Goal: Task Accomplishment & Management: Manage account settings

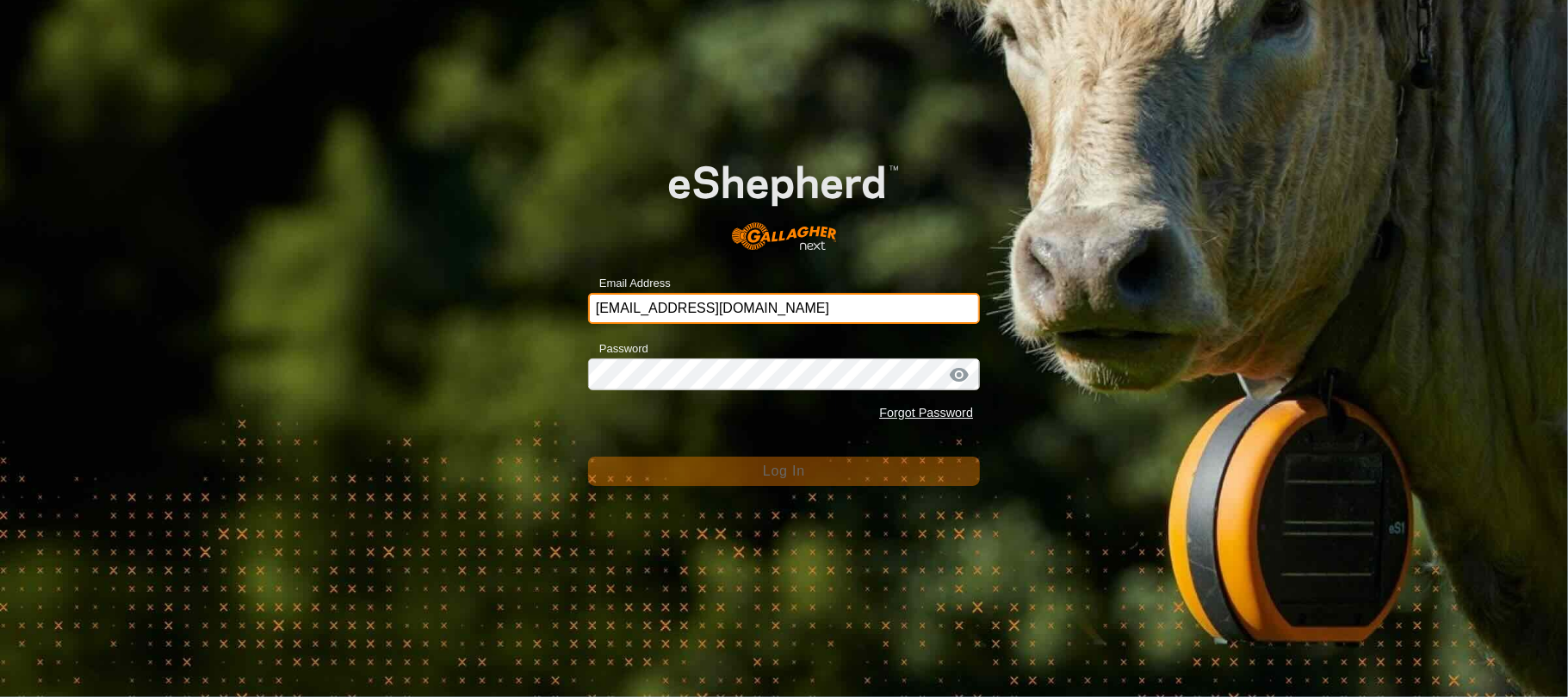
click at [804, 310] on input "[EMAIL_ADDRESS][DOMAIN_NAME]" at bounding box center [784, 308] width 392 height 31
click at [756, 304] on input "[EMAIL_ADDRESS][DOMAIN_NAME]" at bounding box center [784, 308] width 392 height 31
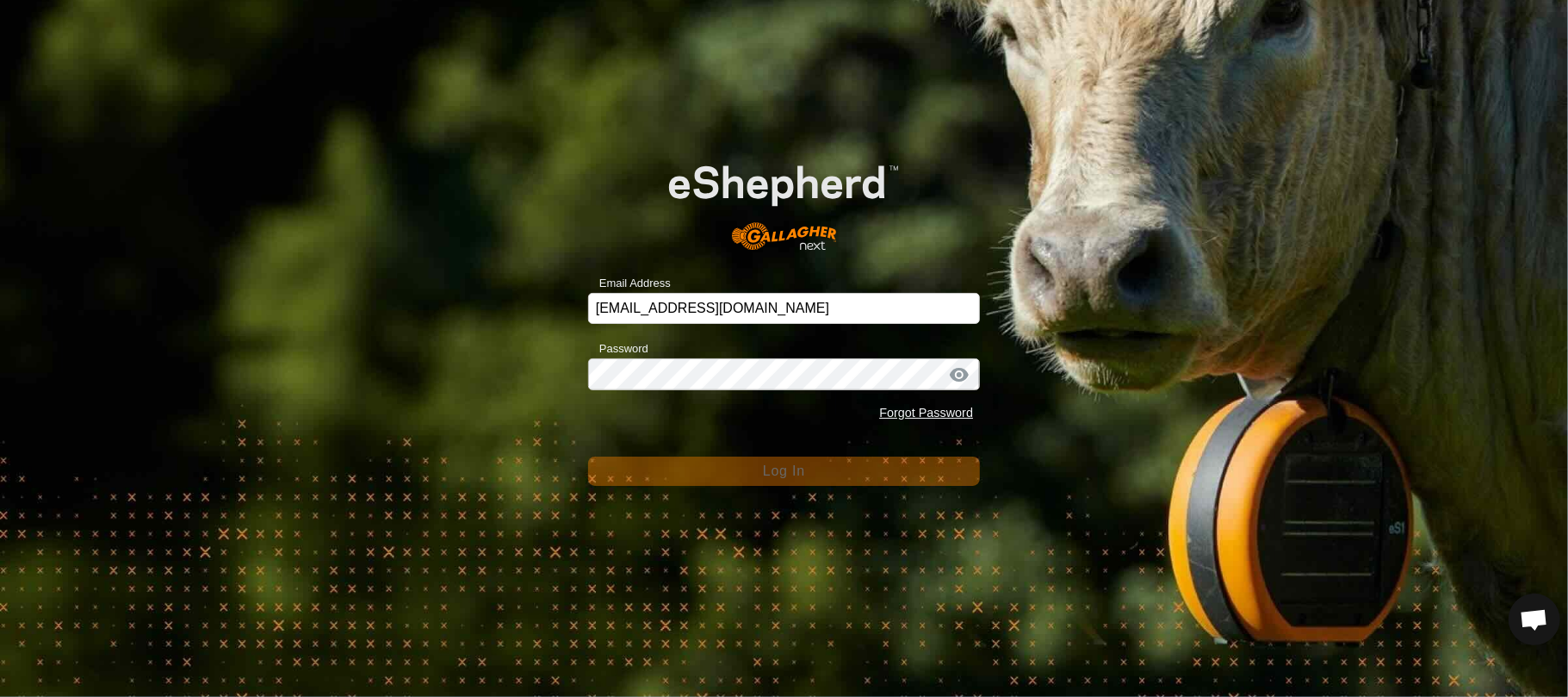
click at [1192, 218] on div "Email Address [EMAIL_ADDRESS][DOMAIN_NAME] Password Forgot Password Log In" at bounding box center [784, 348] width 1568 height 697
drag, startPoint x: 327, startPoint y: 362, endPoint x: 345, endPoint y: 365, distance: 18.2
click at [329, 362] on div "Email Address [EMAIL_ADDRESS][DOMAIN_NAME] Password Forgot Password Log In" at bounding box center [784, 348] width 1568 height 697
click at [955, 381] on div at bounding box center [960, 375] width 25 height 18
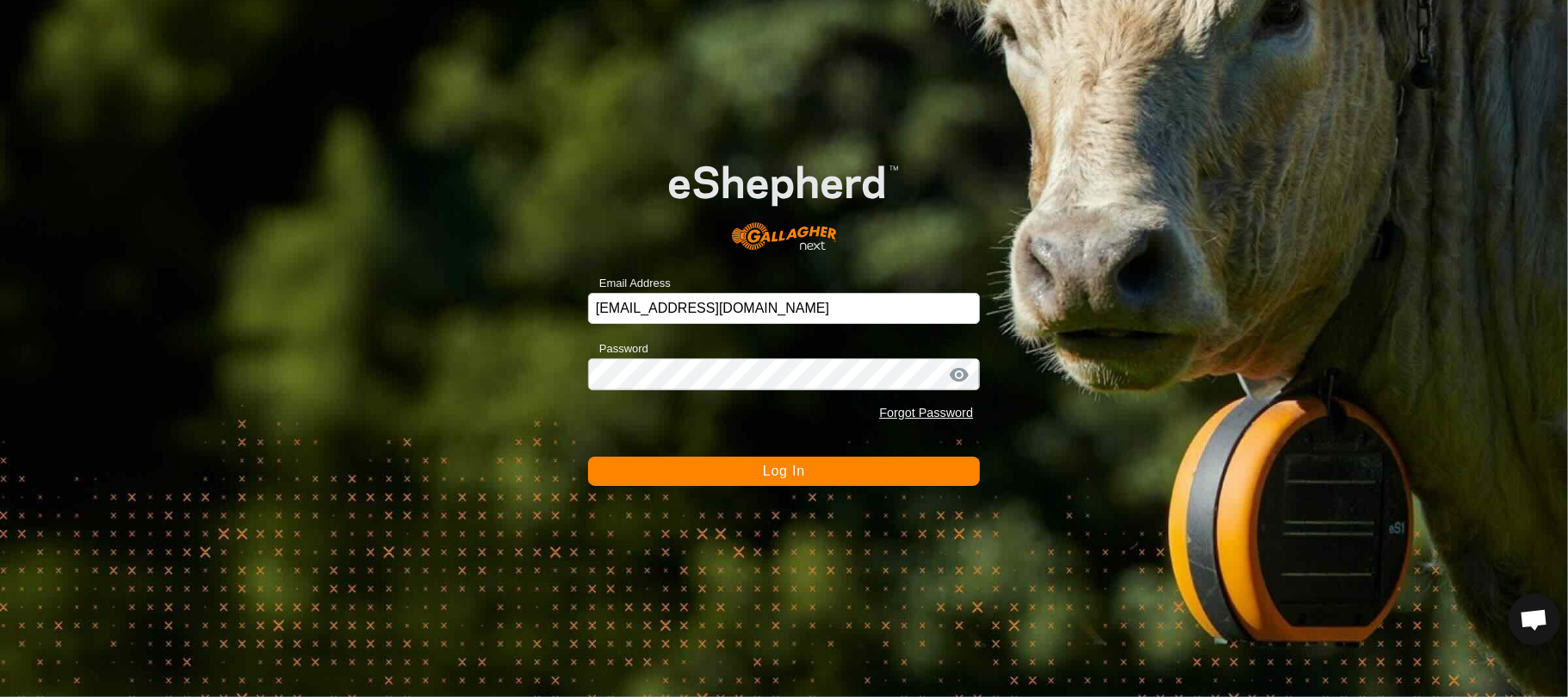
click at [763, 466] on span "Log In" at bounding box center [784, 471] width 42 height 15
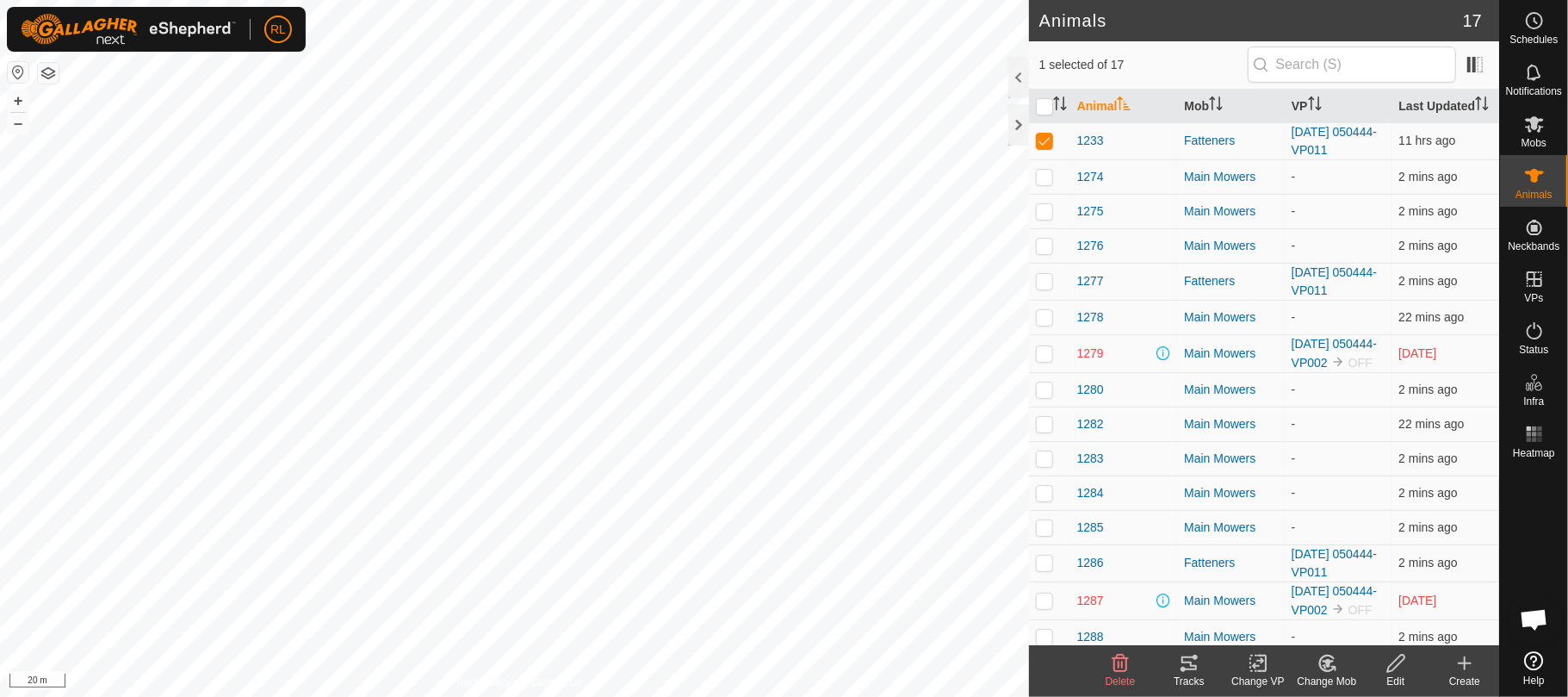
checkbox input "false"
checkbox input "true"
click at [1186, 670] on icon at bounding box center [1189, 663] width 21 height 20
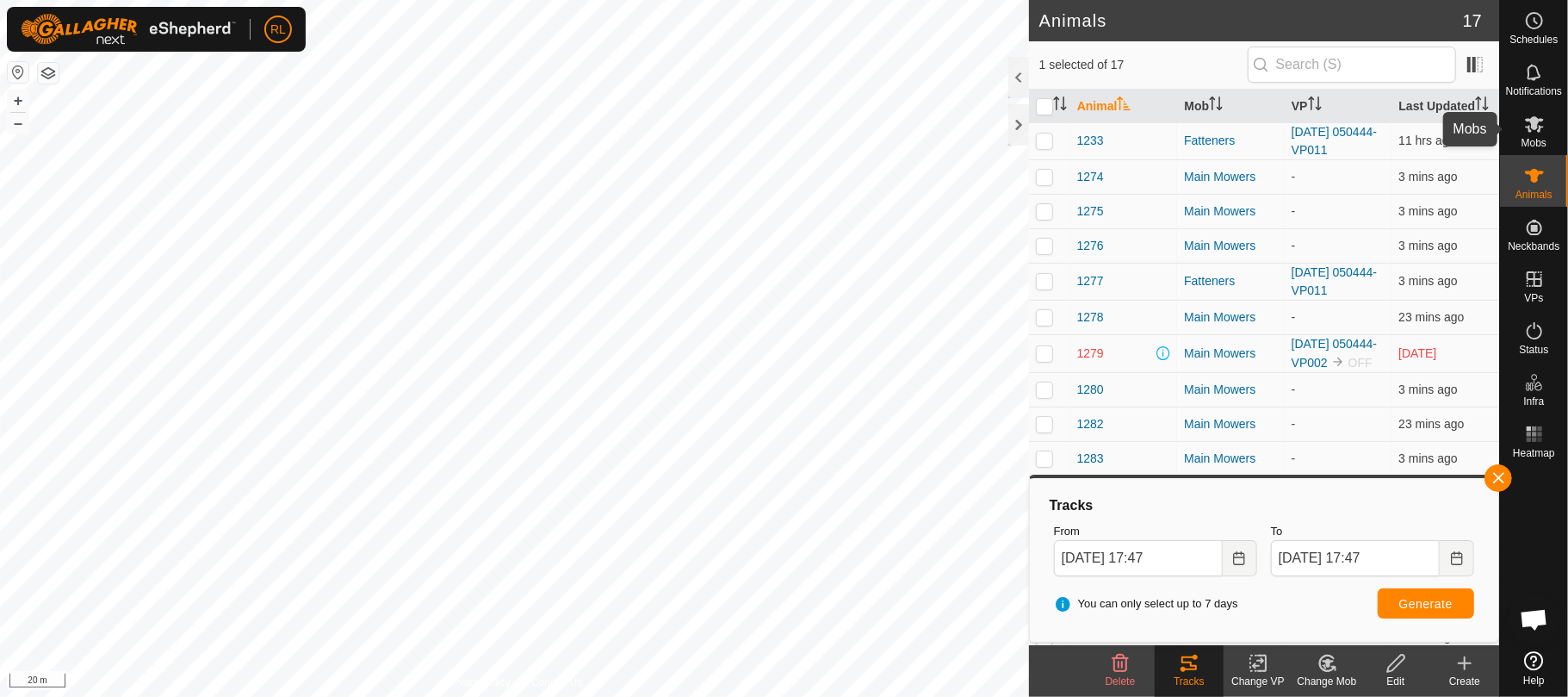
click at [1527, 125] on icon at bounding box center [1534, 123] width 21 height 20
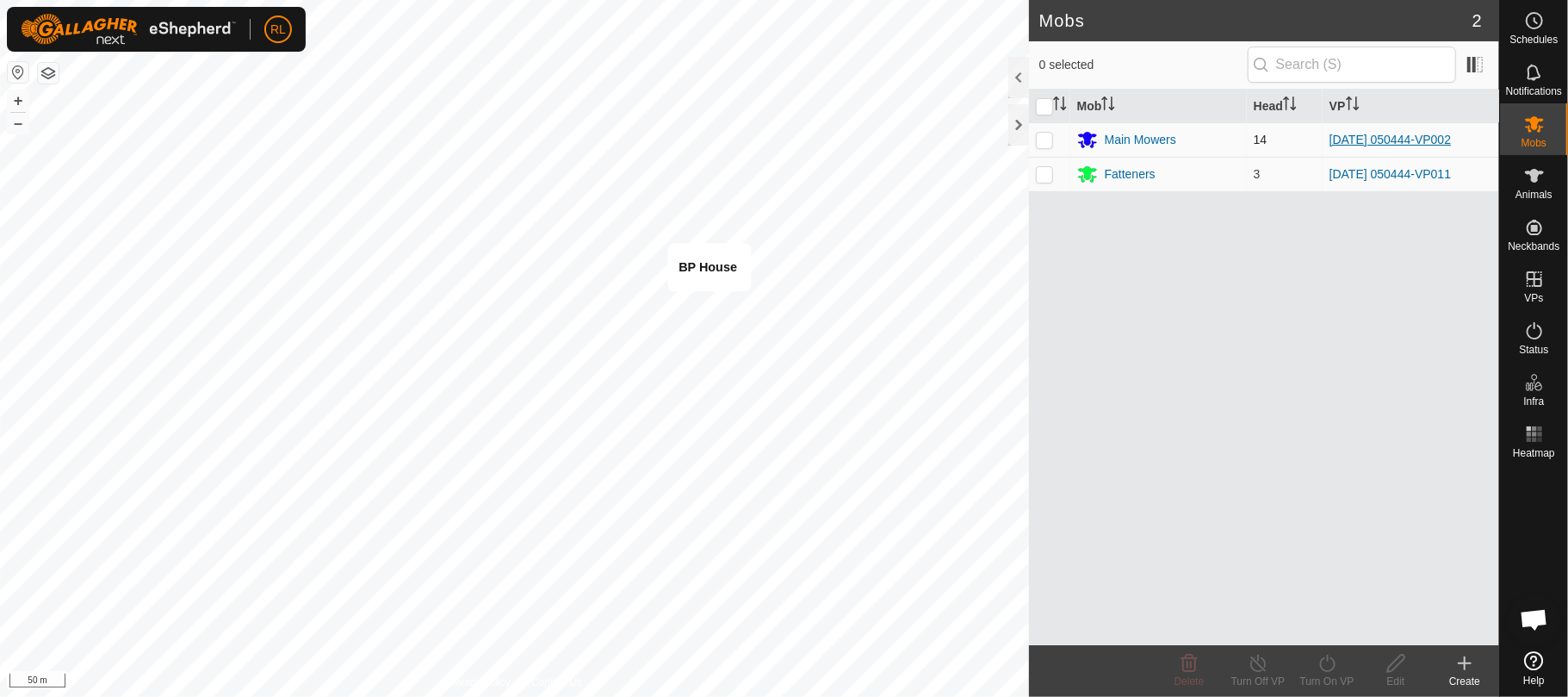
click at [1452, 138] on link "[DATE] 050444-VP002" at bounding box center [1390, 140] width 121 height 14
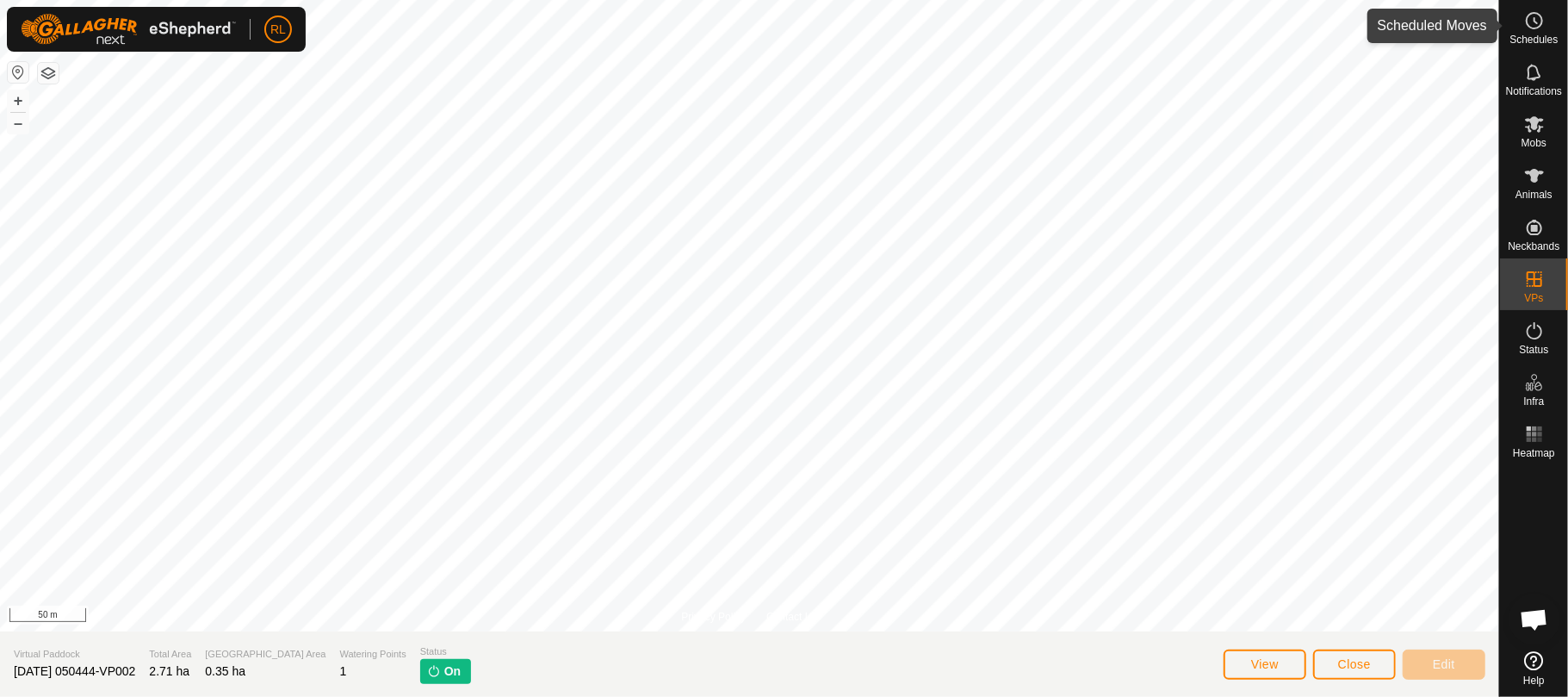
click at [1530, 25] on circle at bounding box center [1535, 20] width 16 height 16
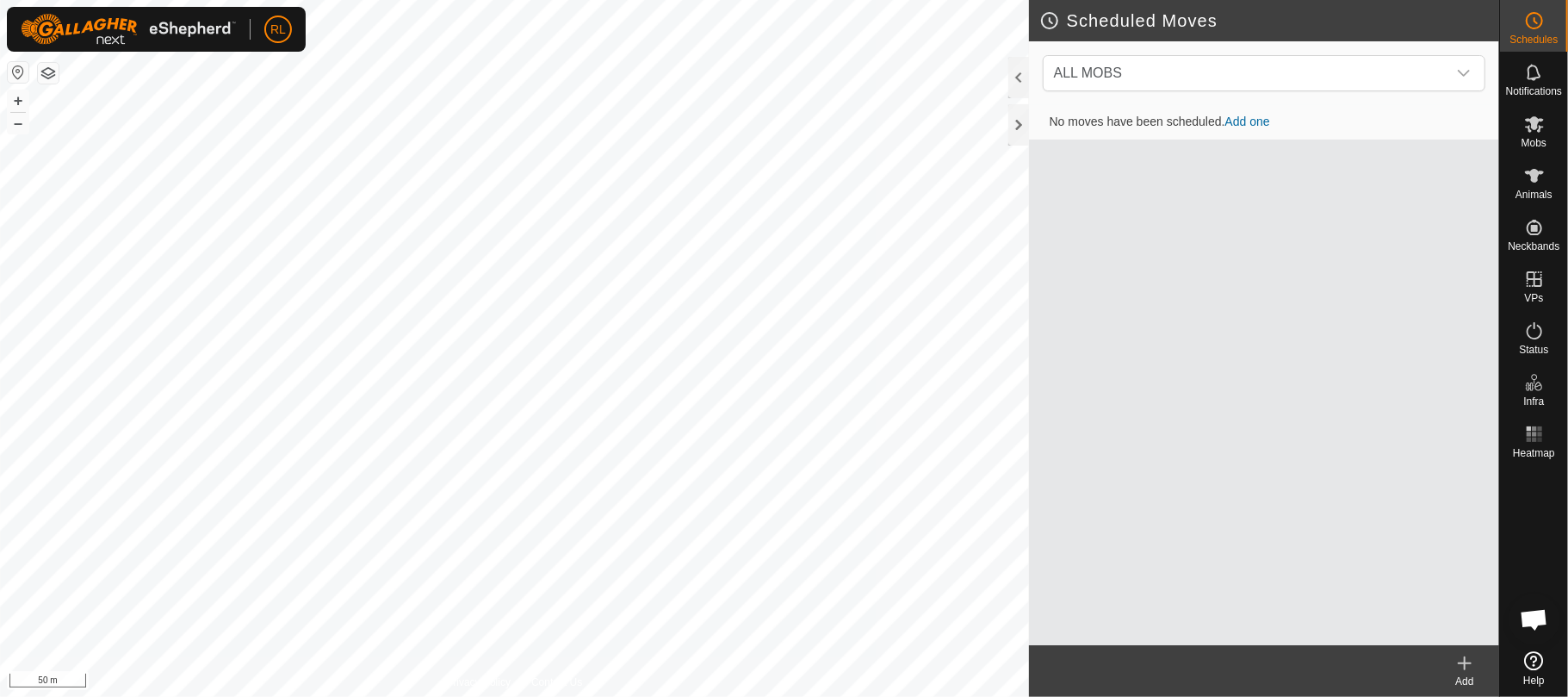
click at [1254, 121] on link "Add one" at bounding box center [1248, 121] width 45 height 14
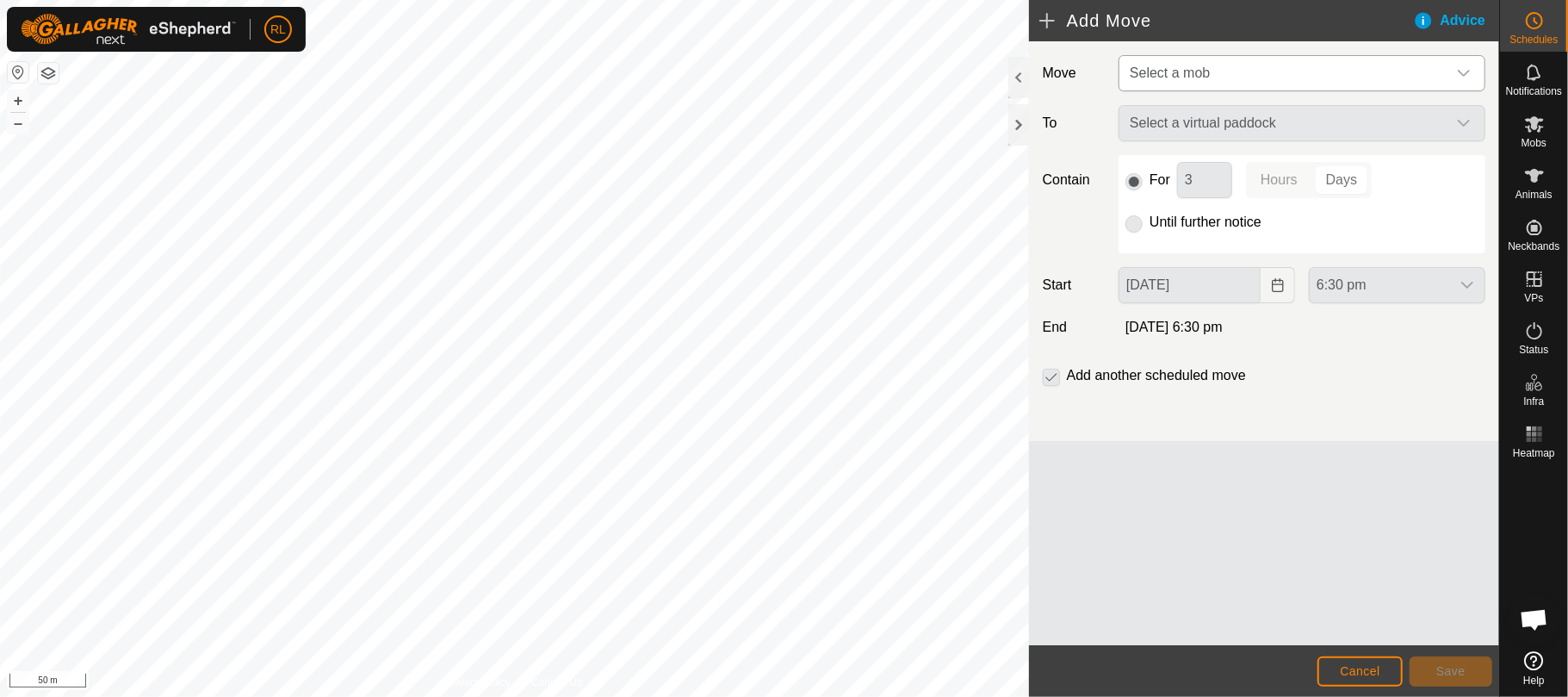
click at [1475, 65] on div "dropdown trigger" at bounding box center [1464, 72] width 34 height 34
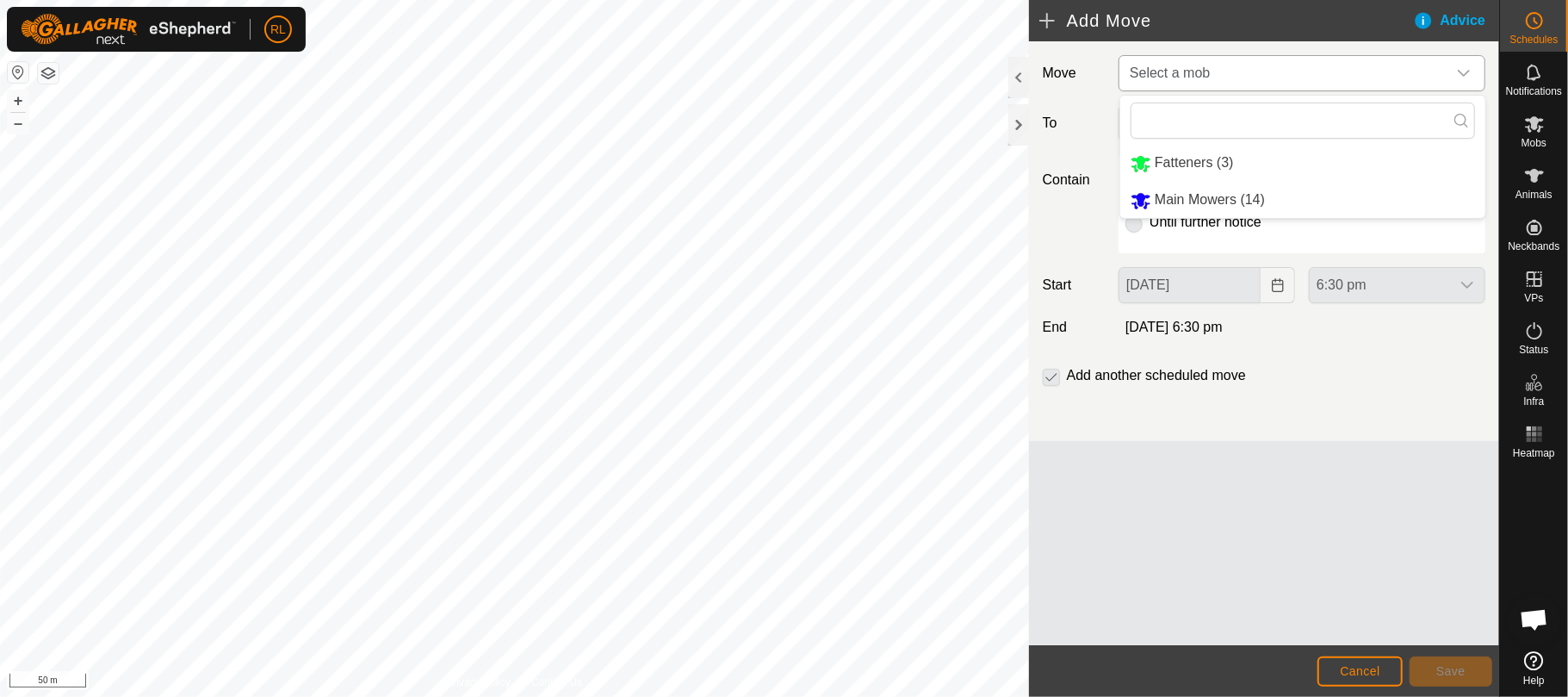
click at [1210, 194] on li "Main Mowers (14)" at bounding box center [1303, 200] width 365 height 35
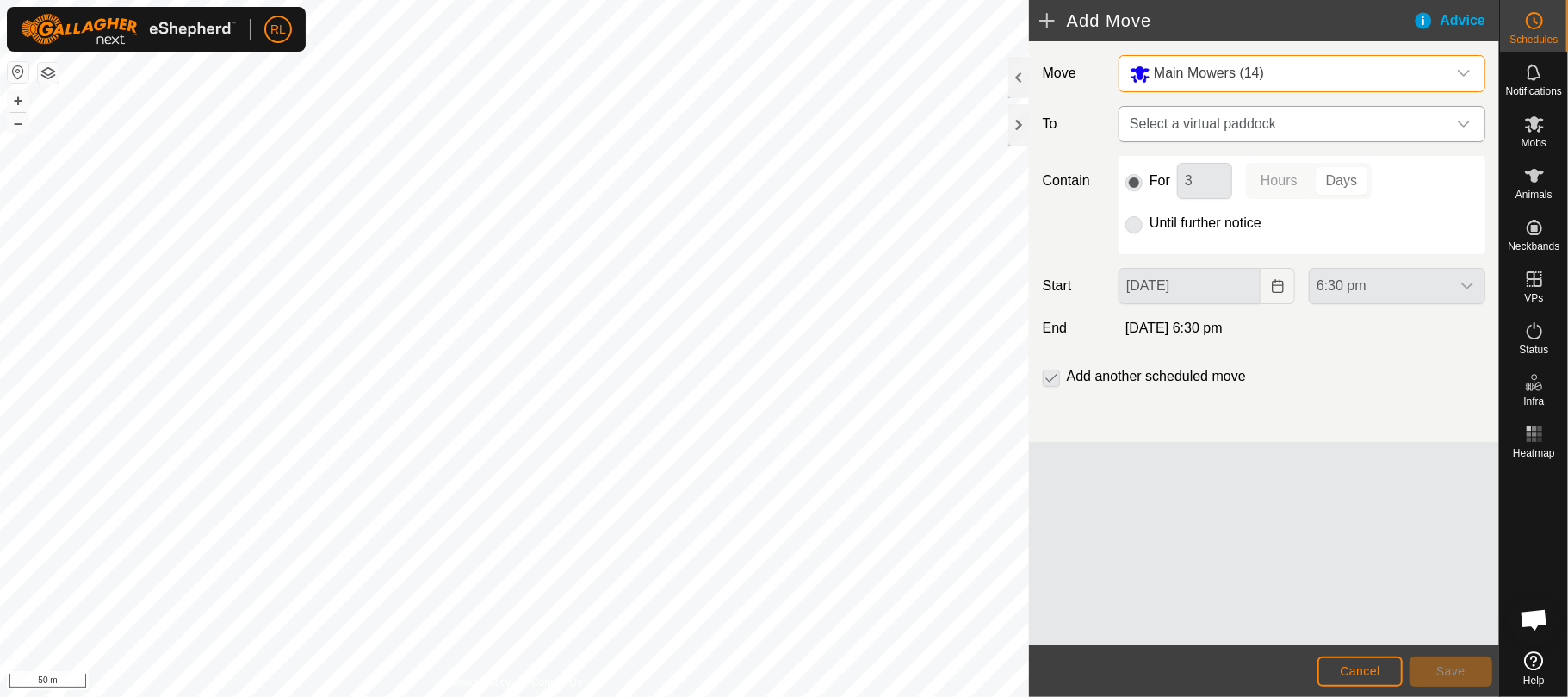
click at [1455, 121] on div "dropdown trigger" at bounding box center [1464, 123] width 34 height 34
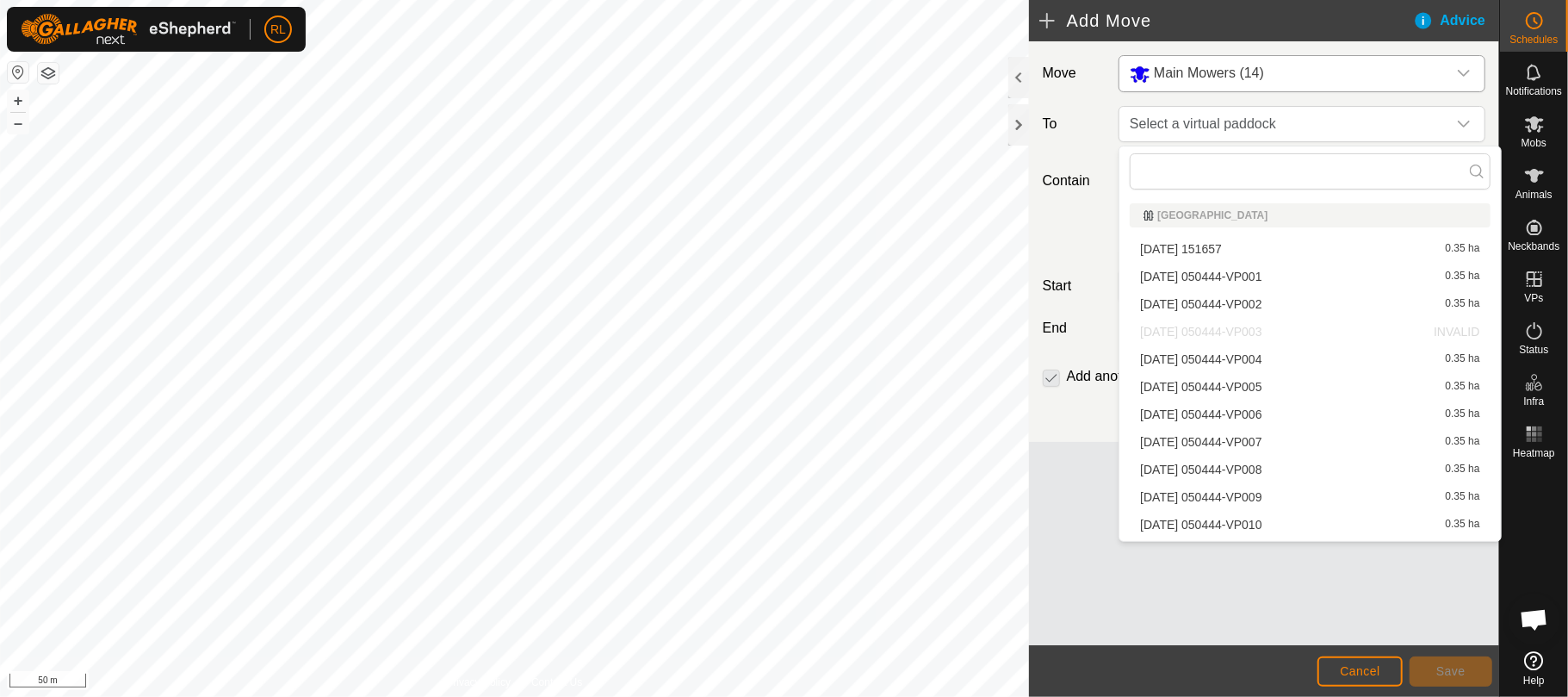
click at [1251, 356] on li "[DATE] 050444-VP004 0.35 ha" at bounding box center [1309, 359] width 360 height 25
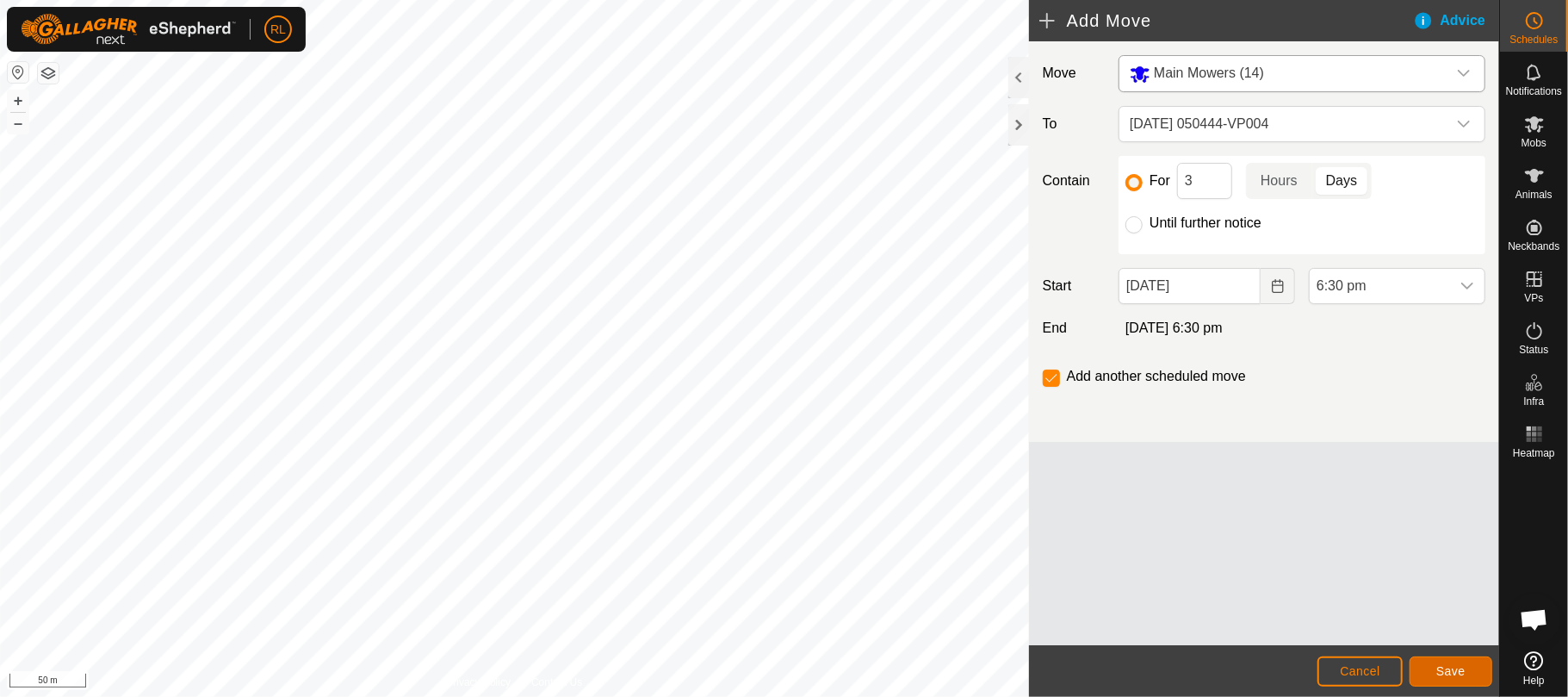
click at [1459, 662] on button "Save" at bounding box center [1451, 671] width 83 height 30
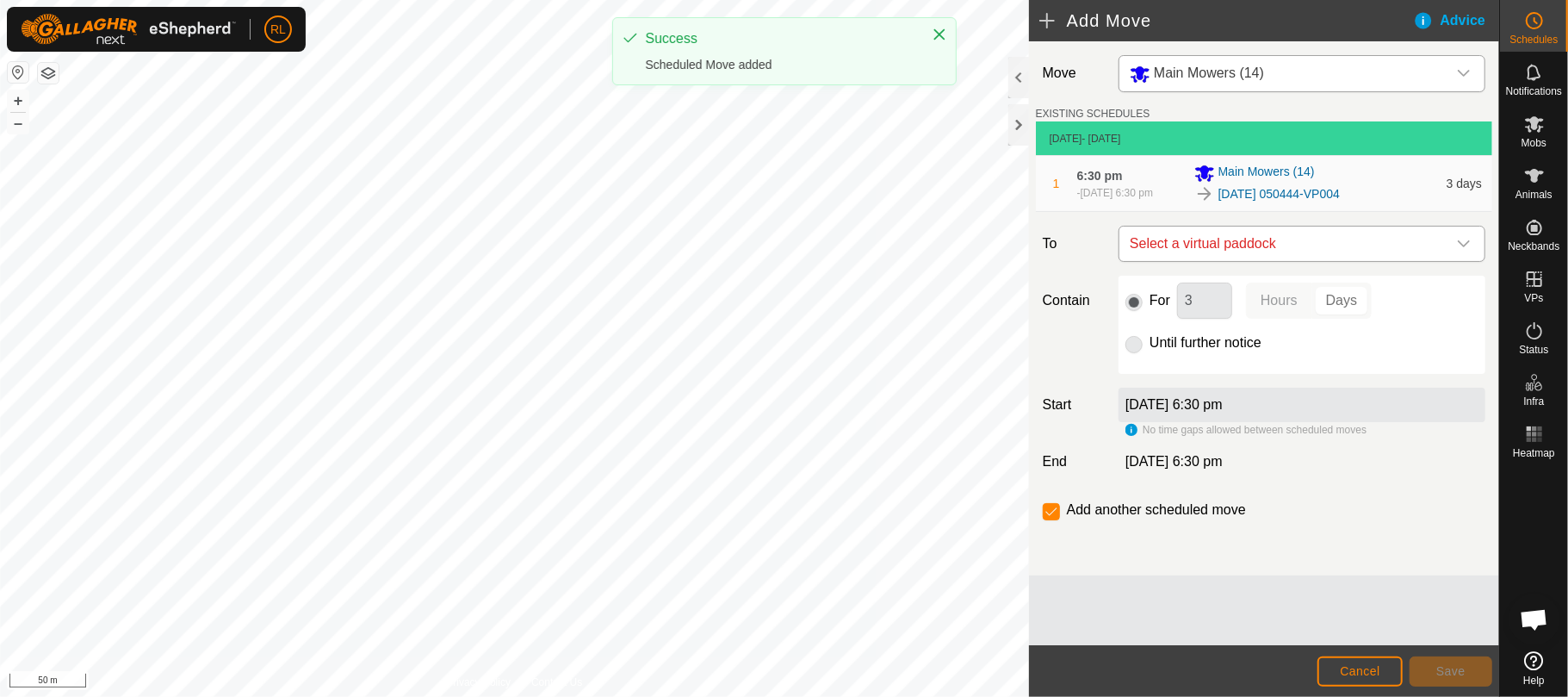
click at [1467, 250] on icon "dropdown trigger" at bounding box center [1465, 244] width 14 height 14
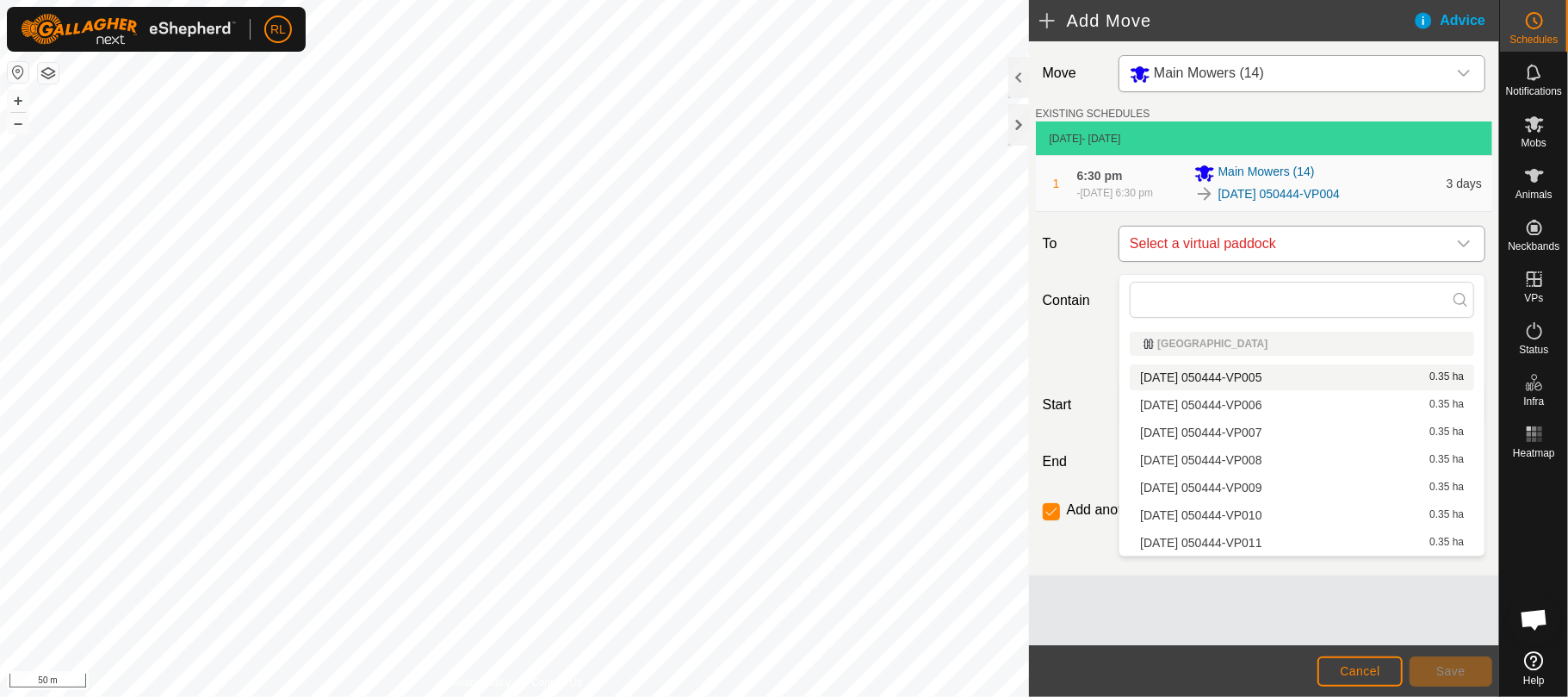
click at [1462, 247] on icon "dropdown trigger" at bounding box center [1465, 243] width 12 height 7
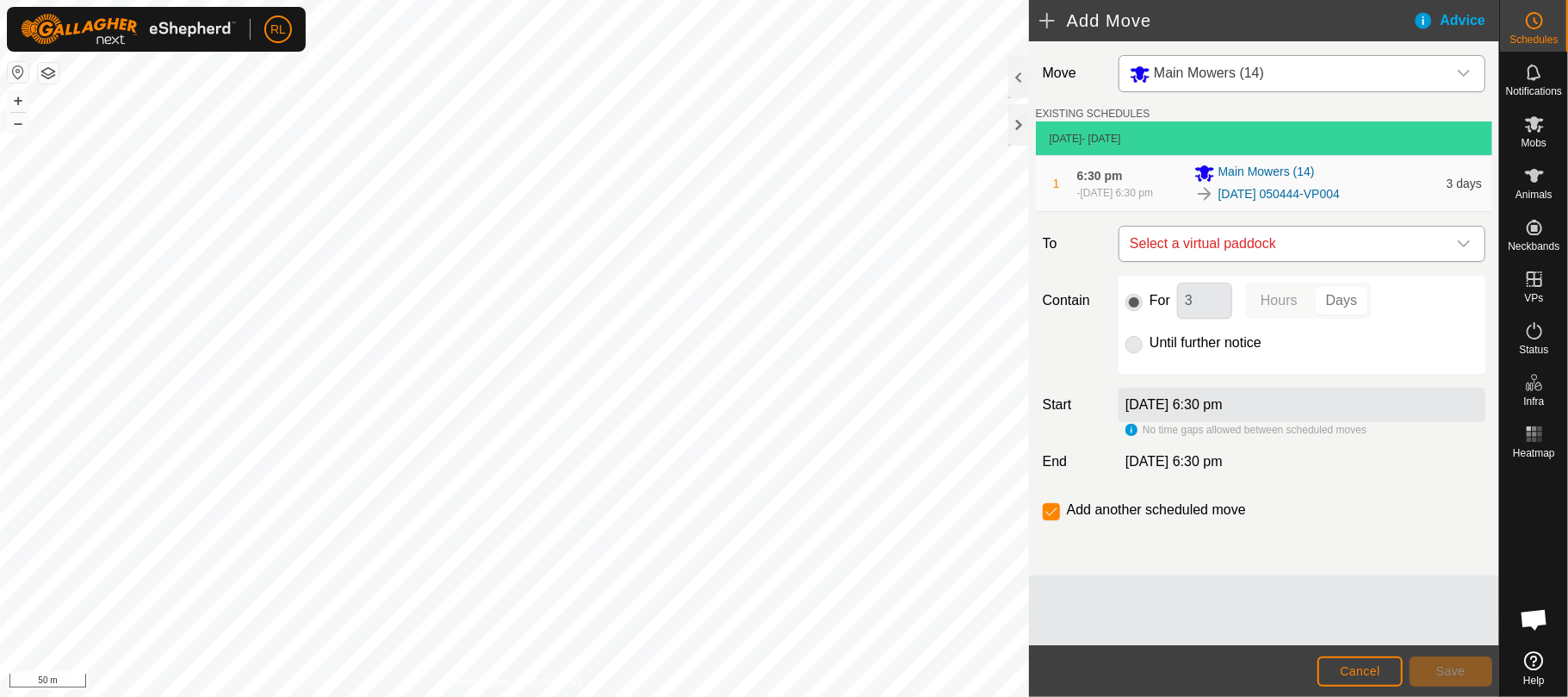
click at [1462, 247] on icon "dropdown trigger" at bounding box center [1465, 243] width 12 height 7
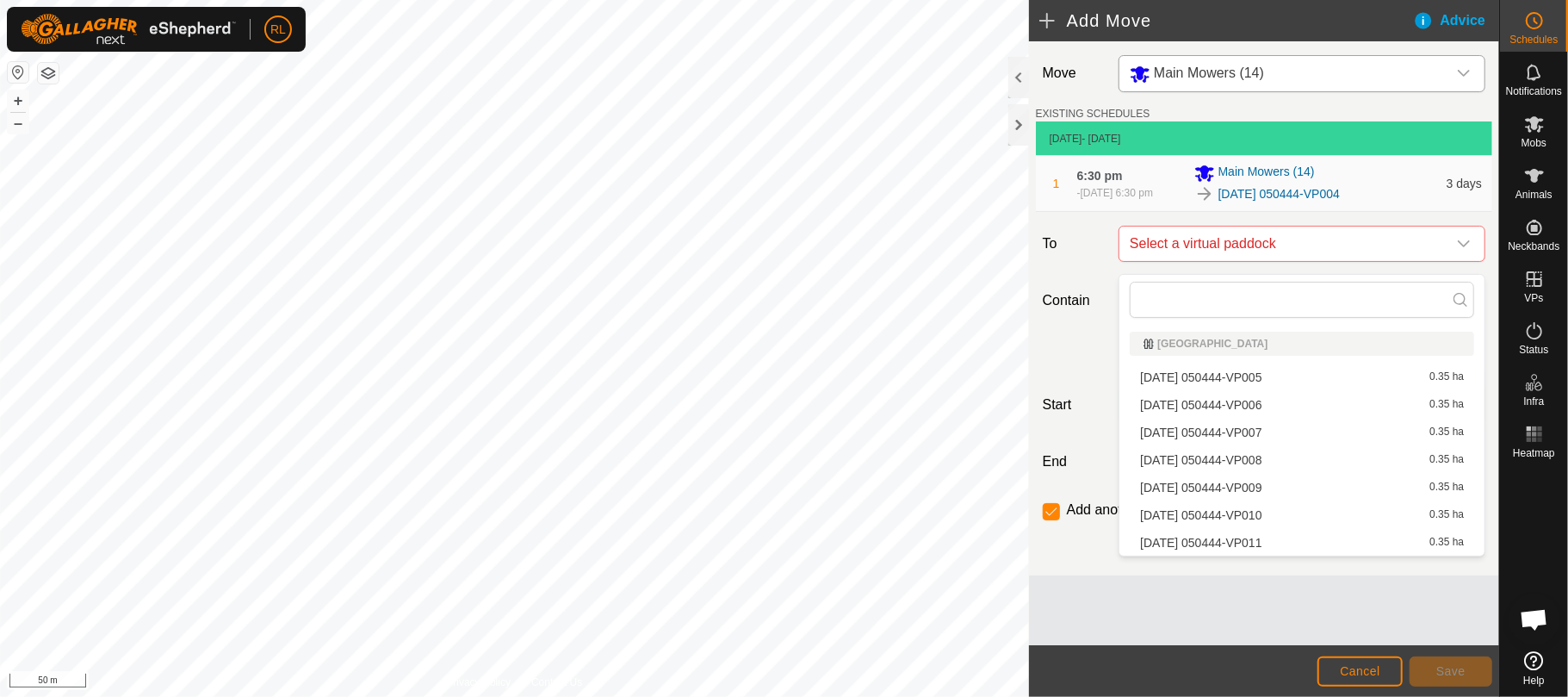
click at [1246, 376] on li "[DATE] 050444-VP005 0.35 ha" at bounding box center [1301, 377] width 345 height 25
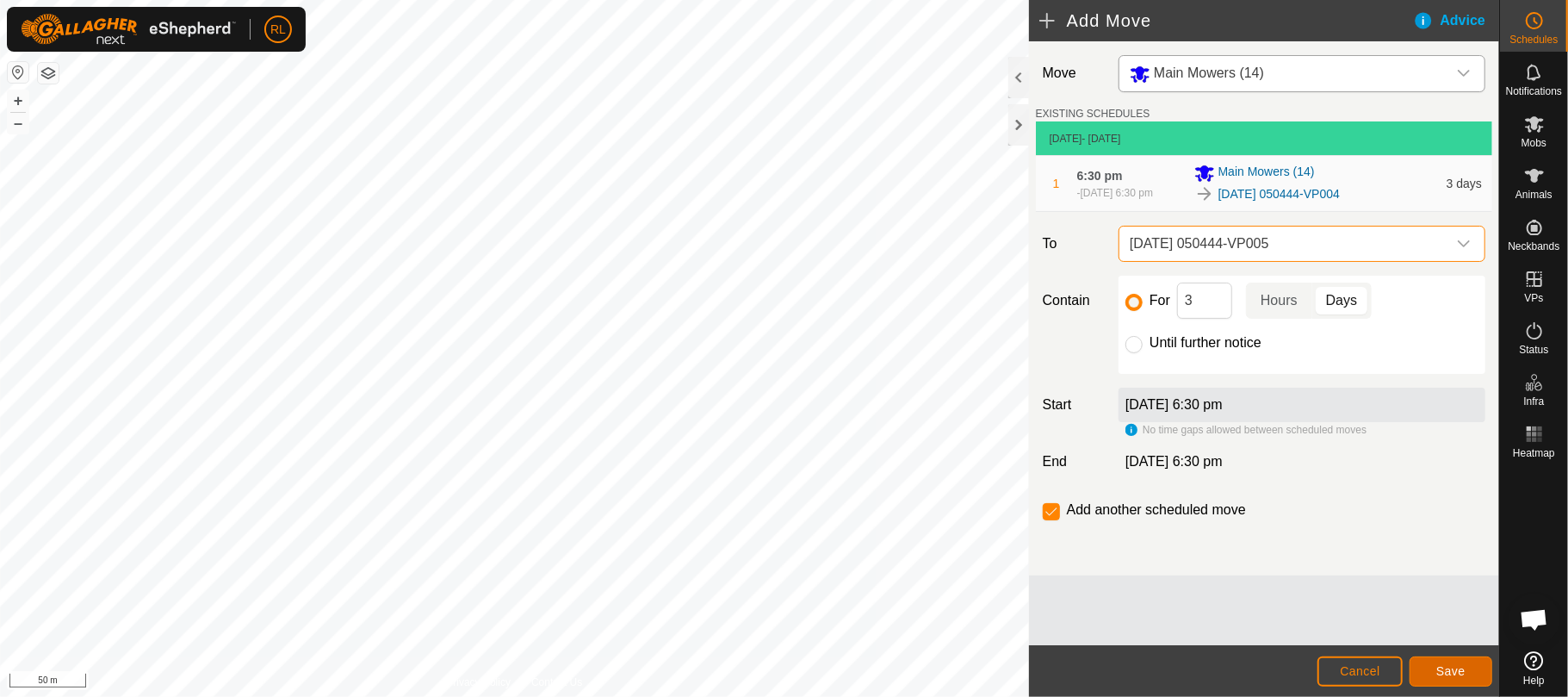
click at [1447, 664] on span "Save" at bounding box center [1452, 671] width 29 height 14
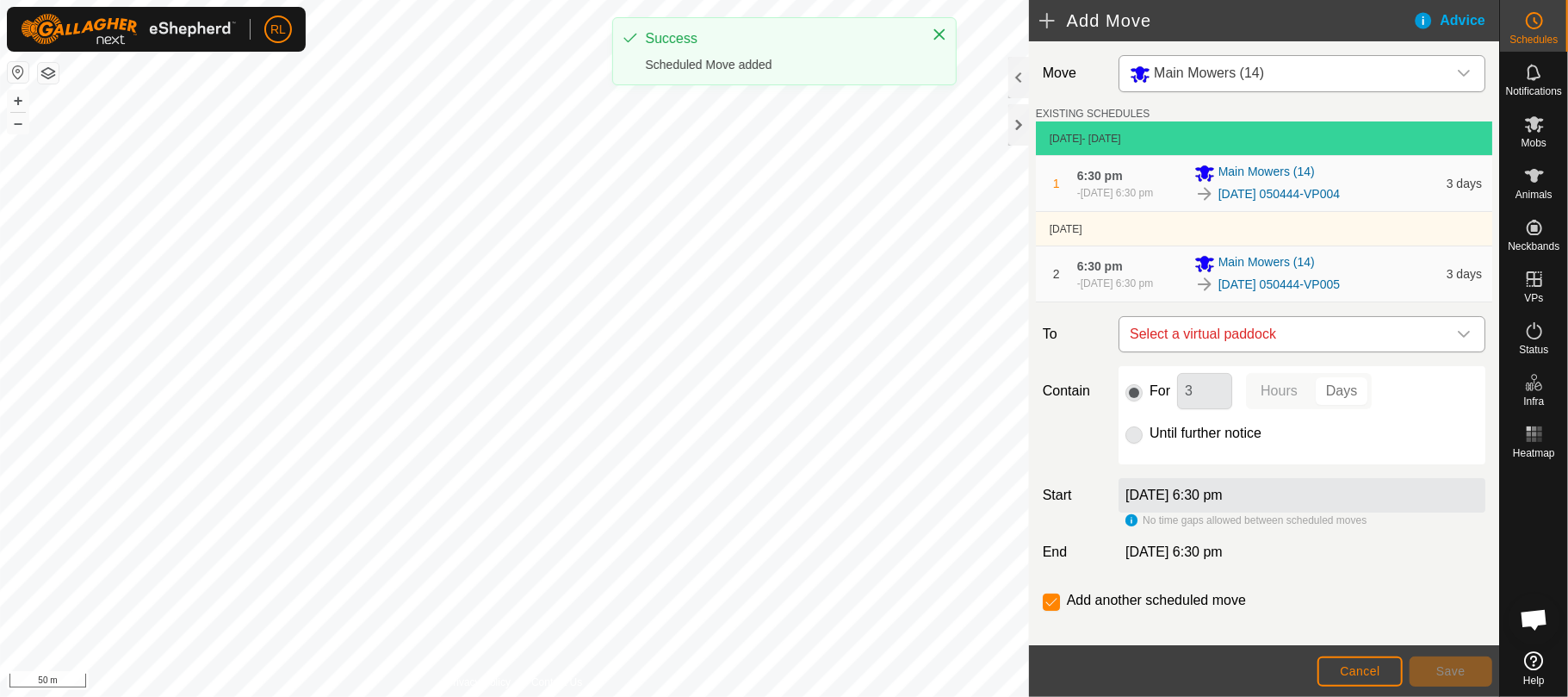
click at [1454, 345] on div "dropdown trigger" at bounding box center [1464, 334] width 34 height 34
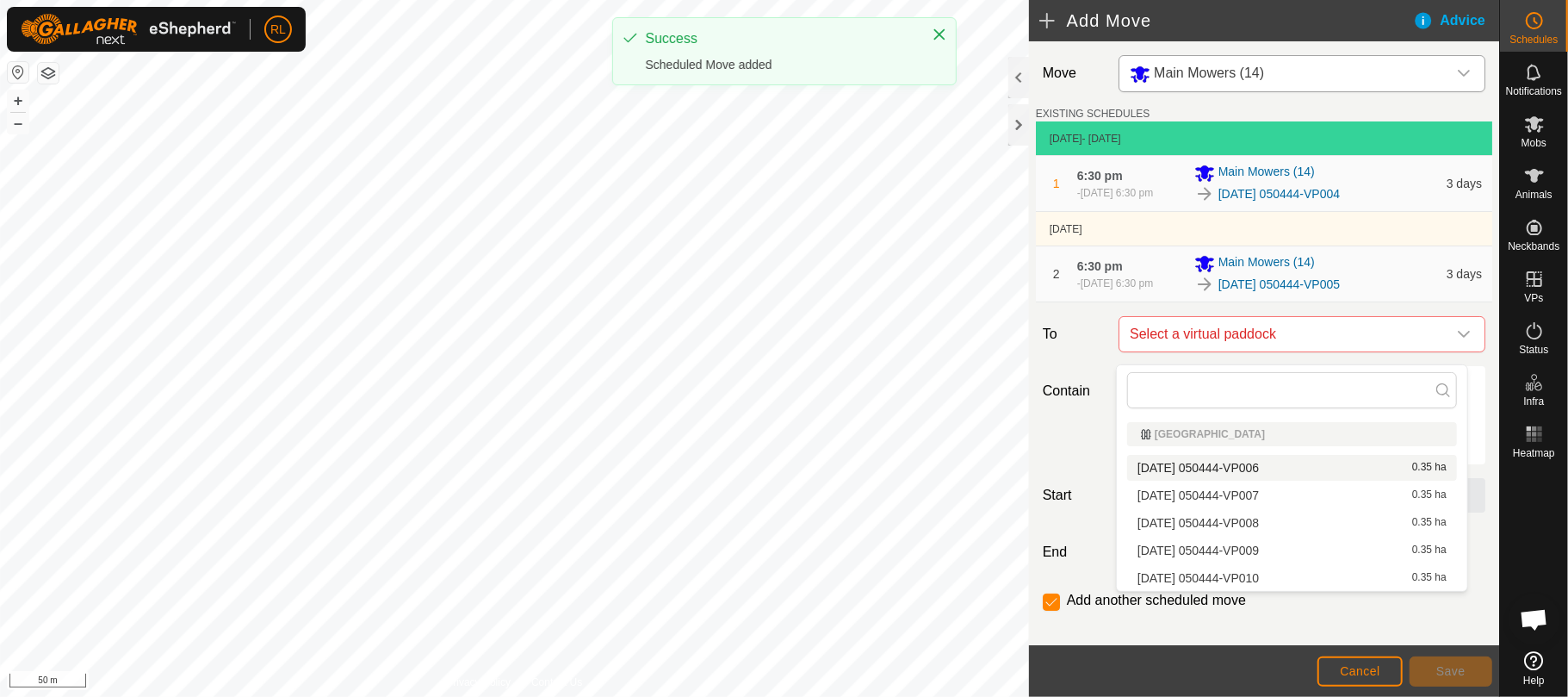
click at [1282, 467] on li "[DATE] 050444-VP006 0.35 ha" at bounding box center [1293, 468] width 330 height 25
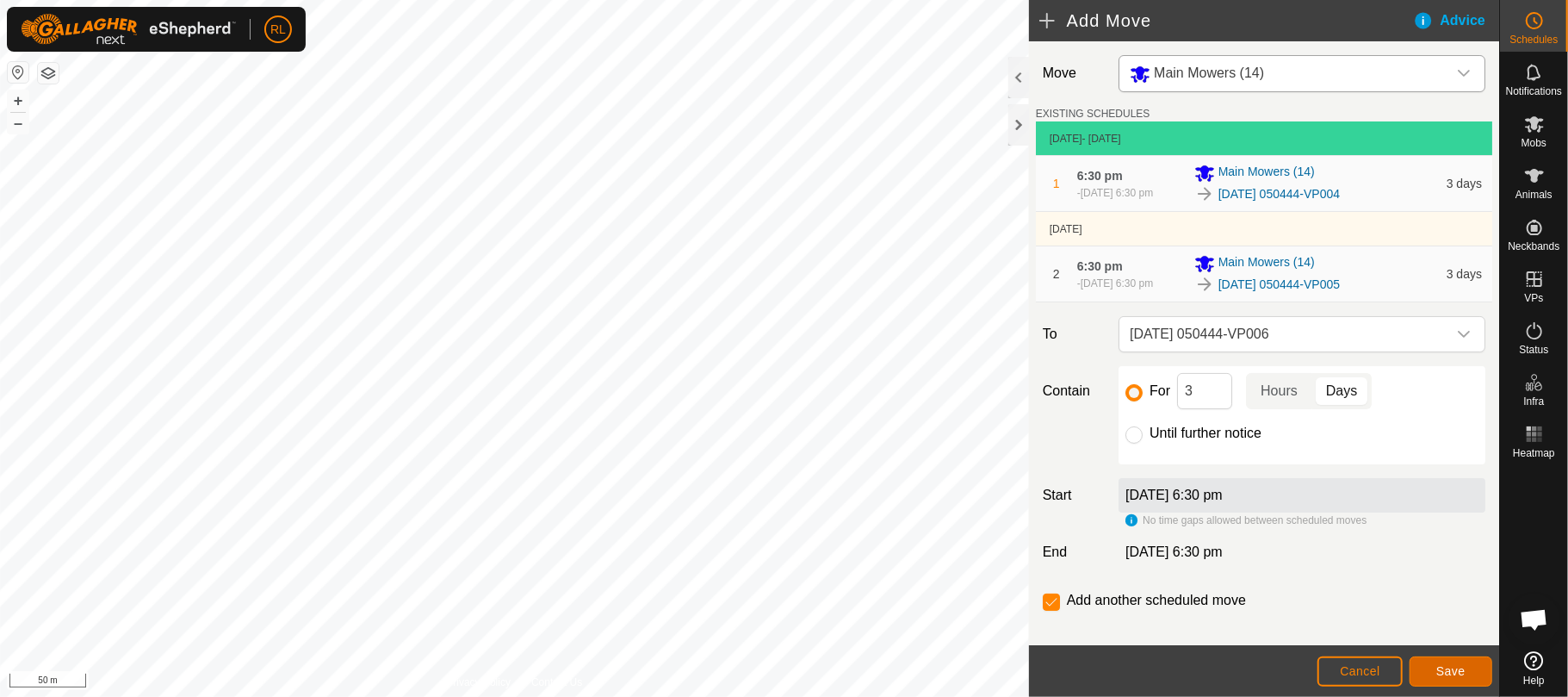
click at [1447, 670] on span "Save" at bounding box center [1452, 671] width 29 height 14
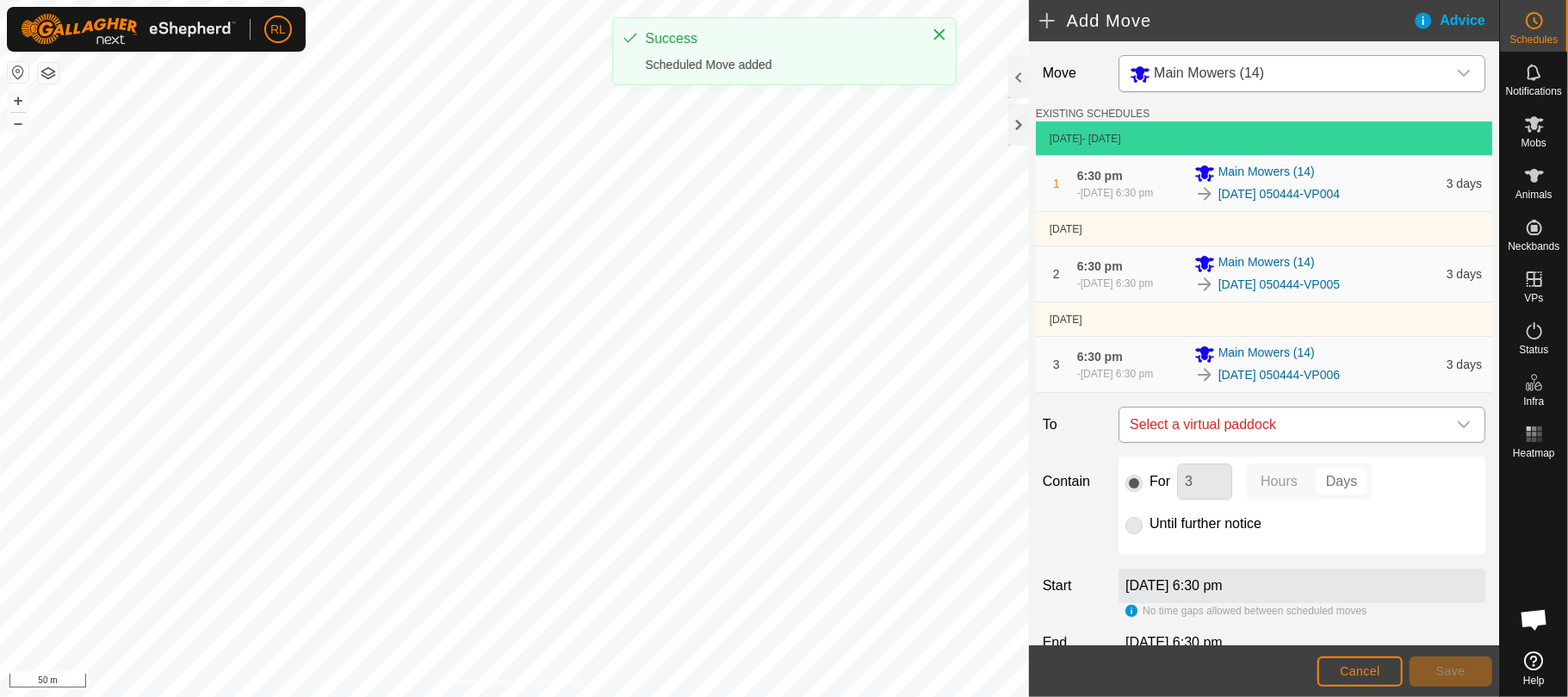
click at [1458, 431] on icon "dropdown trigger" at bounding box center [1465, 425] width 14 height 14
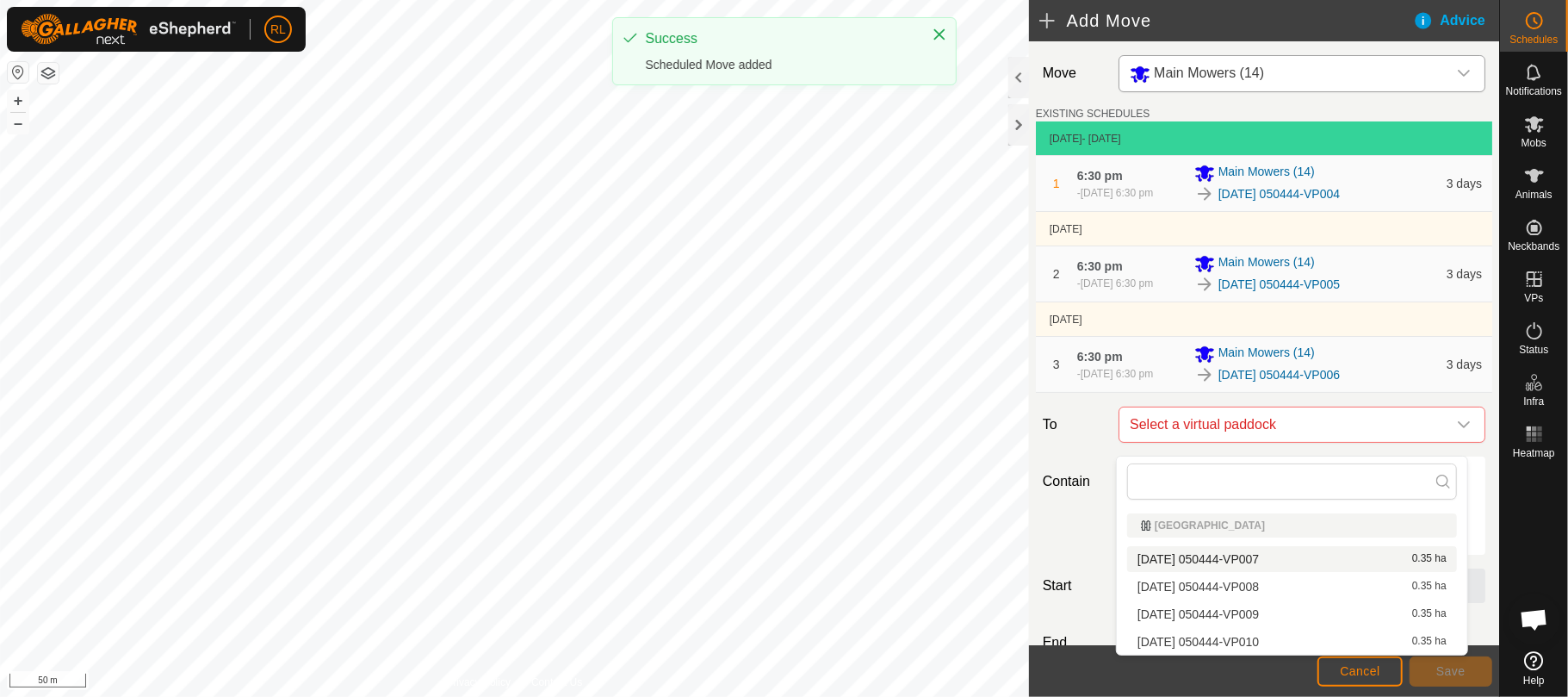
click at [1283, 558] on li "[DATE] 050444-VP007 0.35 ha" at bounding box center [1293, 558] width 330 height 25
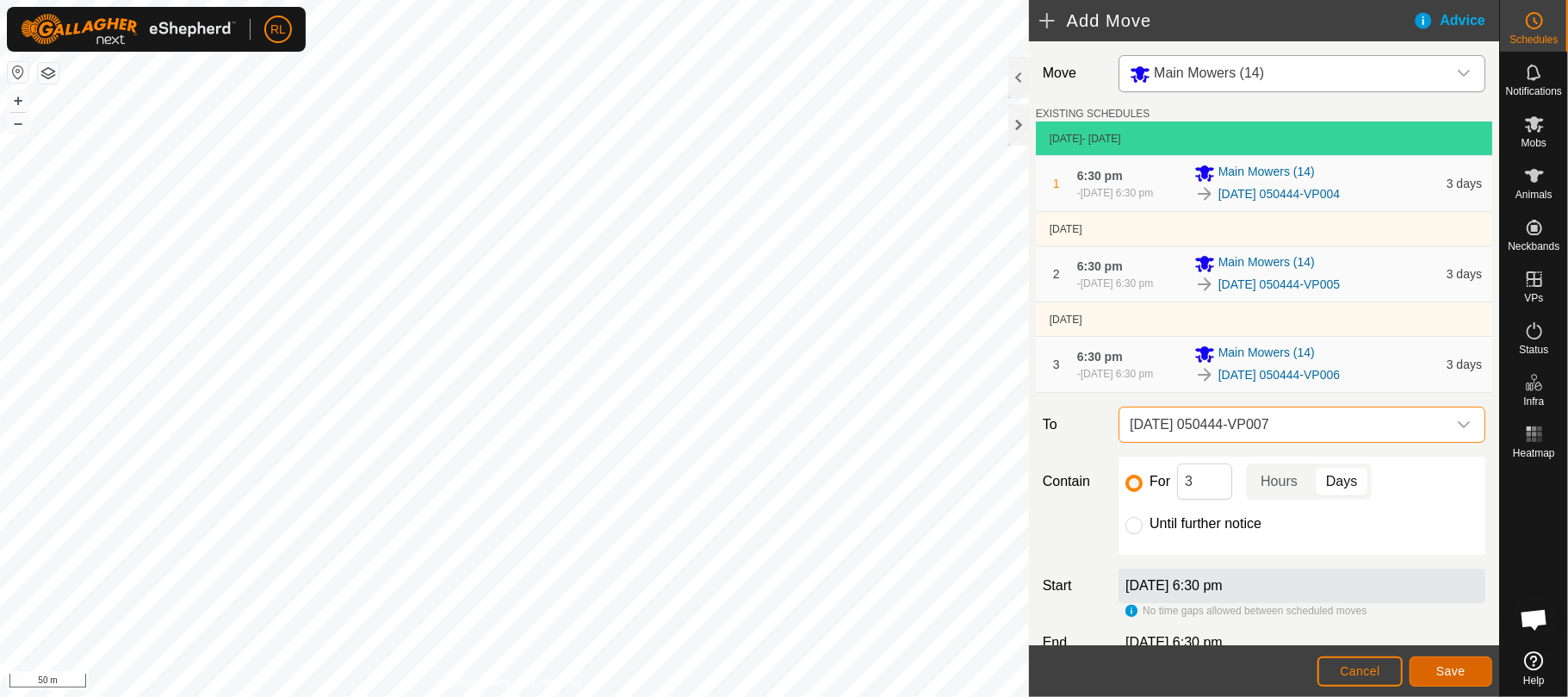
click at [1448, 669] on span "Save" at bounding box center [1452, 671] width 29 height 14
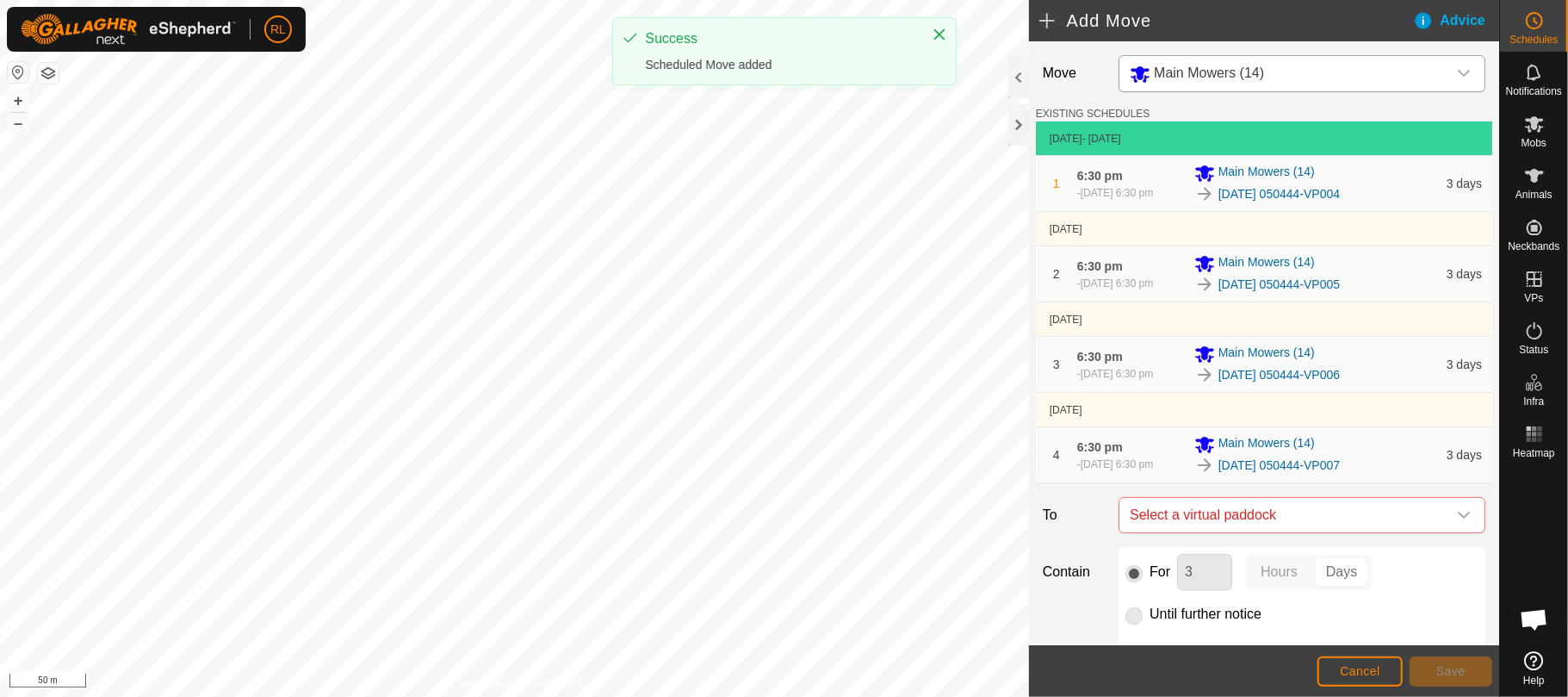
scroll to position [212, 0]
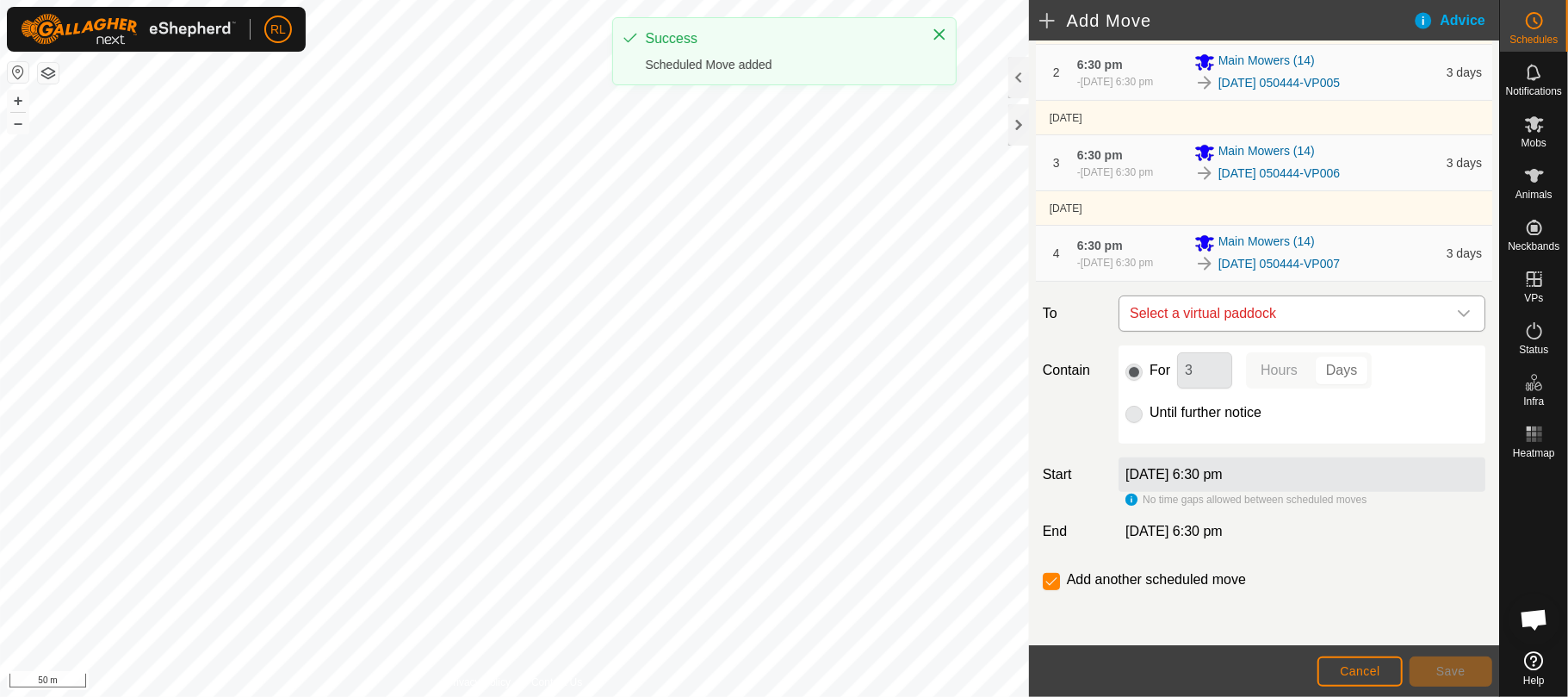
click at [1458, 310] on icon "dropdown trigger" at bounding box center [1465, 313] width 14 height 14
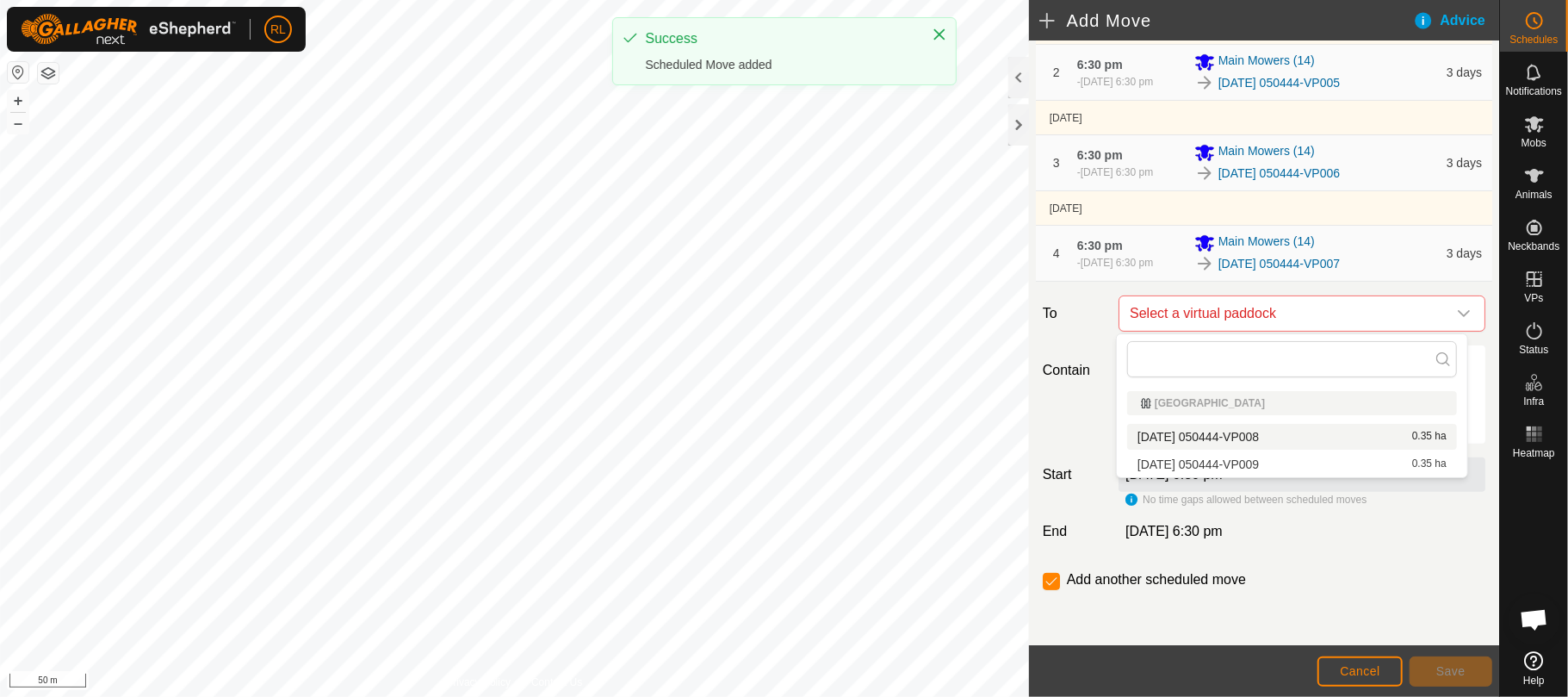
click at [1258, 438] on li "[DATE] 050444-VP008 0.35 ha" at bounding box center [1293, 436] width 330 height 25
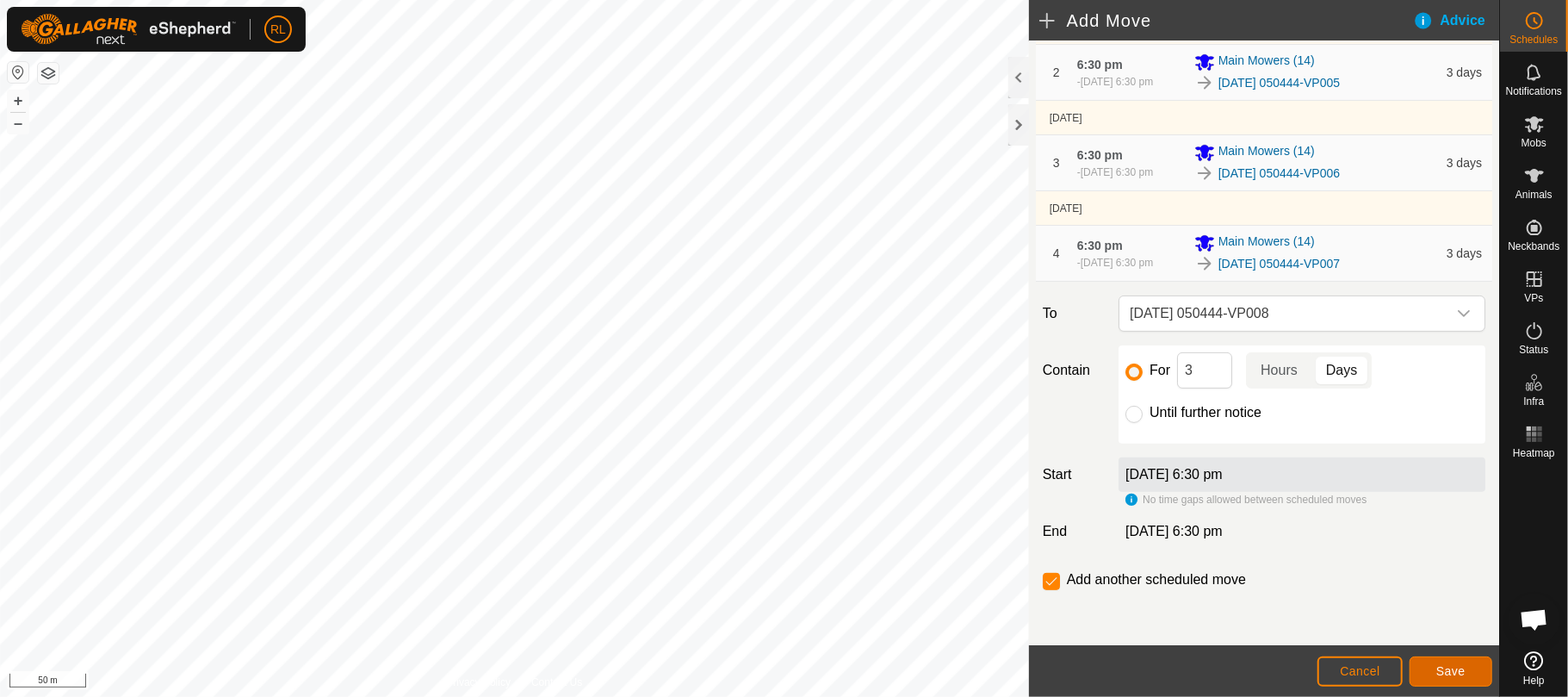
click at [1454, 662] on button "Save" at bounding box center [1451, 671] width 83 height 30
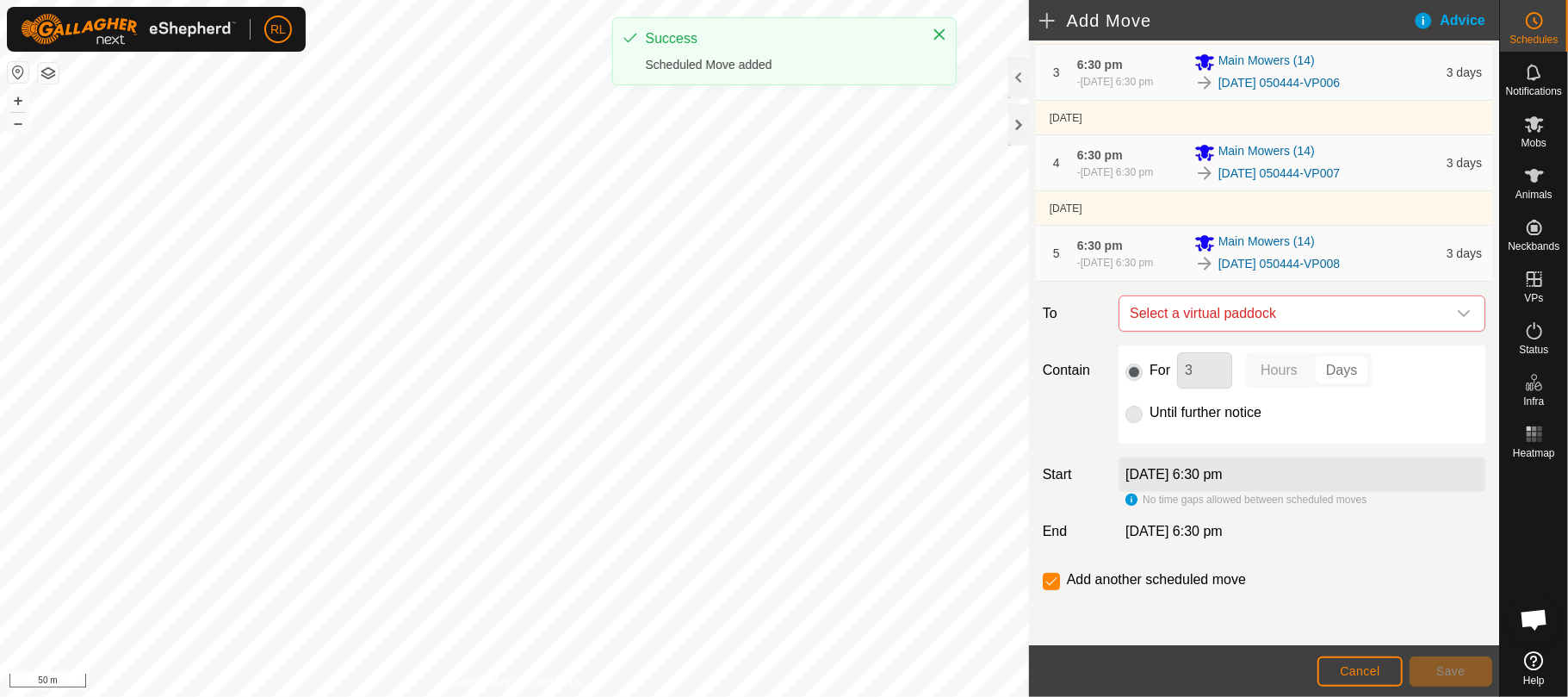
scroll to position [310, 0]
click at [1458, 311] on icon "dropdown trigger" at bounding box center [1465, 313] width 14 height 14
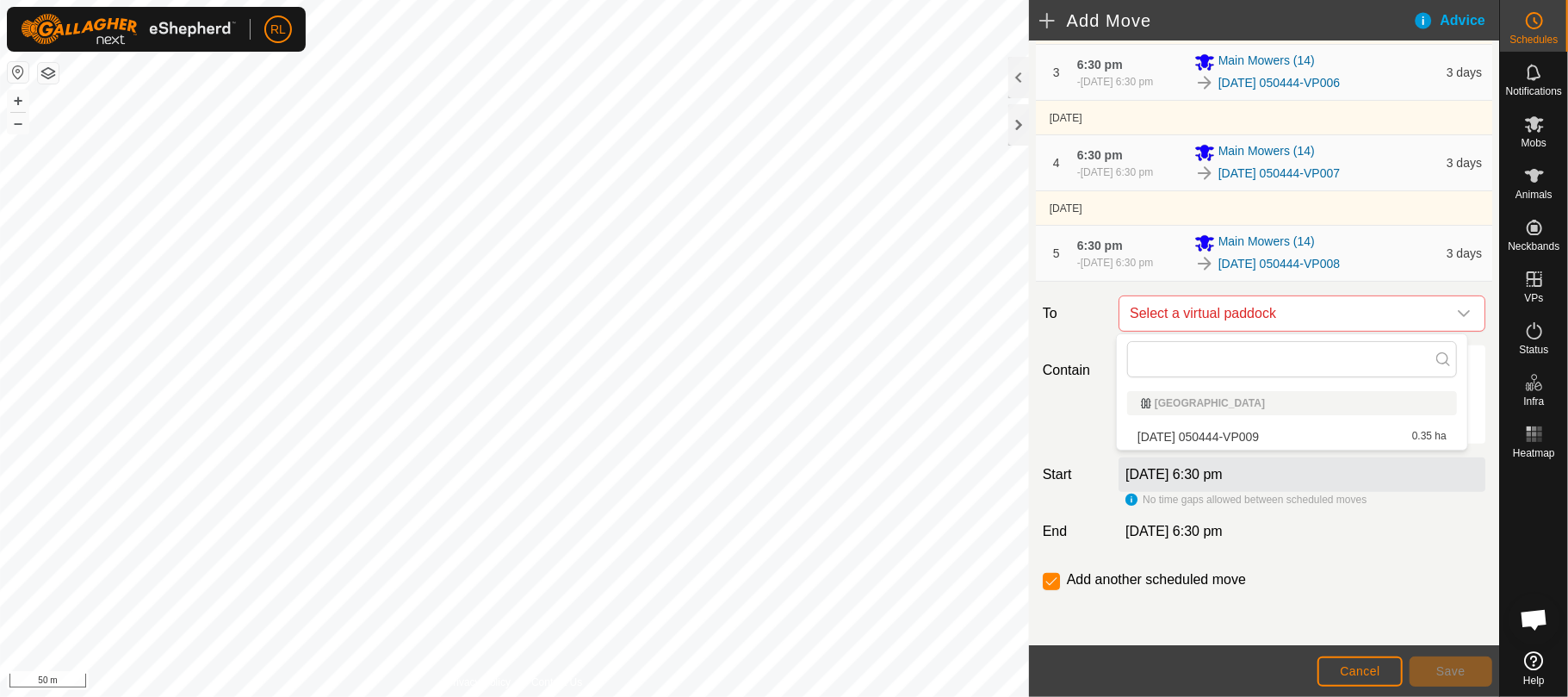
click at [1331, 441] on div "[DATE] 050444-VP009 0.35 ha" at bounding box center [1292, 436] width 309 height 12
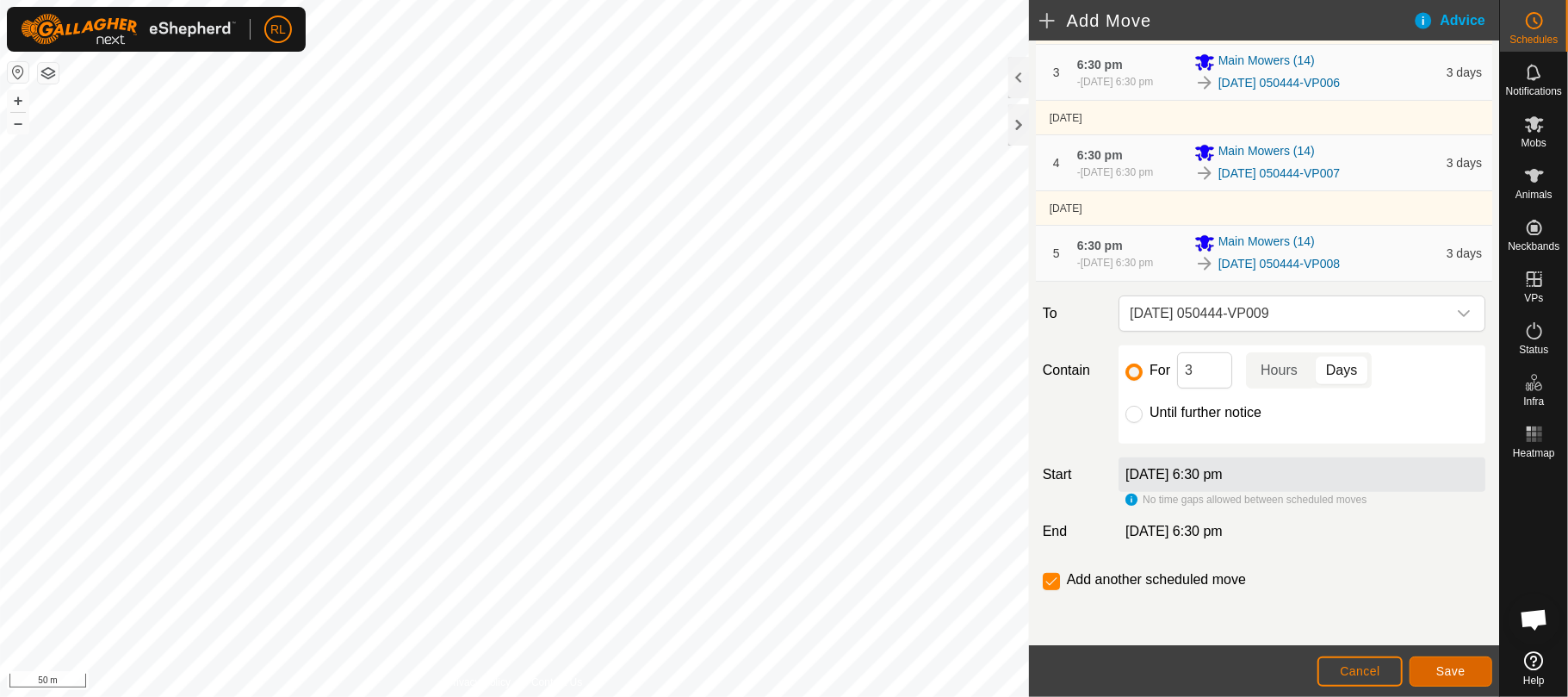
click at [1445, 673] on span "Save" at bounding box center [1452, 671] width 29 height 14
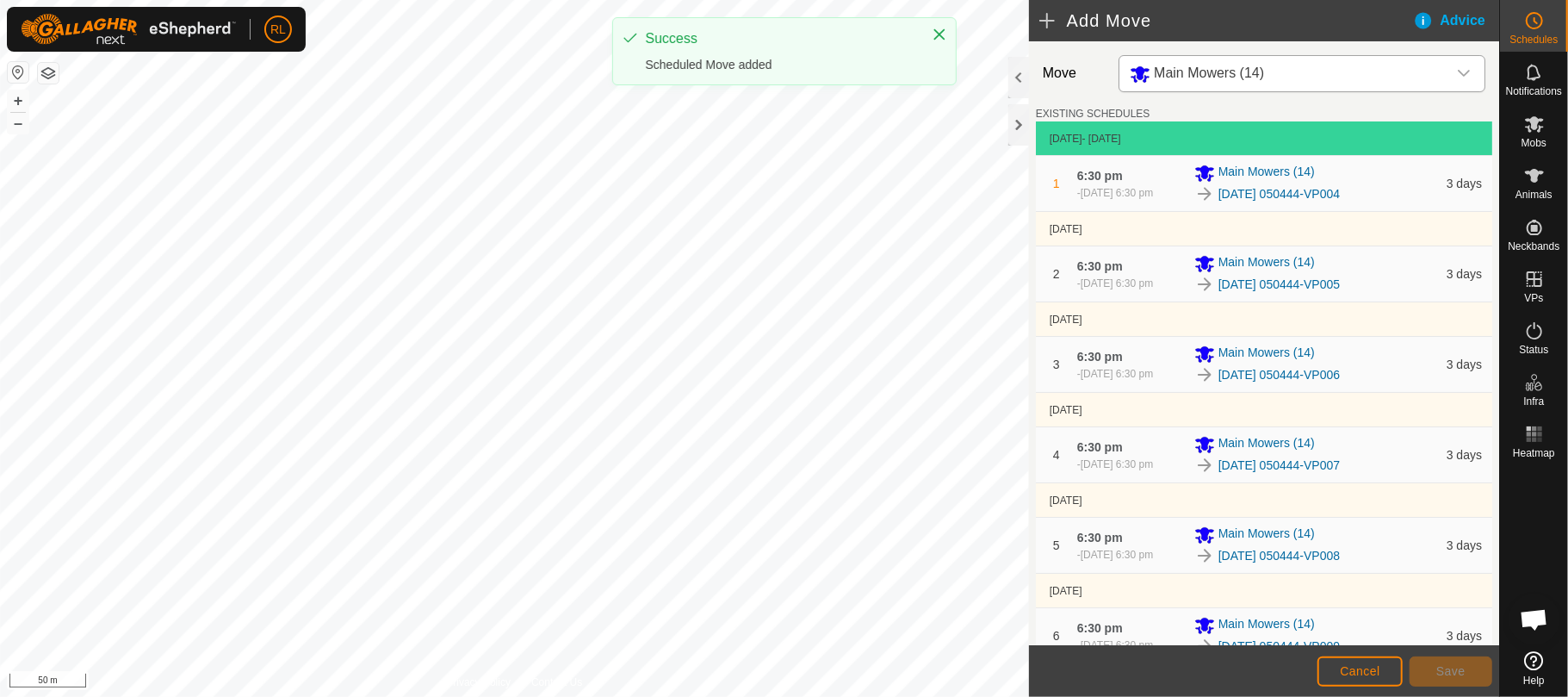
scroll to position [410, 0]
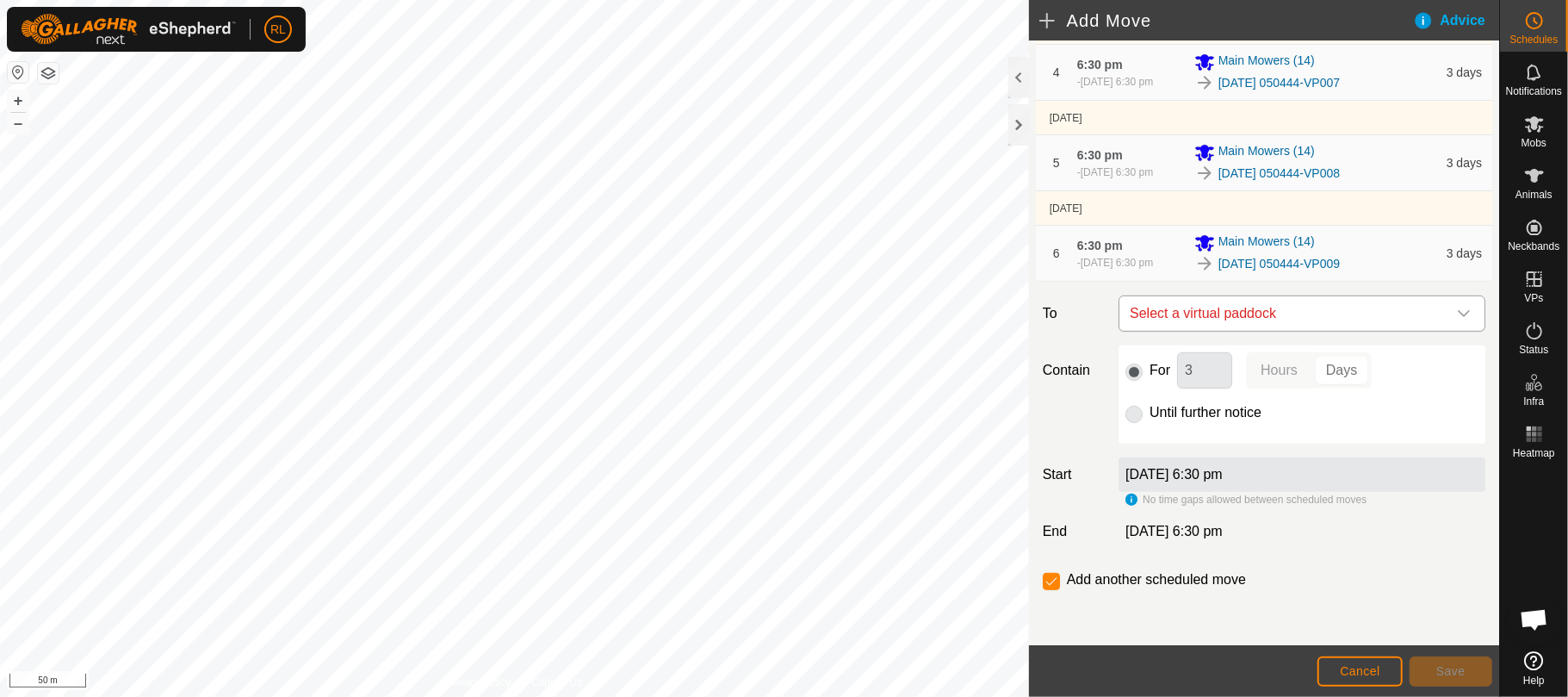
click at [1458, 307] on icon "dropdown trigger" at bounding box center [1465, 313] width 14 height 14
click at [1055, 579] on input "checkbox" at bounding box center [1052, 582] width 18 height 18
checkbox input "false"
click at [1343, 676] on span "Cancel" at bounding box center [1360, 671] width 40 height 14
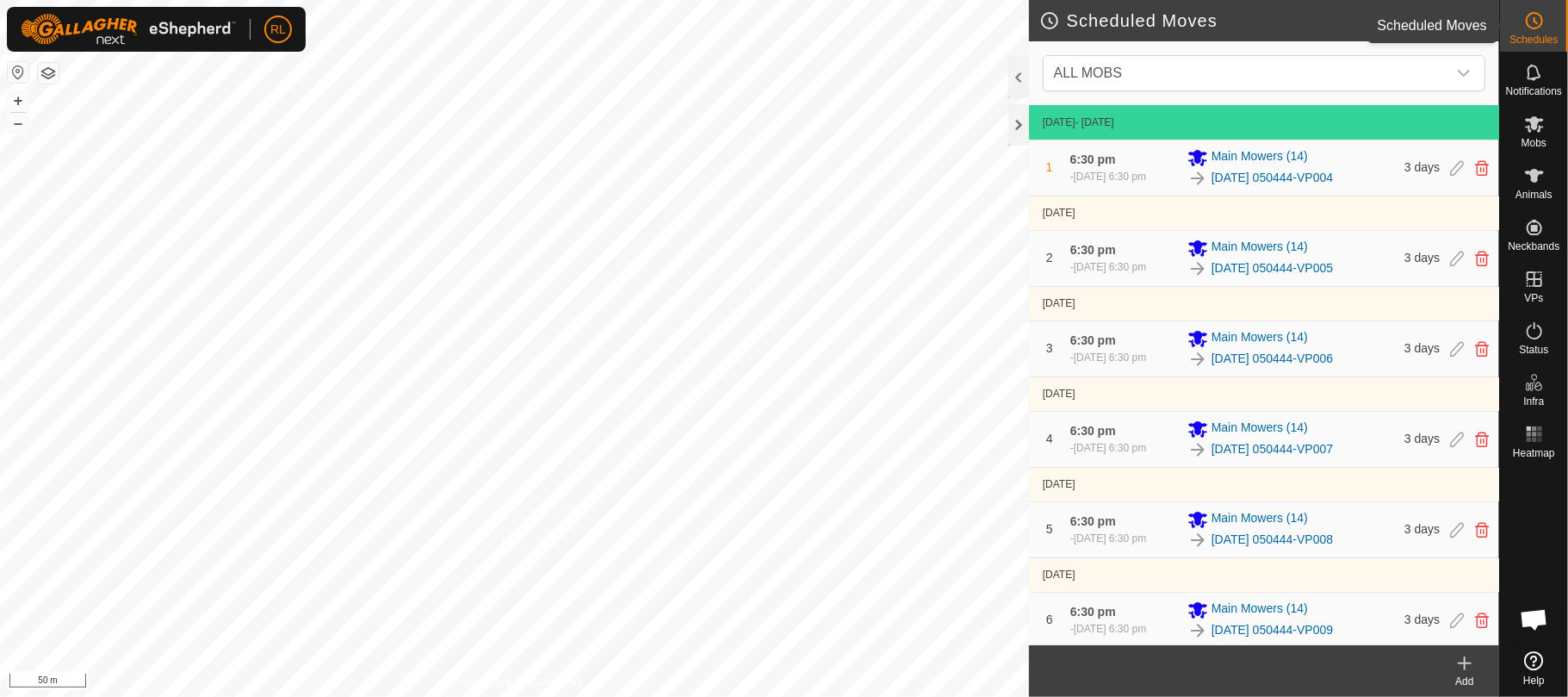
click at [1540, 34] on span "Schedules" at bounding box center [1533, 39] width 48 height 11
click at [1280, 171] on div "[DATE] 050444-VP004" at bounding box center [1292, 178] width 207 height 20
click at [1285, 184] on link "[DATE] 050444-VP004" at bounding box center [1272, 178] width 121 height 19
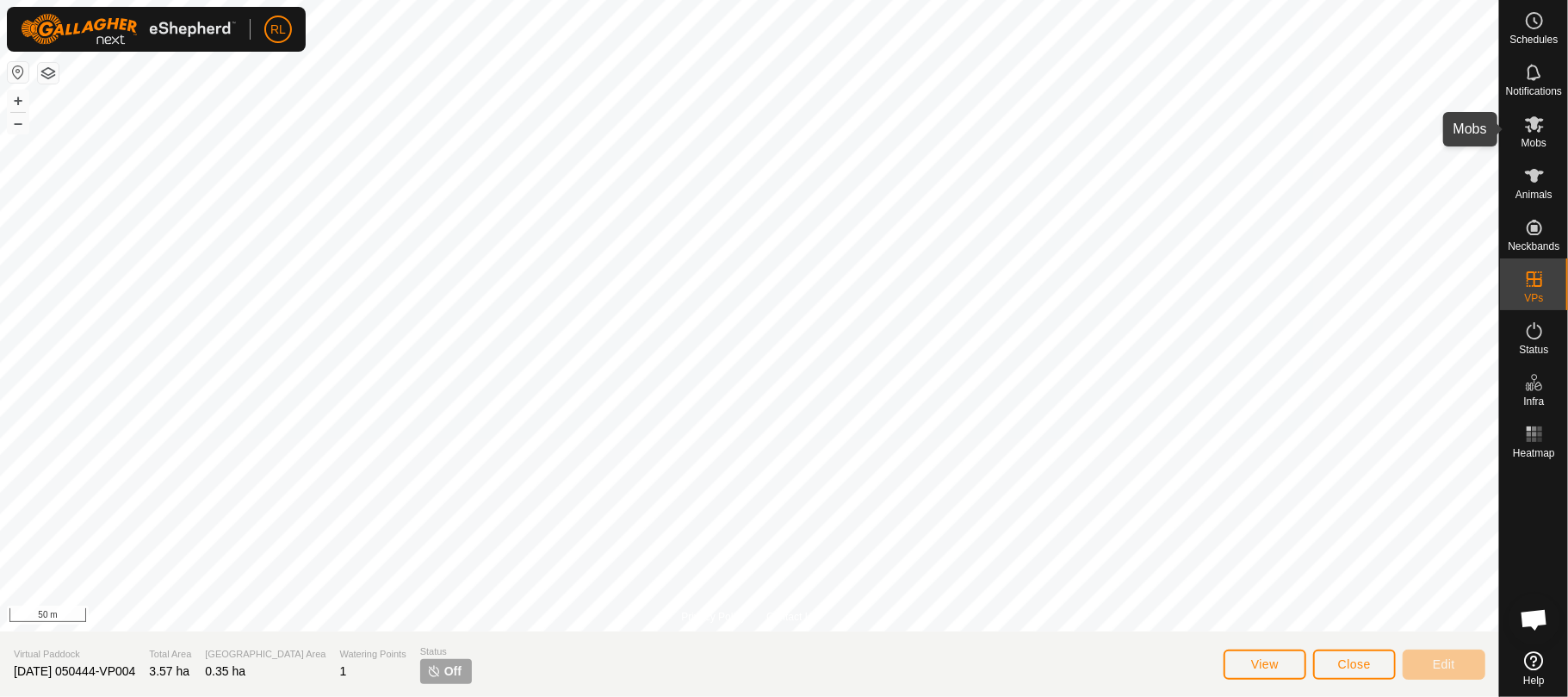
click at [1524, 136] on div "Mobs" at bounding box center [1535, 129] width 68 height 52
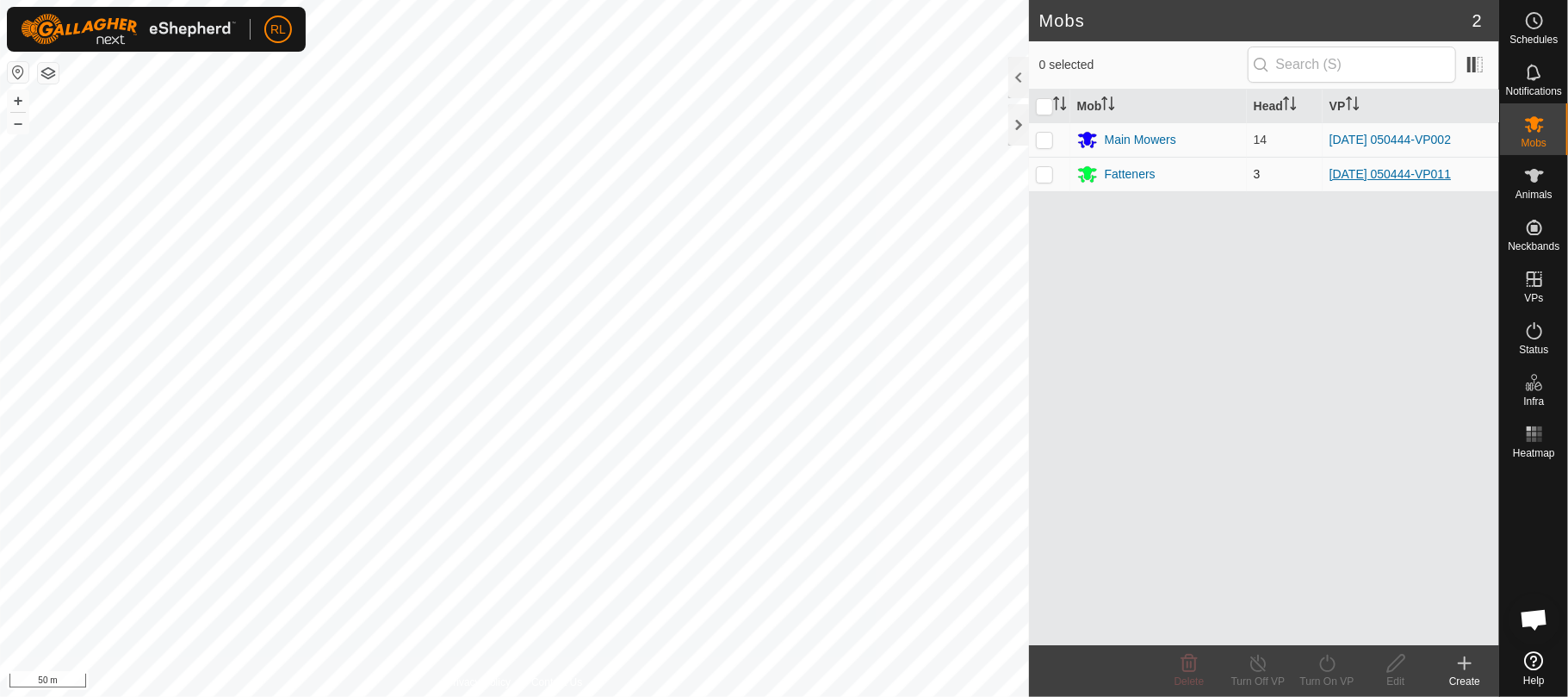
click at [1393, 171] on link "[DATE] 050444-VP011" at bounding box center [1390, 174] width 121 height 14
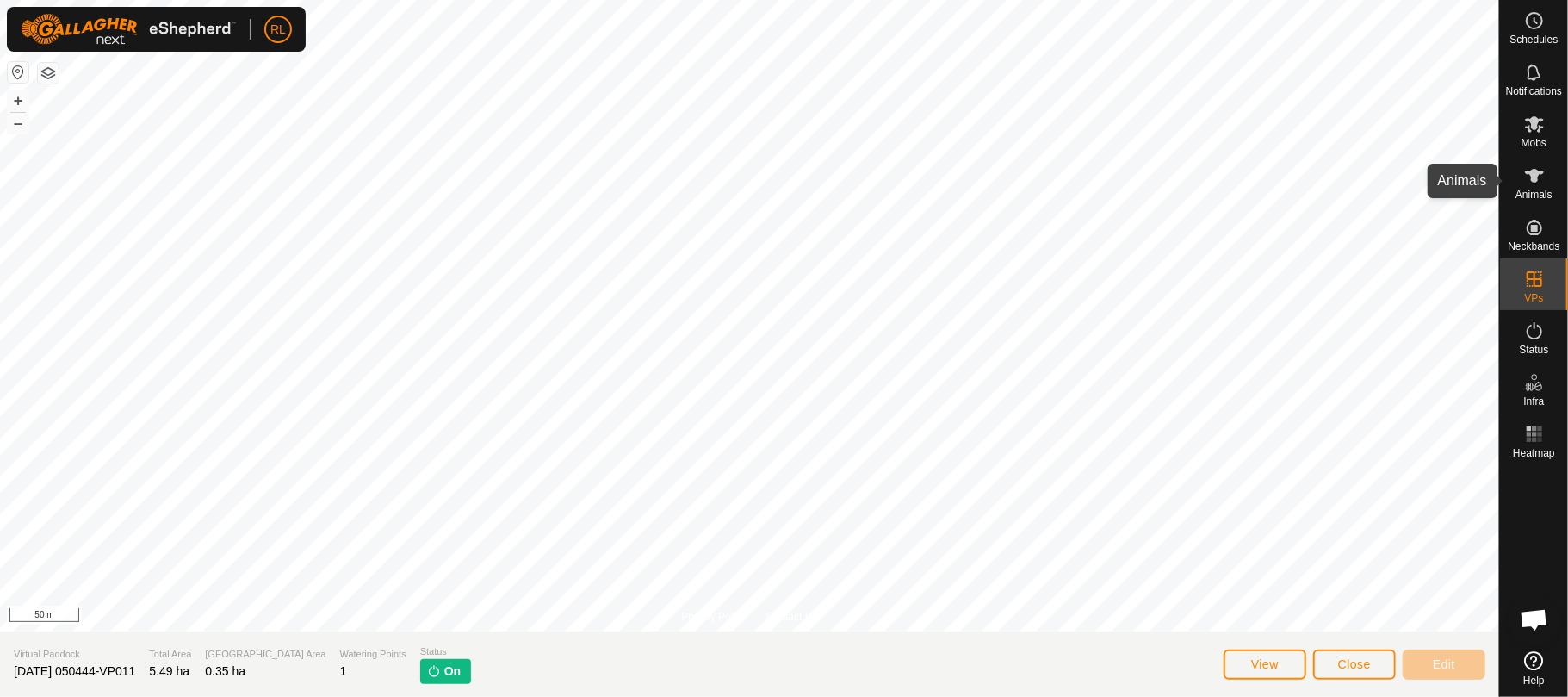
click at [1538, 174] on icon at bounding box center [1534, 176] width 19 height 14
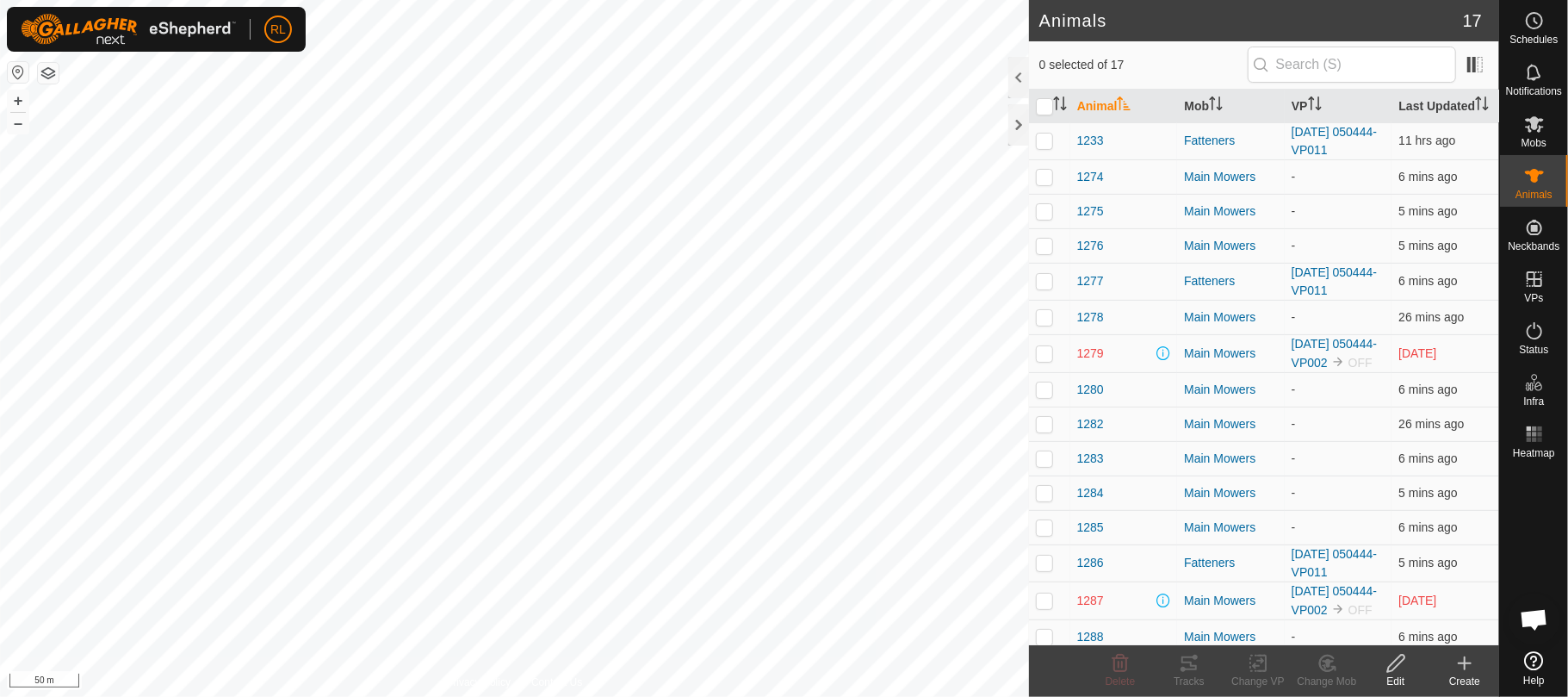
click at [1057, 372] on td at bounding box center [1050, 352] width 41 height 38
checkbox input "true"
click at [1122, 669] on icon at bounding box center [1120, 663] width 21 height 20
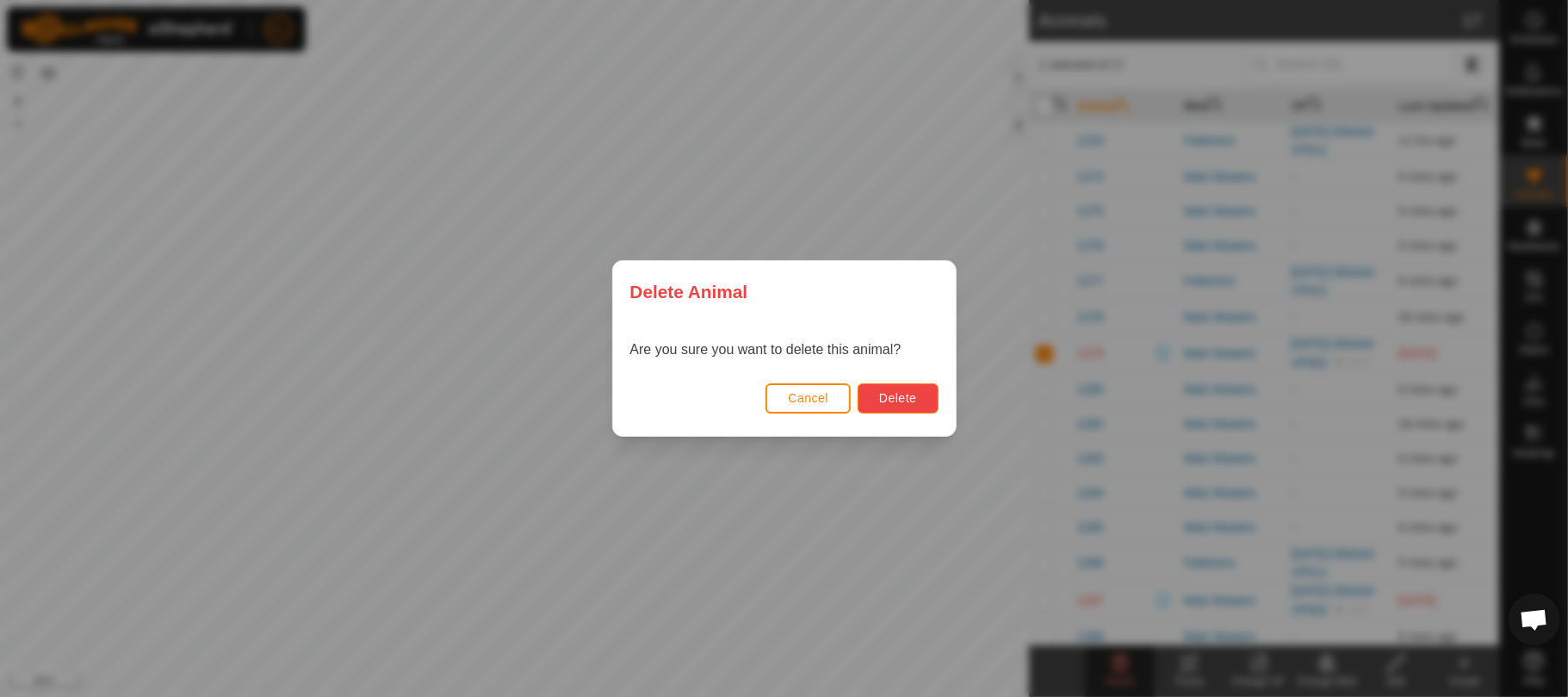
click at [906, 397] on span "Delete" at bounding box center [898, 398] width 37 height 14
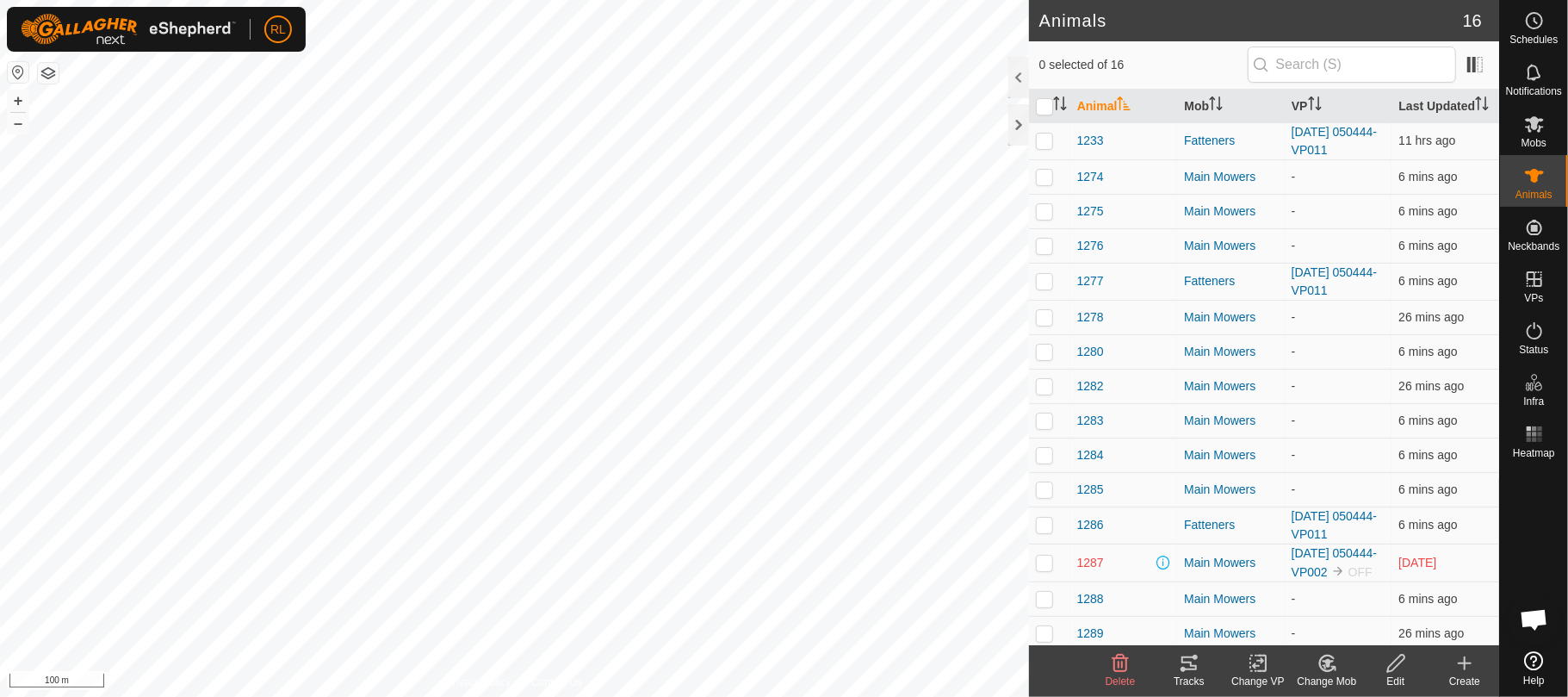
click at [1044, 569] on p-checkbox at bounding box center [1045, 562] width 18 height 14
checkbox input "true"
click at [1120, 665] on icon at bounding box center [1121, 663] width 17 height 18
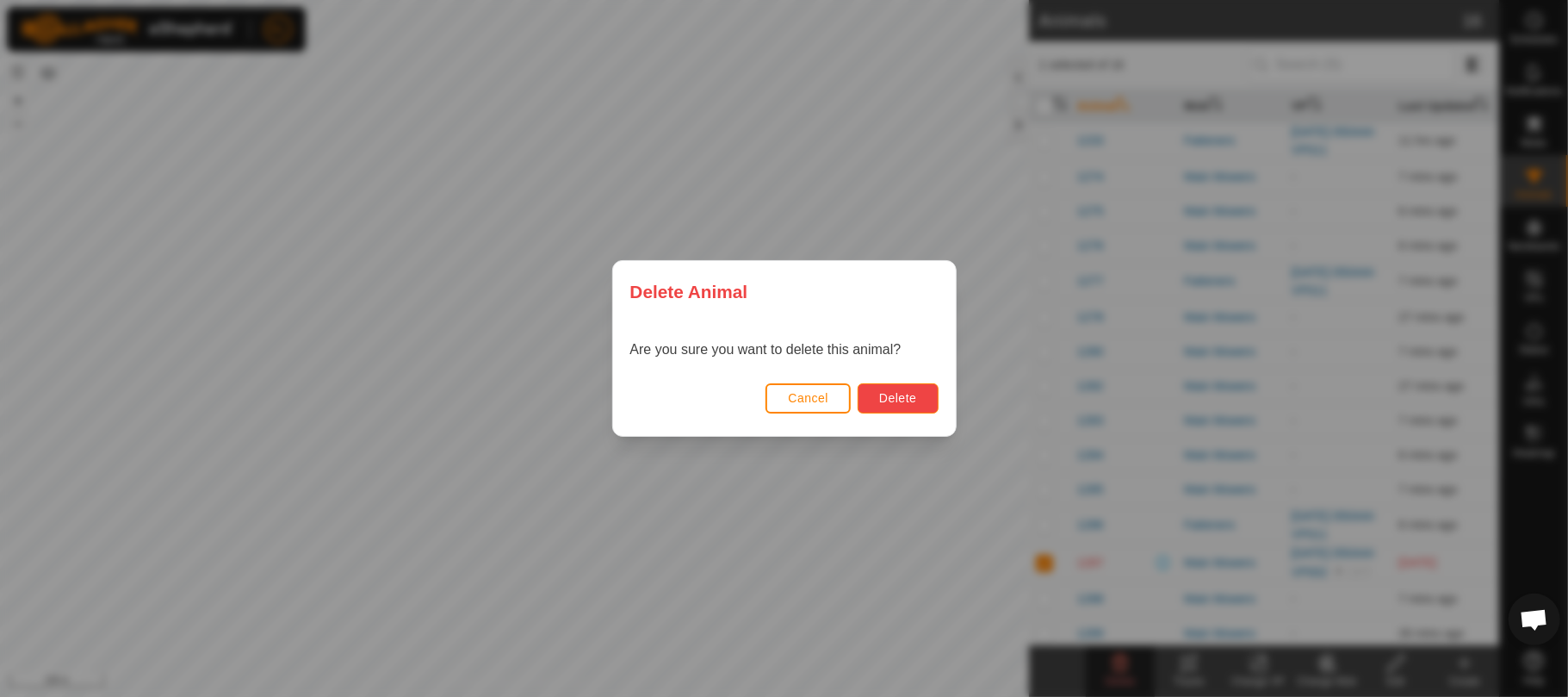
click at [918, 394] on button "Delete" at bounding box center [898, 398] width 80 height 30
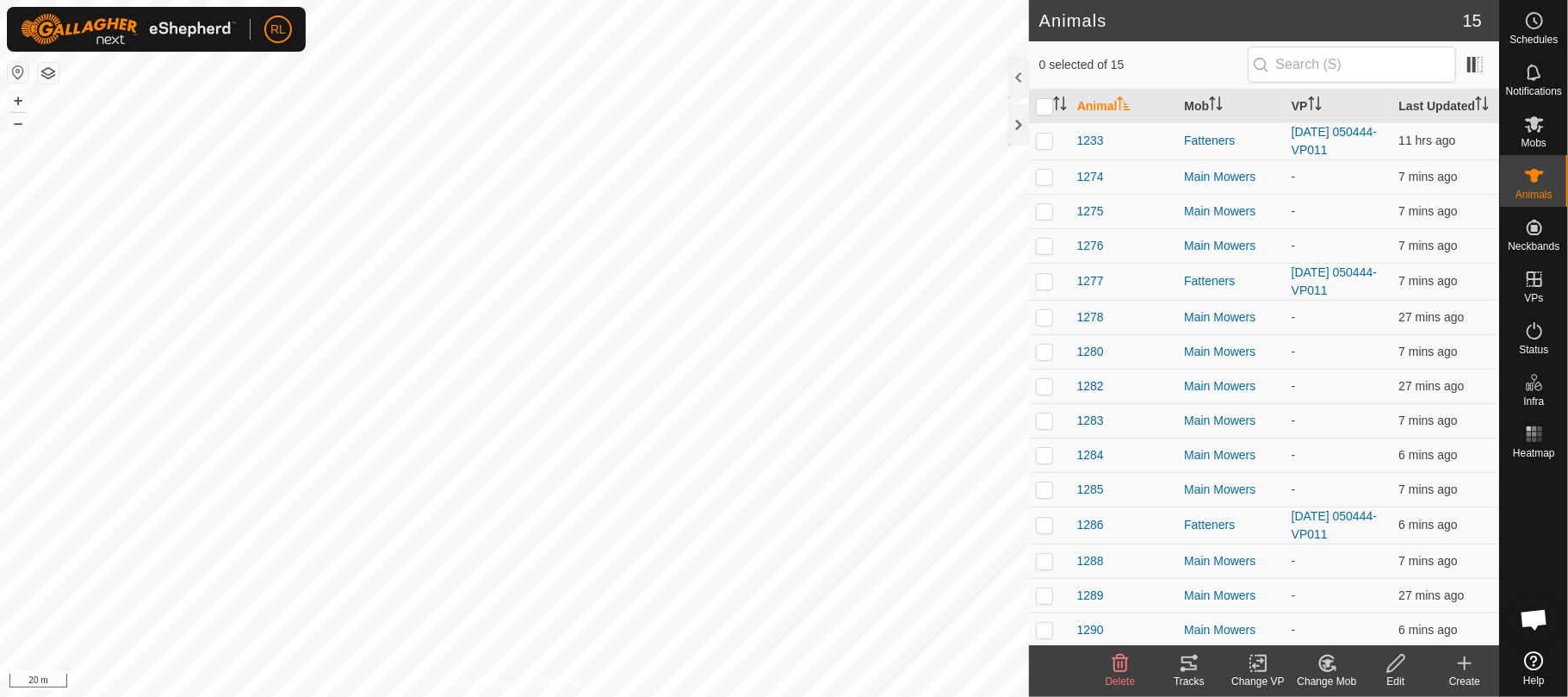
click at [863, 696] on html "RL Schedules Notifications Mobs Animals Neckbands VPs Status Infra Heatmap Help…" at bounding box center [784, 348] width 1568 height 697
checkbox input "true"
click at [1120, 660] on icon at bounding box center [1120, 663] width 21 height 20
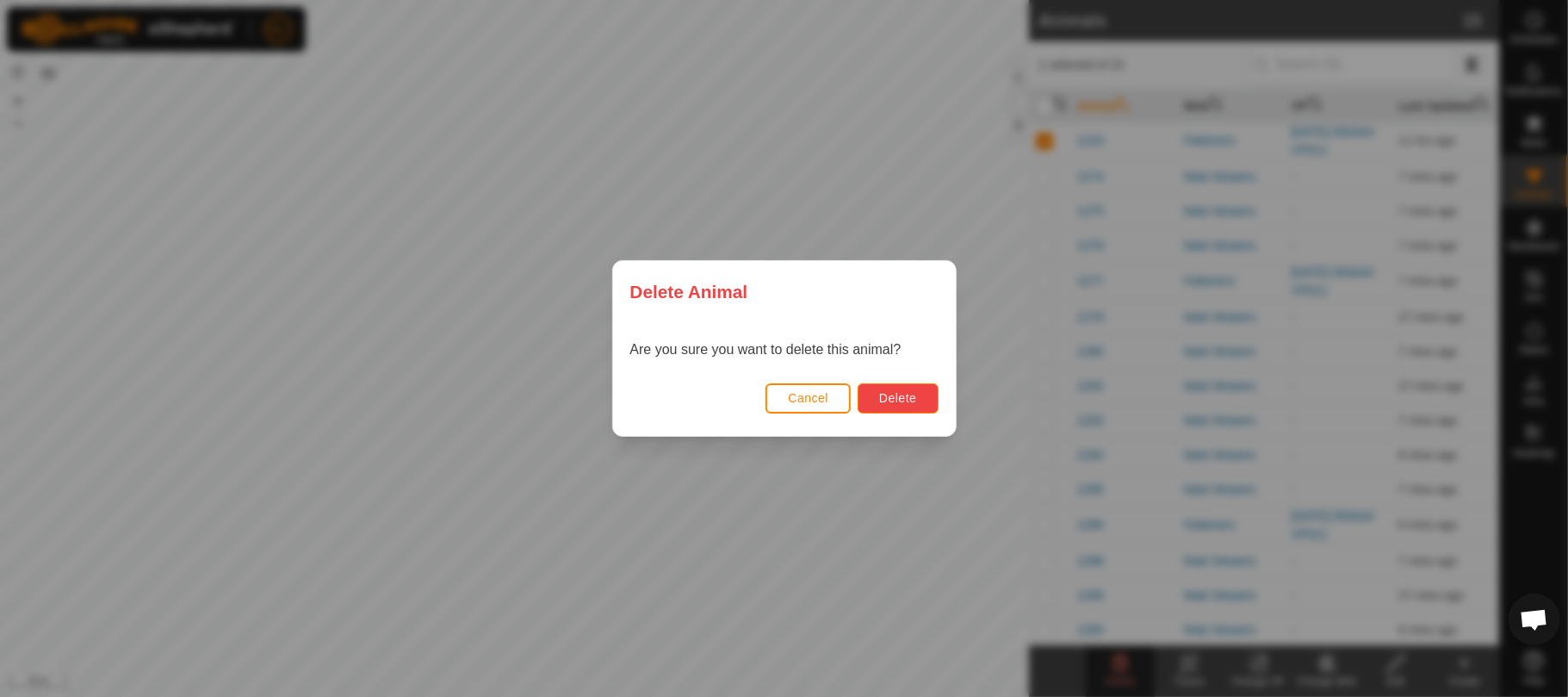
click at [896, 386] on button "Delete" at bounding box center [898, 398] width 80 height 30
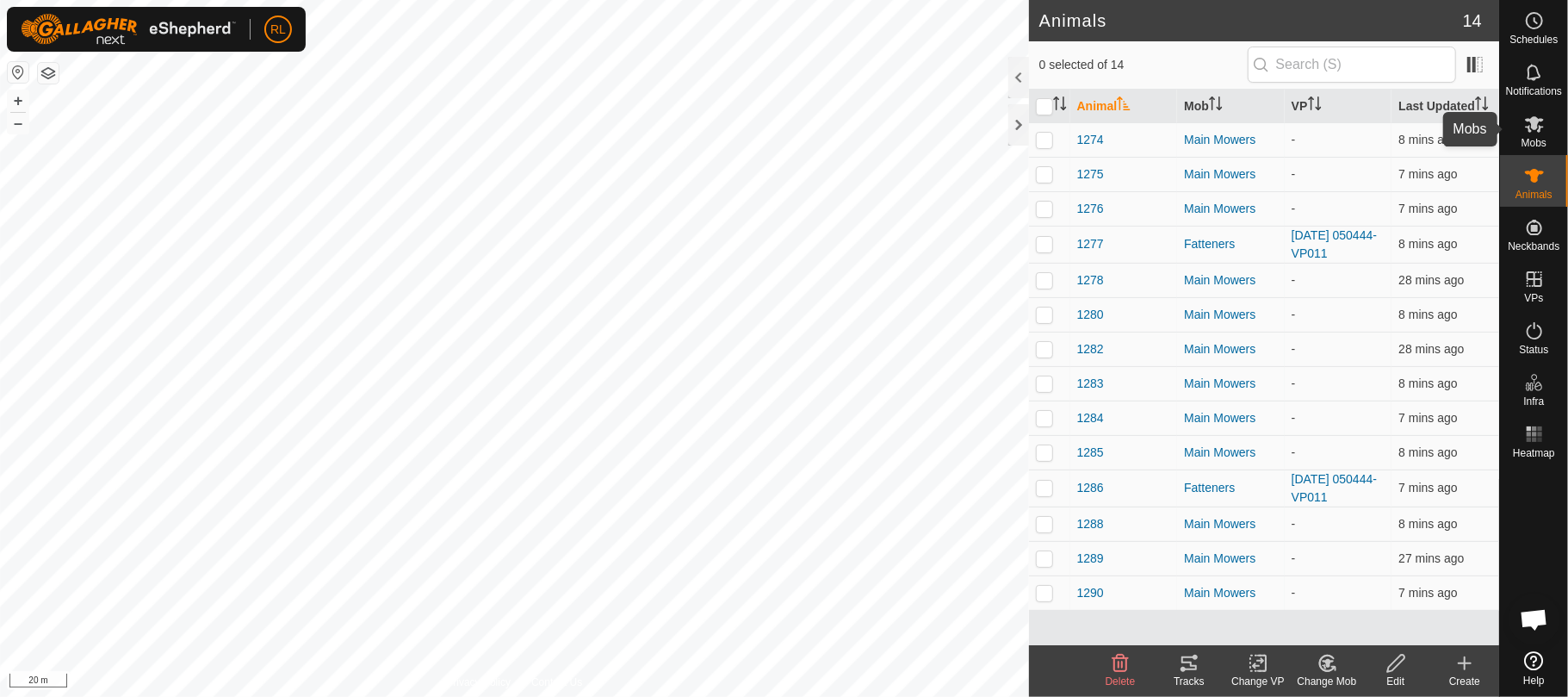
click at [1534, 128] on icon at bounding box center [1534, 124] width 19 height 17
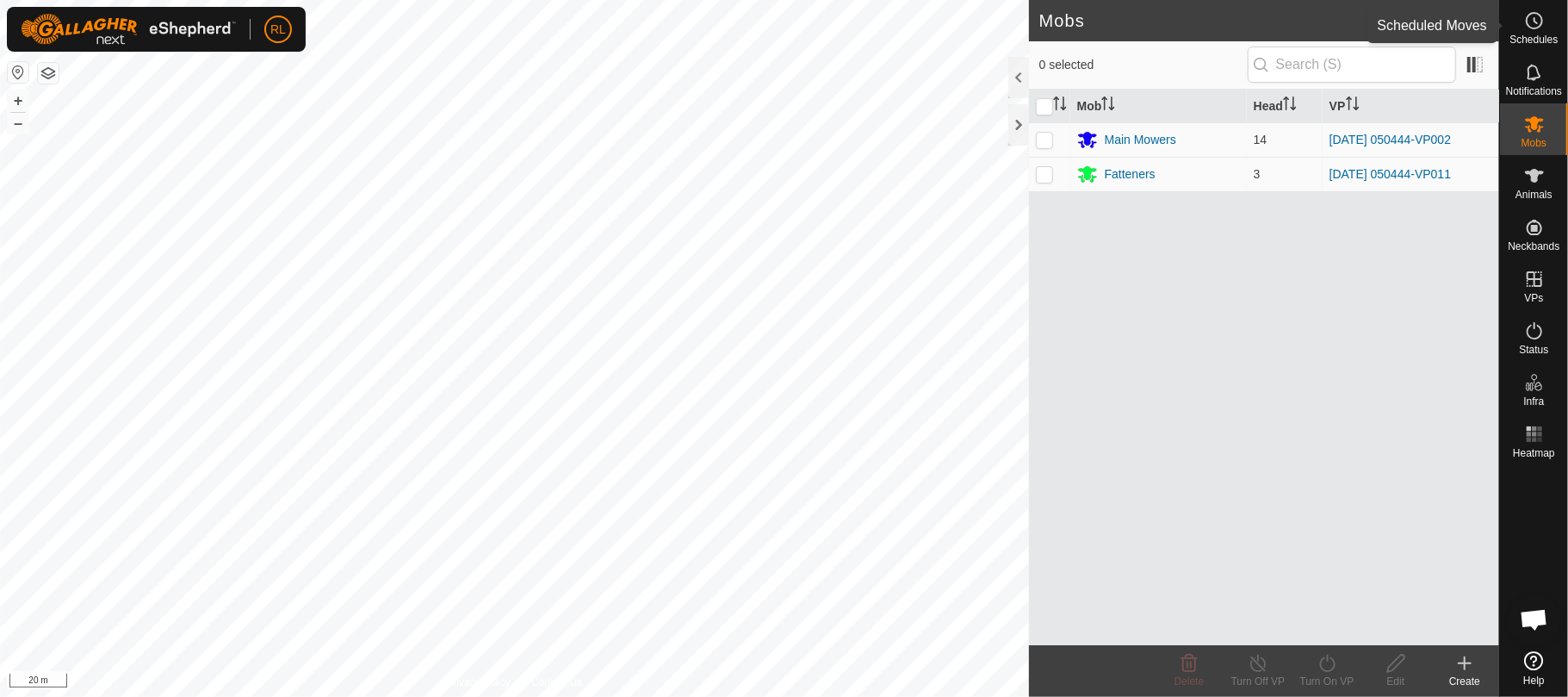
click at [1539, 21] on icon at bounding box center [1534, 20] width 21 height 20
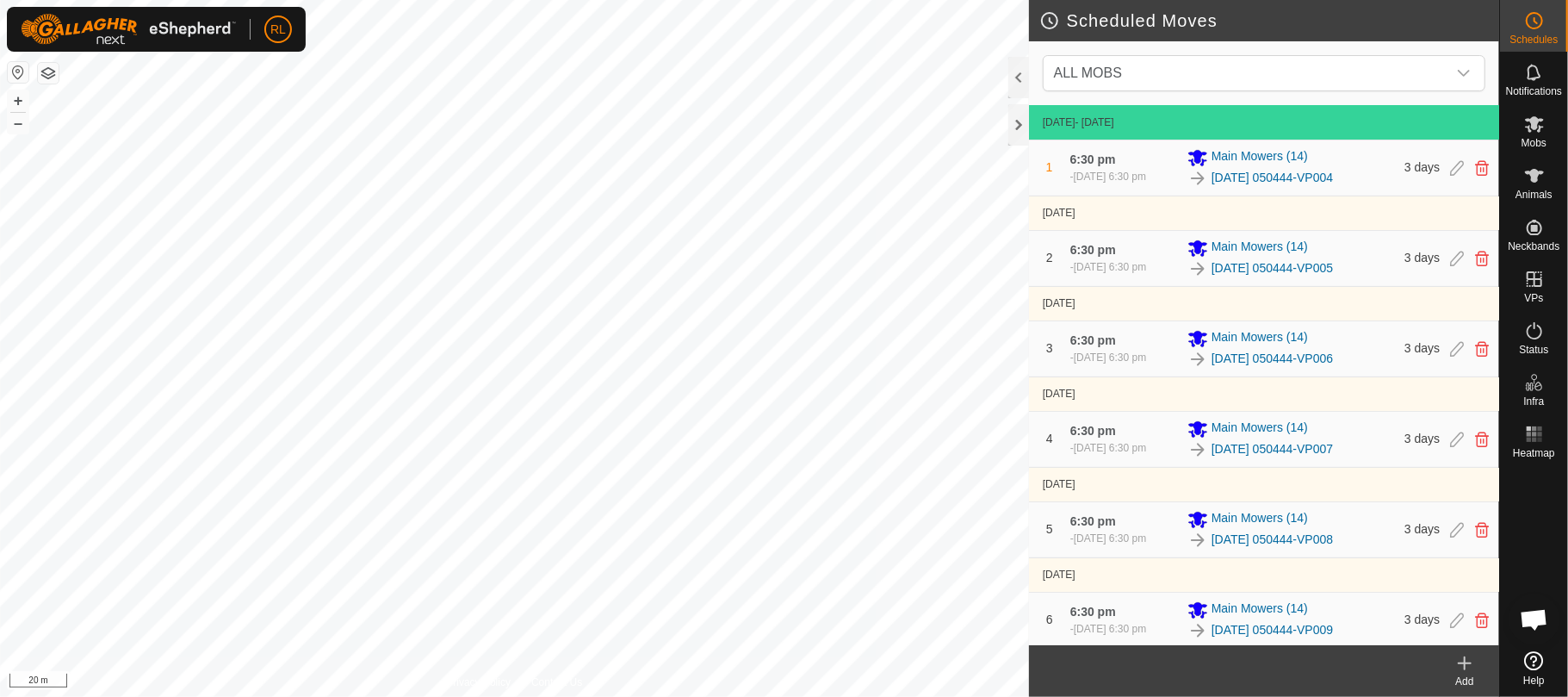
scroll to position [28, 0]
click at [1475, 610] on icon at bounding box center [1482, 617] width 14 height 16
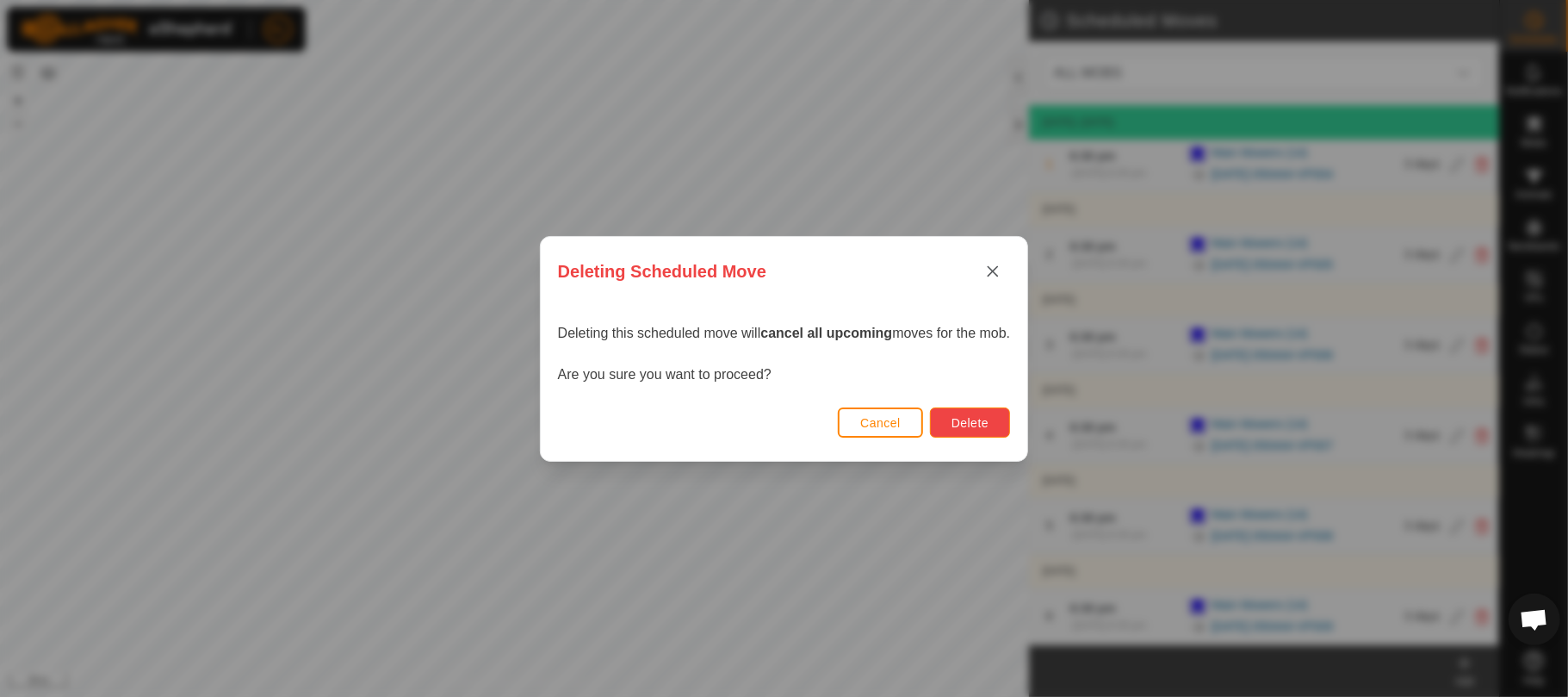
click at [979, 418] on span "Delete" at bounding box center [970, 423] width 37 height 14
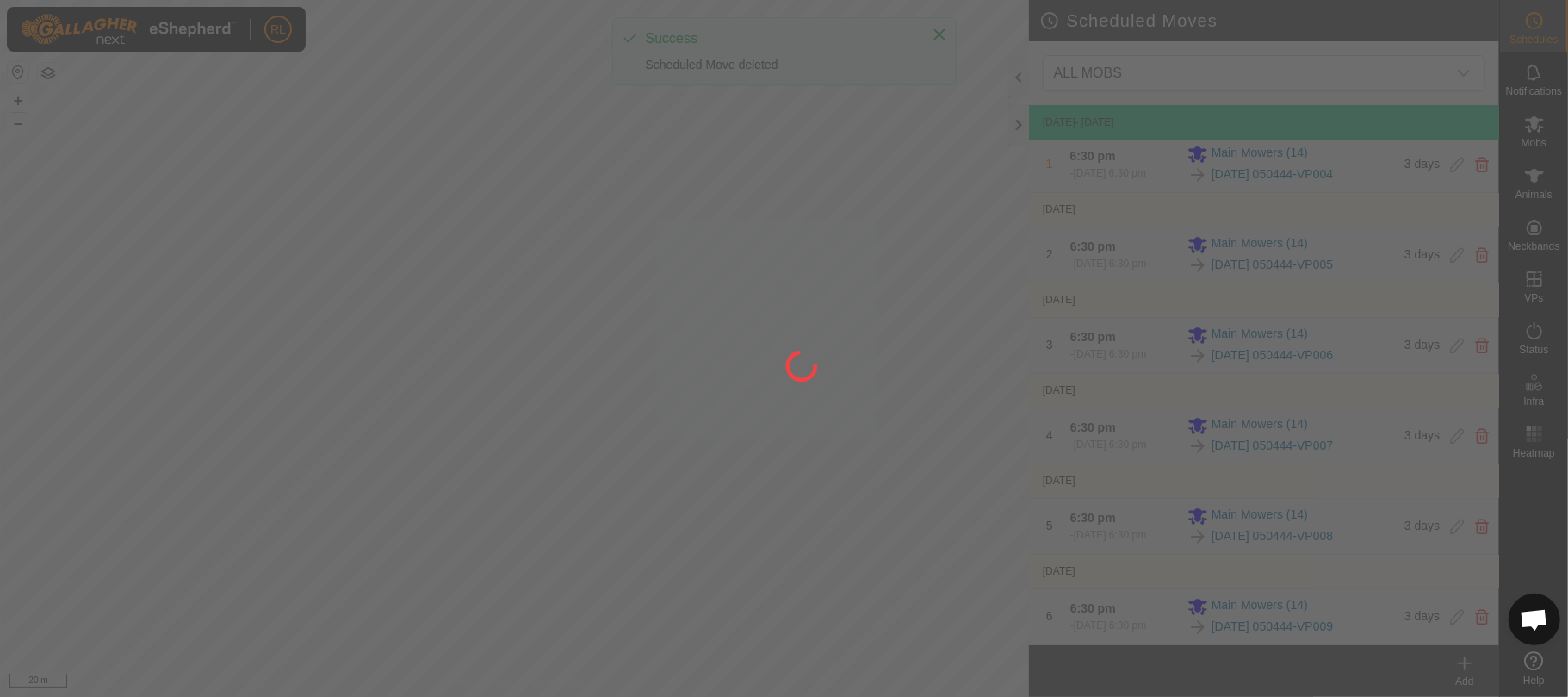
scroll to position [0, 0]
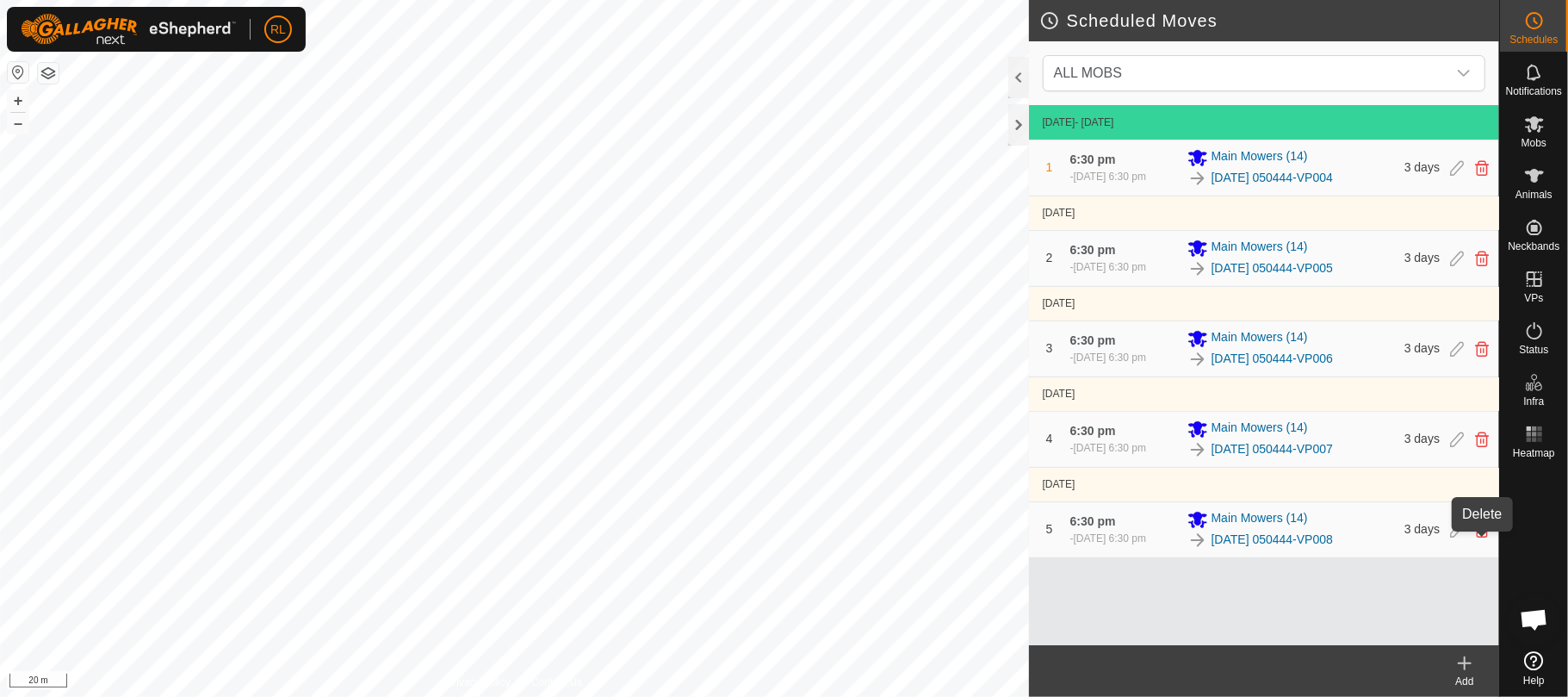
click at [1485, 537] on icon at bounding box center [1482, 530] width 14 height 16
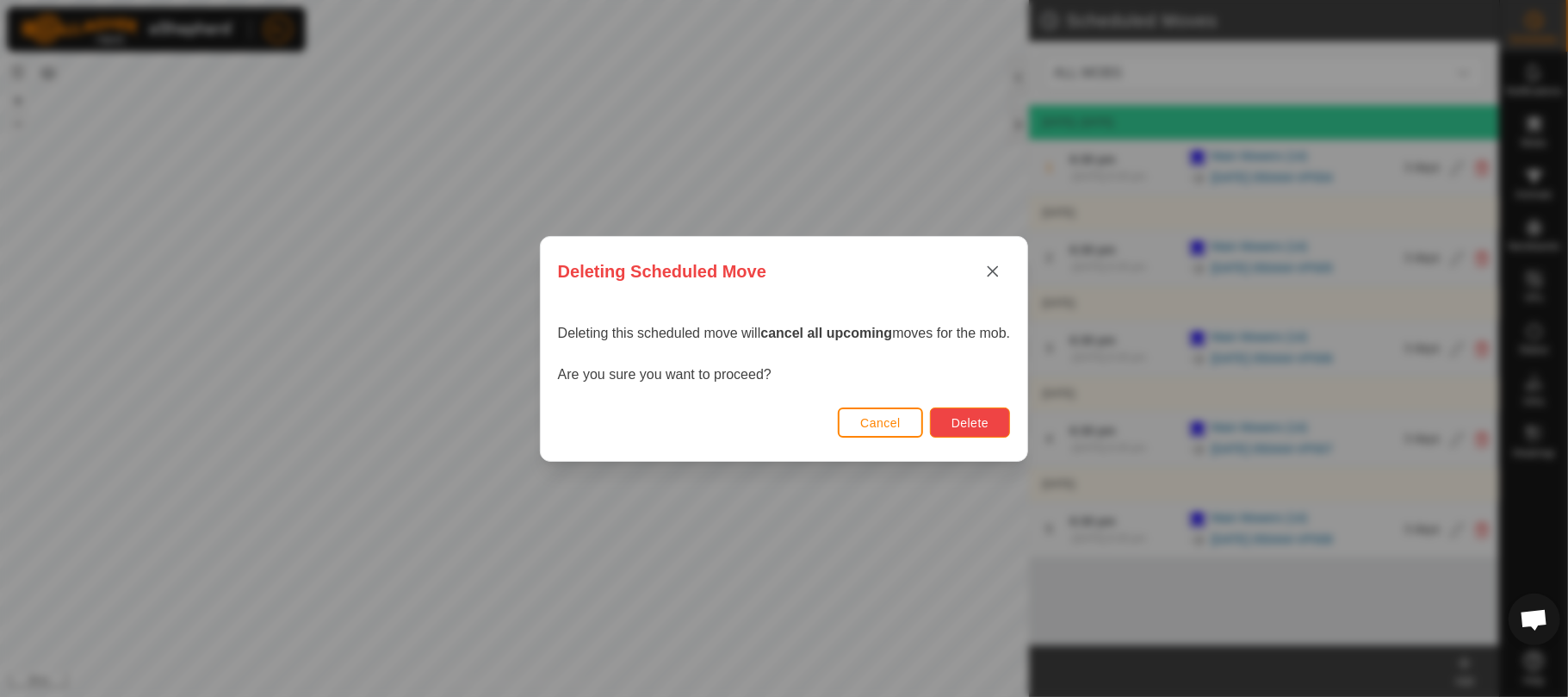
click at [993, 418] on button "Delete" at bounding box center [970, 422] width 80 height 30
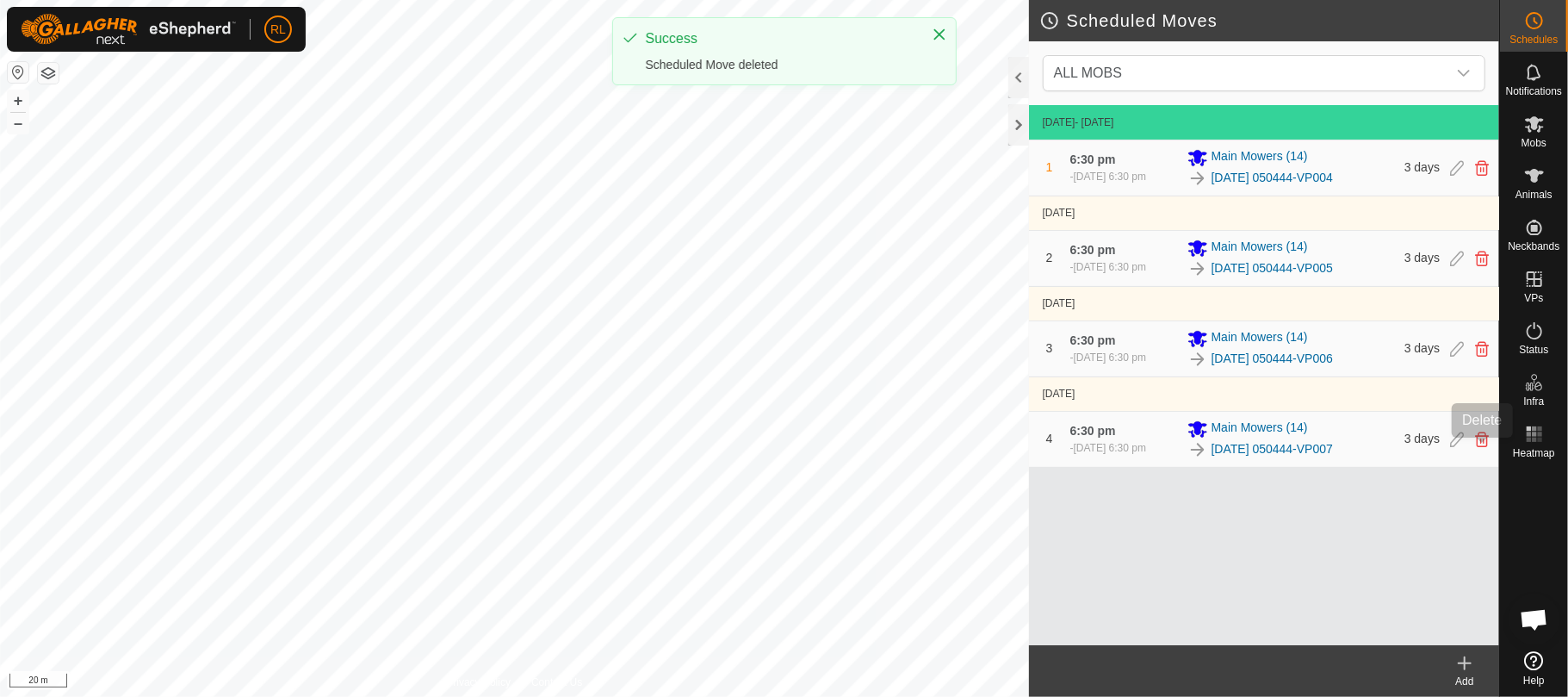
click at [1476, 446] on icon at bounding box center [1482, 439] width 14 height 16
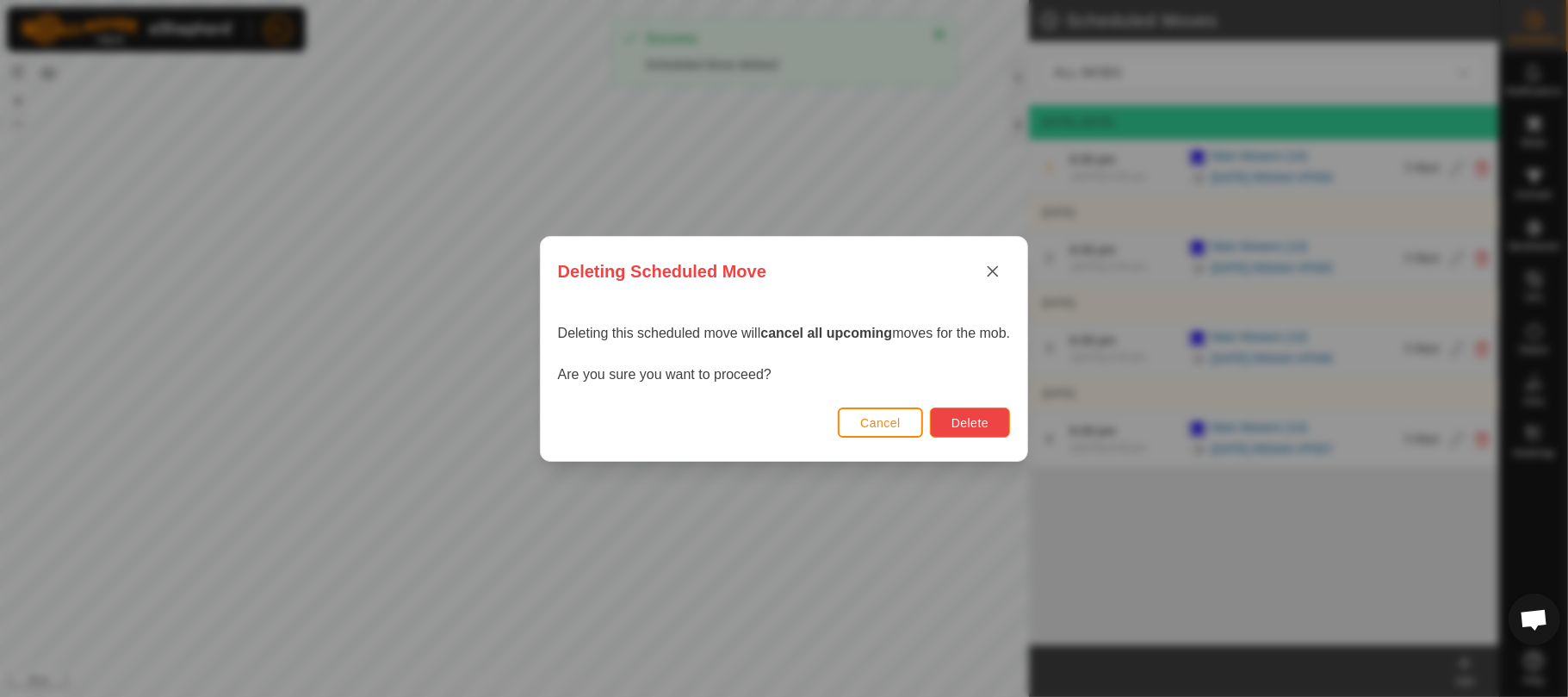
click at [976, 422] on span "Delete" at bounding box center [970, 423] width 37 height 14
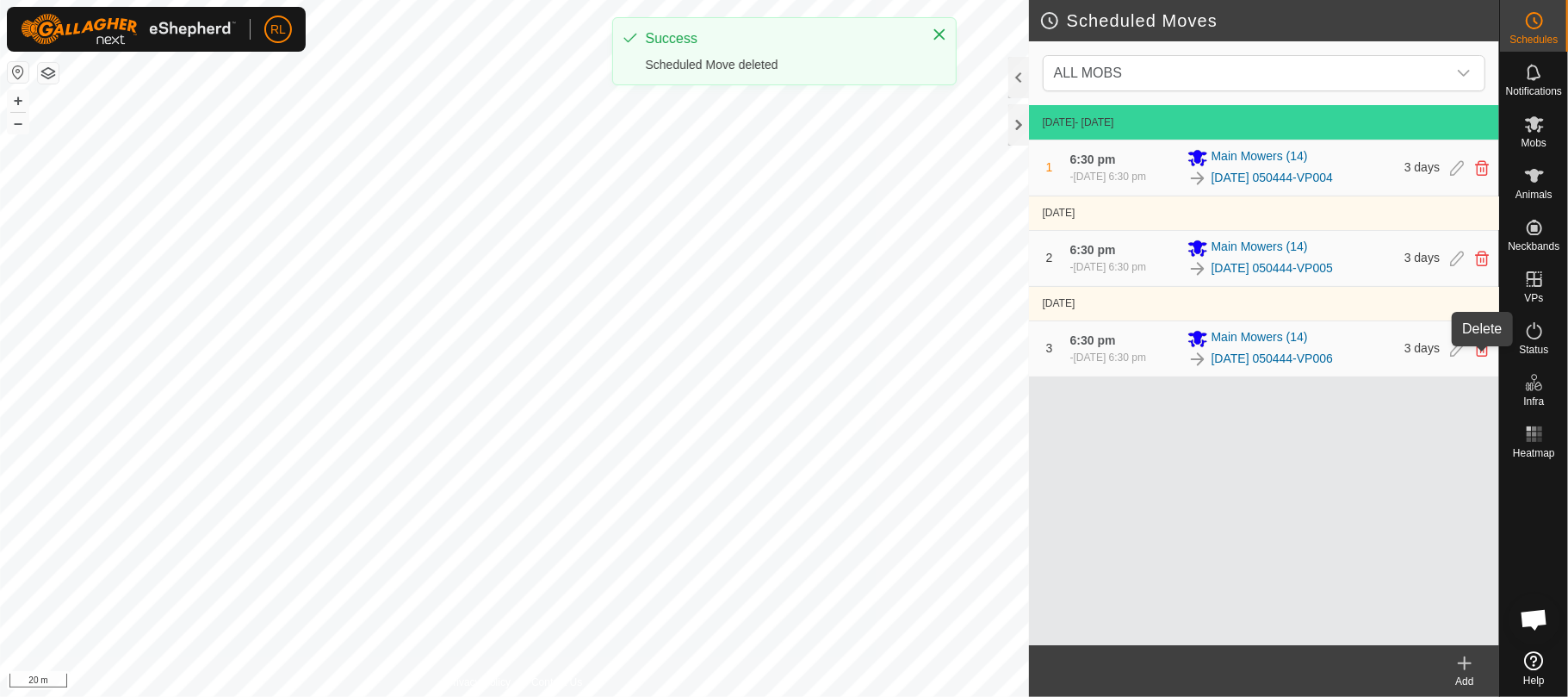
click at [1475, 356] on icon at bounding box center [1482, 348] width 14 height 16
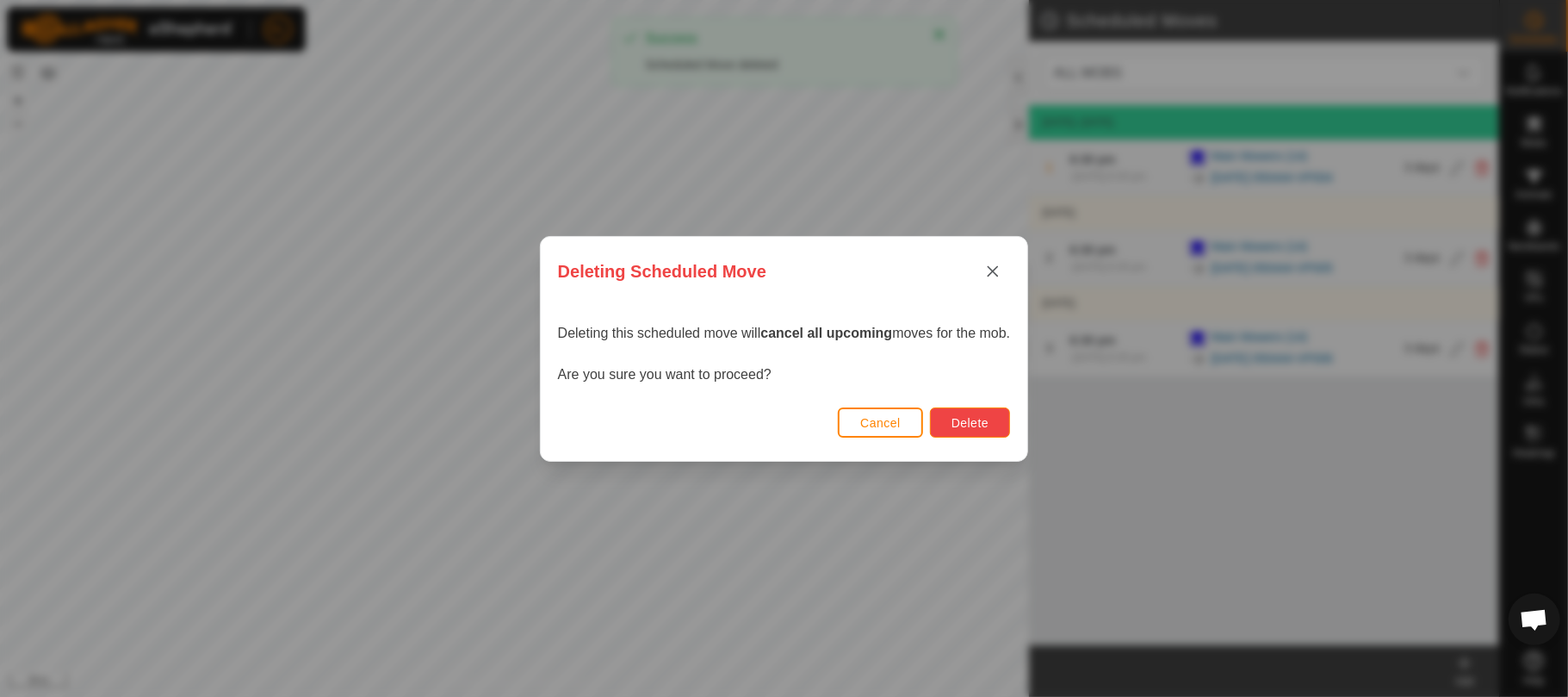
click at [989, 422] on span "Delete" at bounding box center [970, 423] width 37 height 14
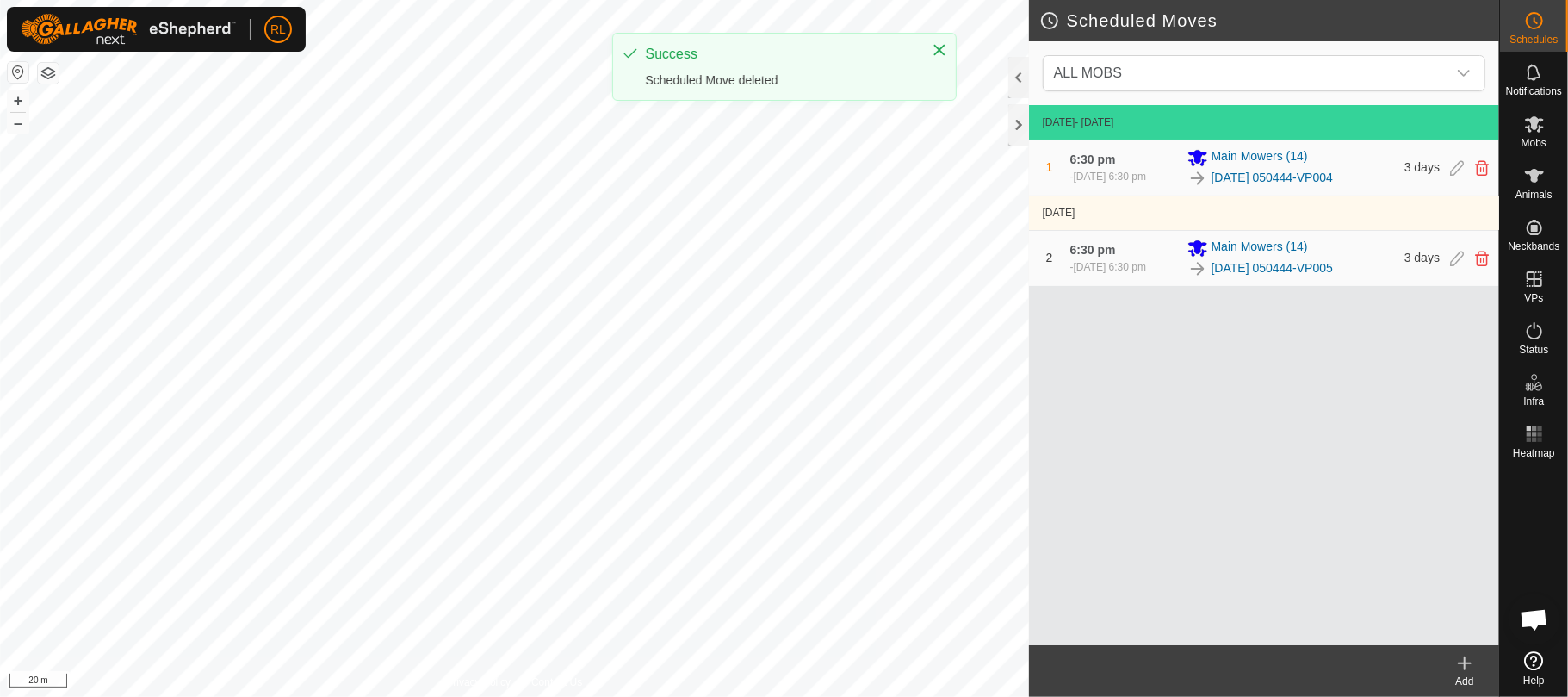
click at [1474, 266] on div at bounding box center [1470, 259] width 39 height 14
click at [1478, 260] on icon at bounding box center [1482, 259] width 14 height 16
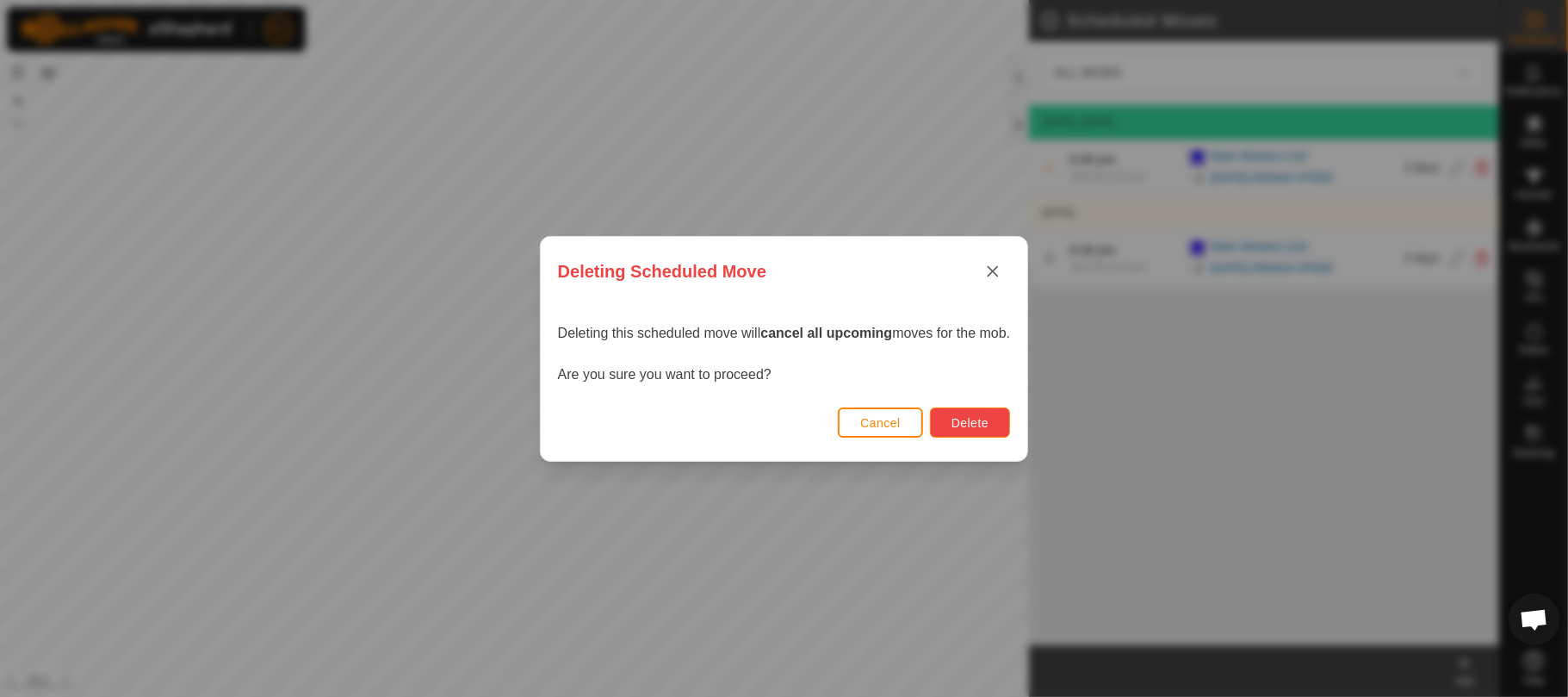
click at [1000, 418] on button "Delete" at bounding box center [970, 422] width 80 height 30
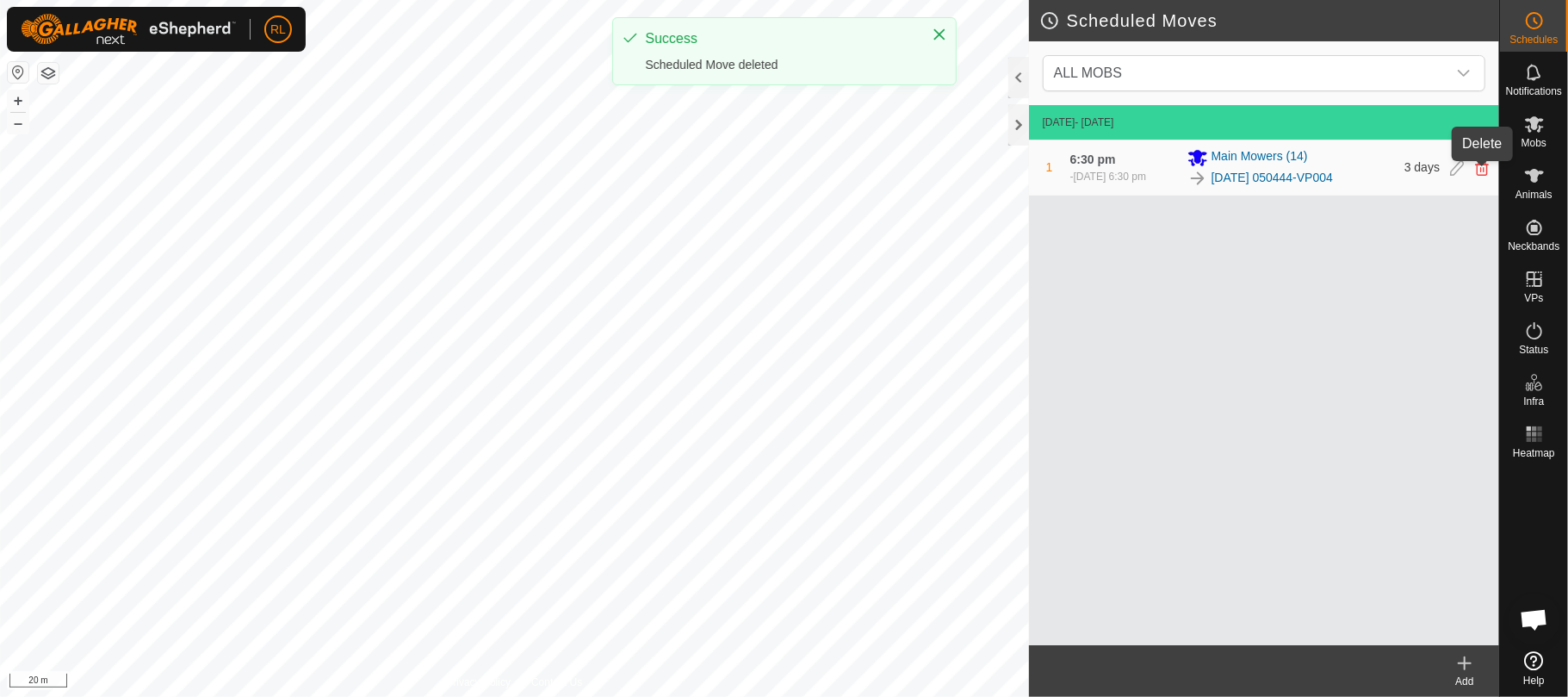
click at [1479, 174] on icon at bounding box center [1482, 168] width 14 height 16
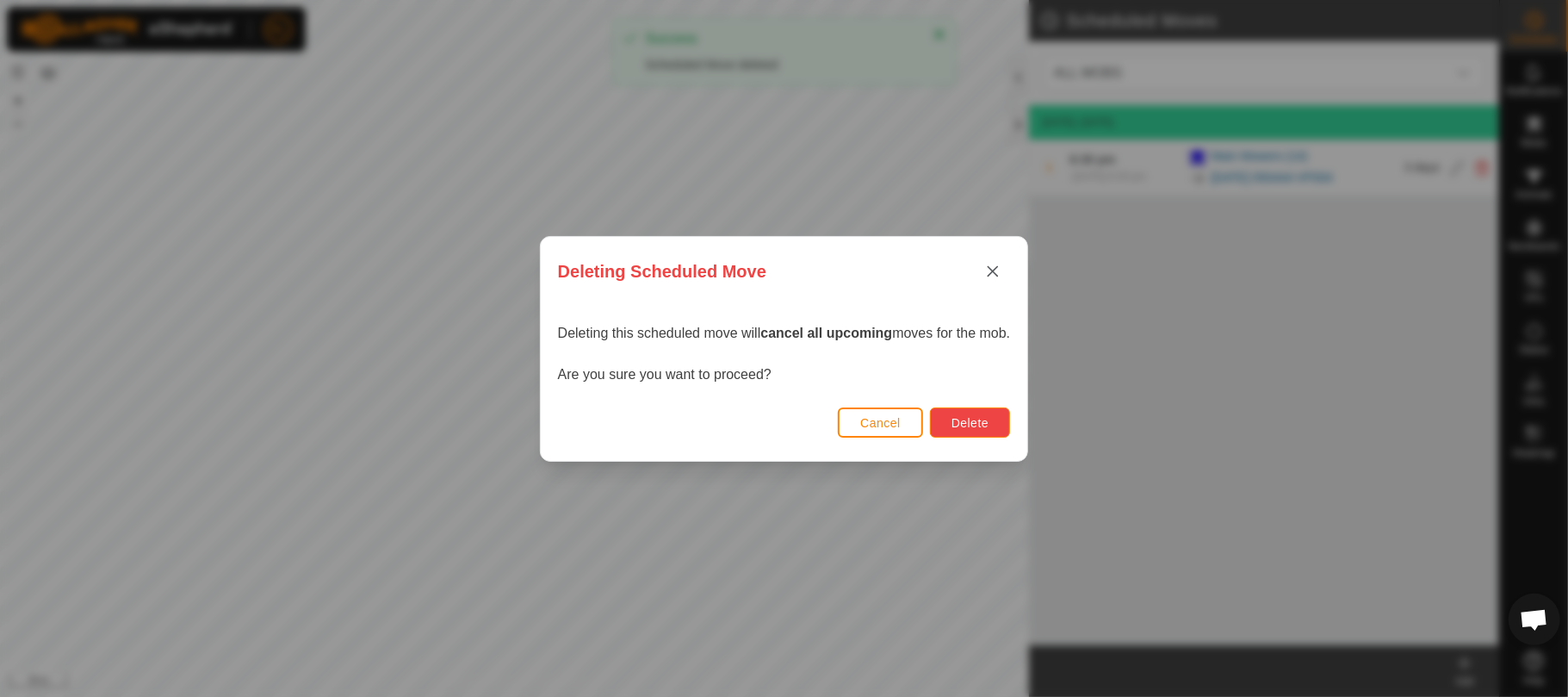
click at [972, 422] on span "Delete" at bounding box center [970, 423] width 37 height 14
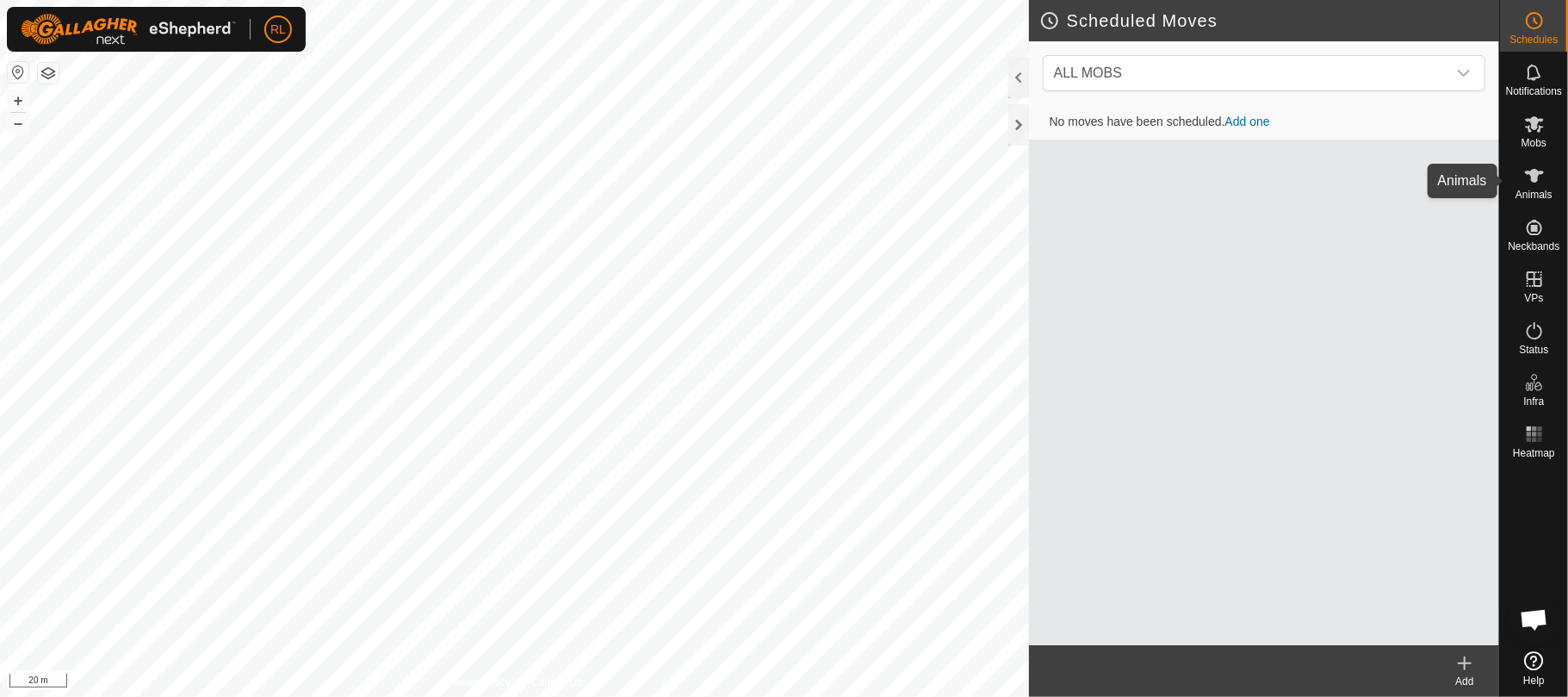
click at [1542, 167] on icon at bounding box center [1534, 175] width 21 height 20
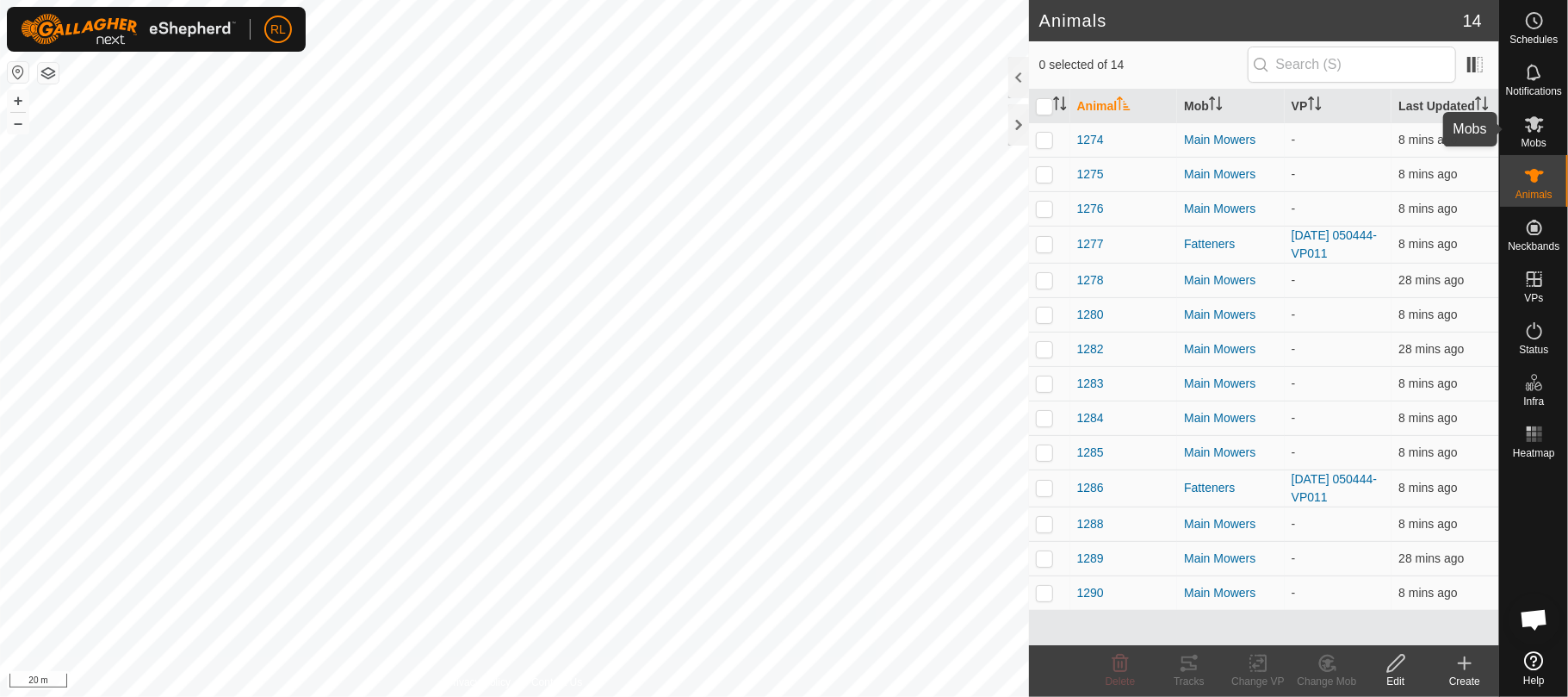
click at [1526, 121] on icon at bounding box center [1534, 123] width 21 height 20
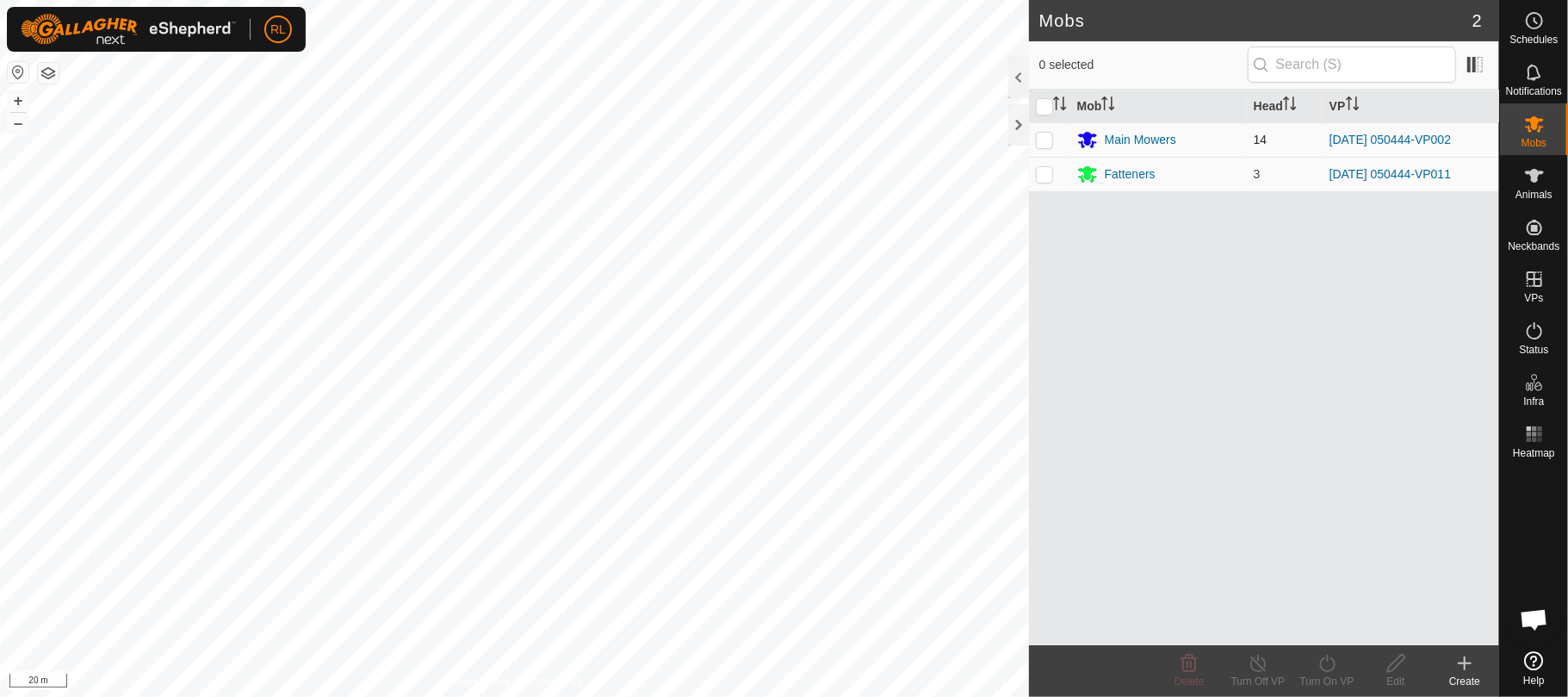
click at [1044, 145] on p-checkbox at bounding box center [1045, 140] width 18 height 14
checkbox input "true"
click at [1331, 669] on icon at bounding box center [1328, 663] width 21 height 20
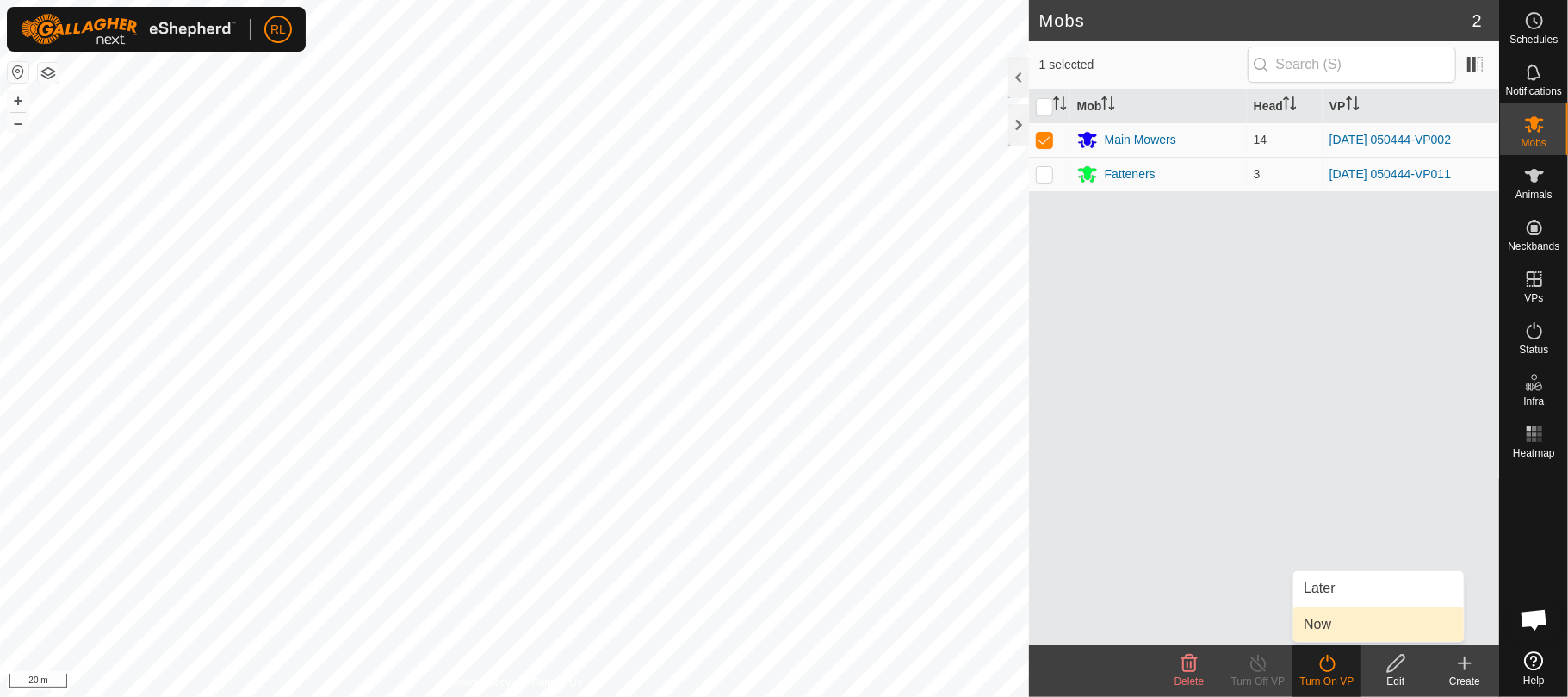
click at [1331, 625] on link "Now" at bounding box center [1379, 624] width 171 height 34
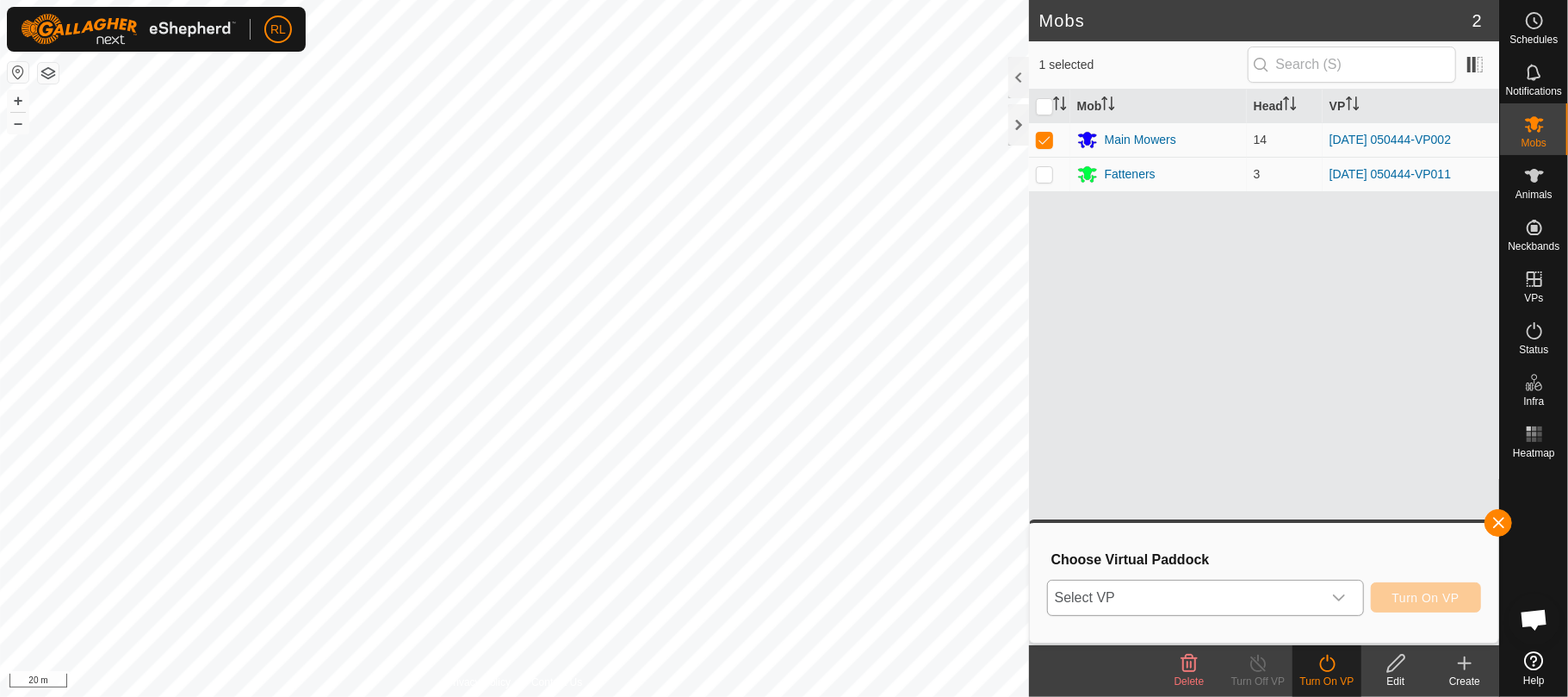
click at [1343, 601] on icon "dropdown trigger" at bounding box center [1340, 597] width 14 height 14
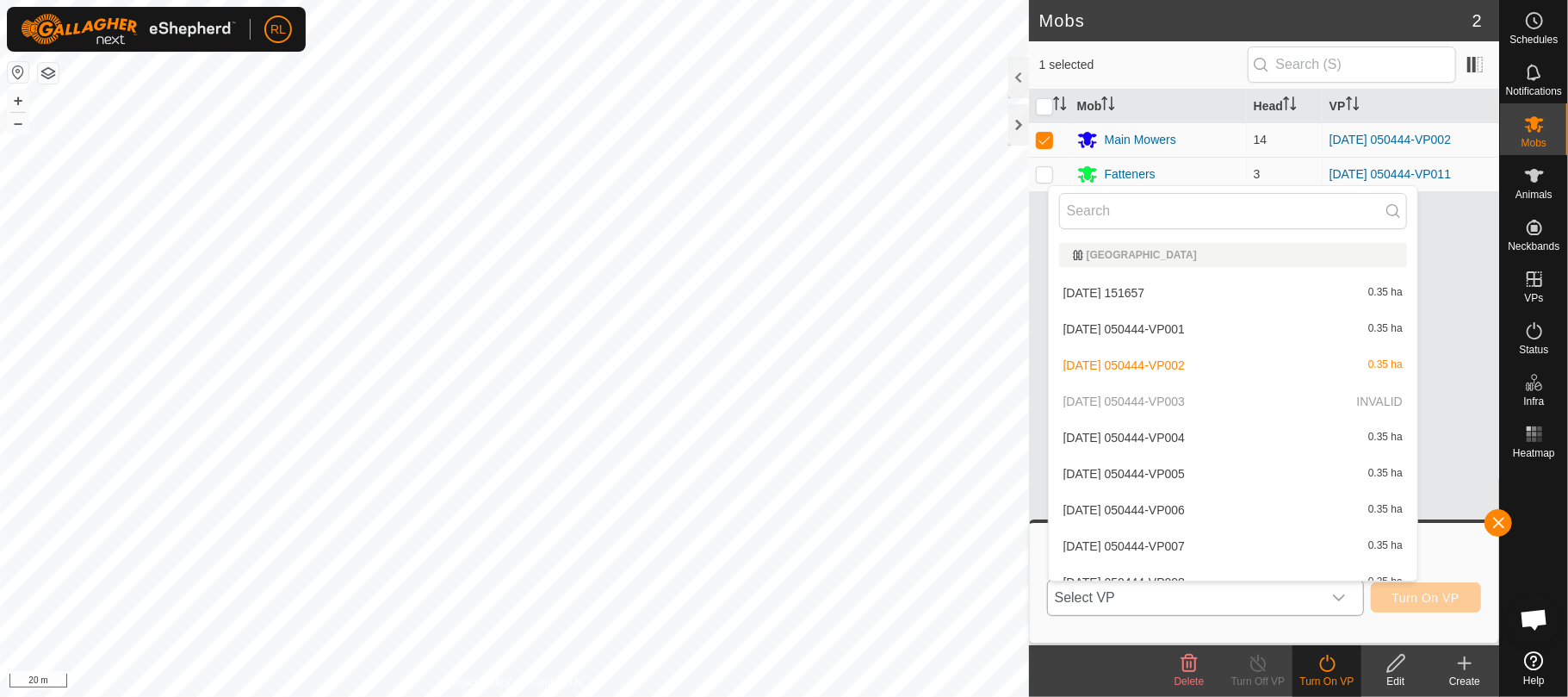
scroll to position [19, 0]
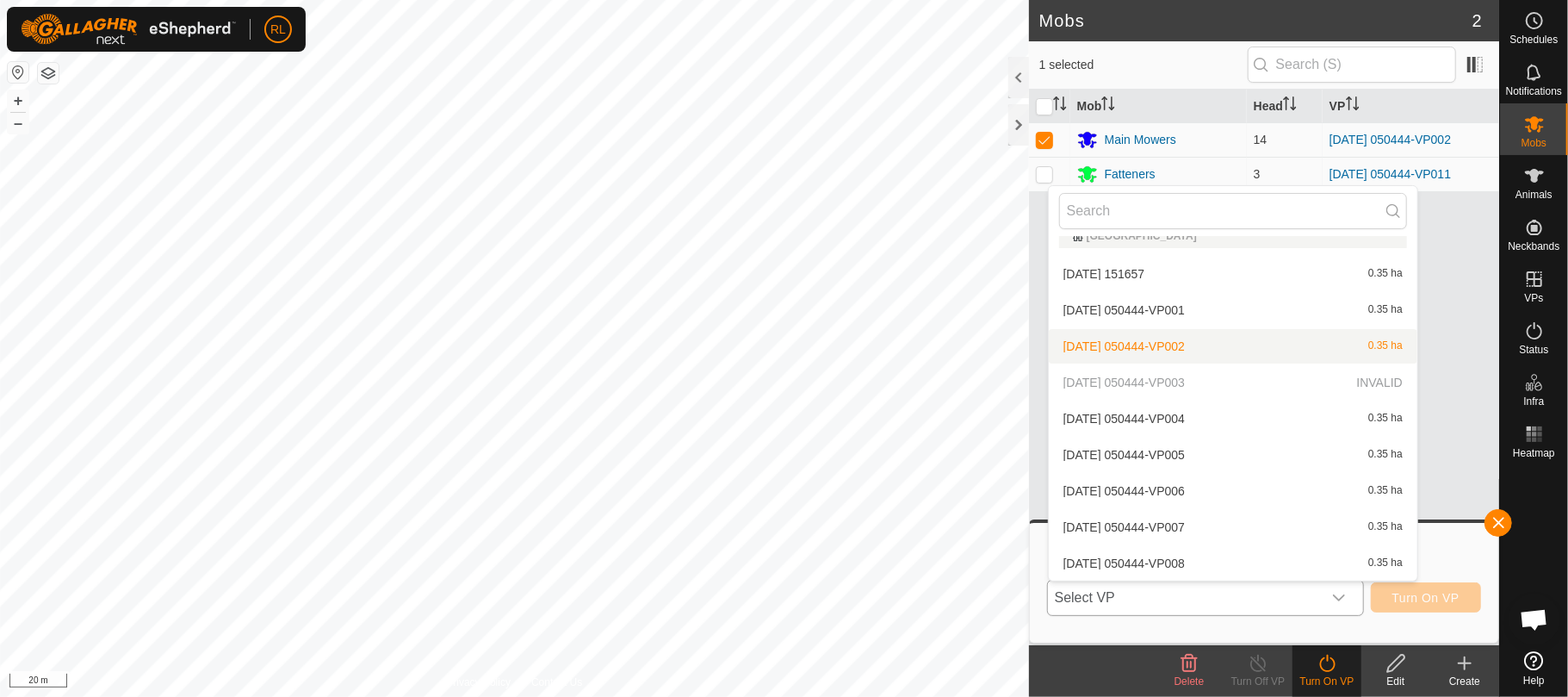
click at [1175, 346] on li "[DATE] 050444-VP002 0.35 ha" at bounding box center [1234, 346] width 369 height 34
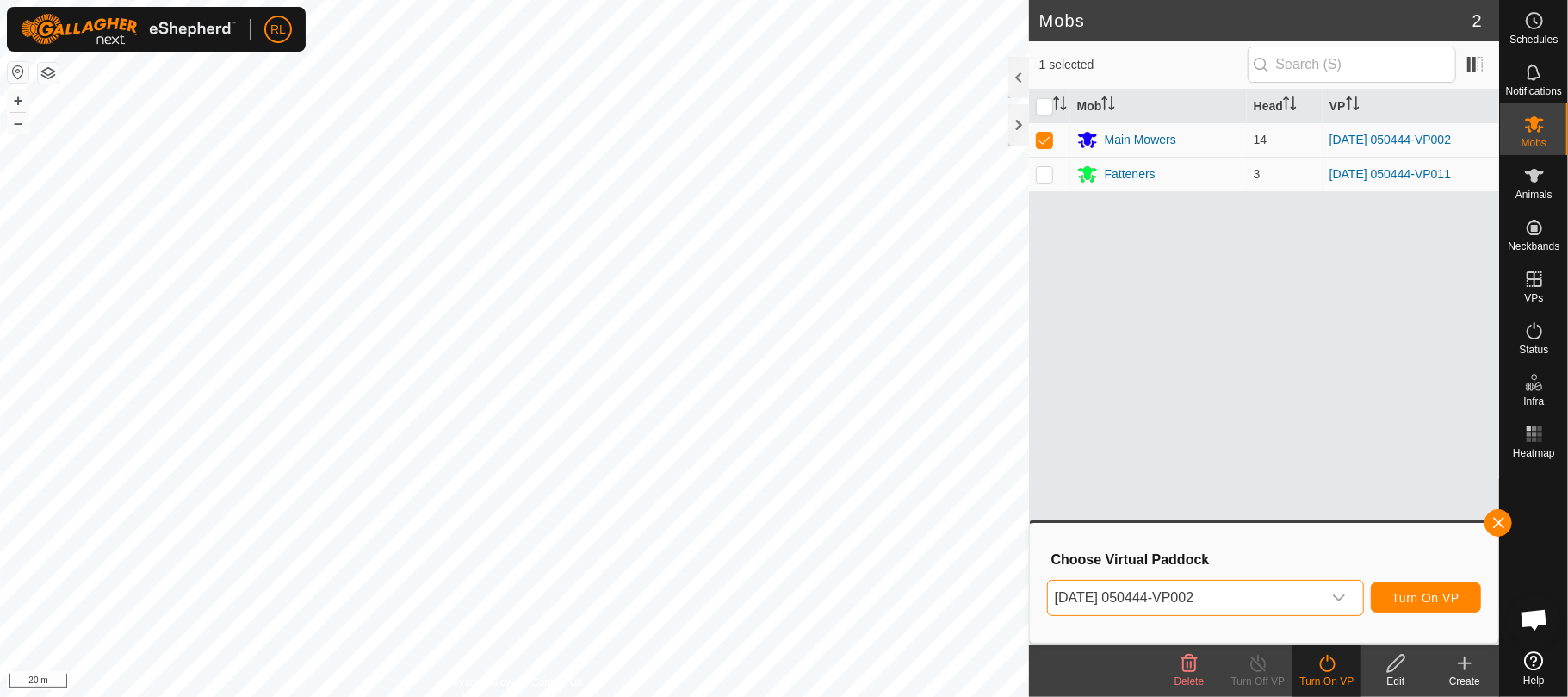
click at [1339, 603] on icon "dropdown trigger" at bounding box center [1340, 597] width 14 height 14
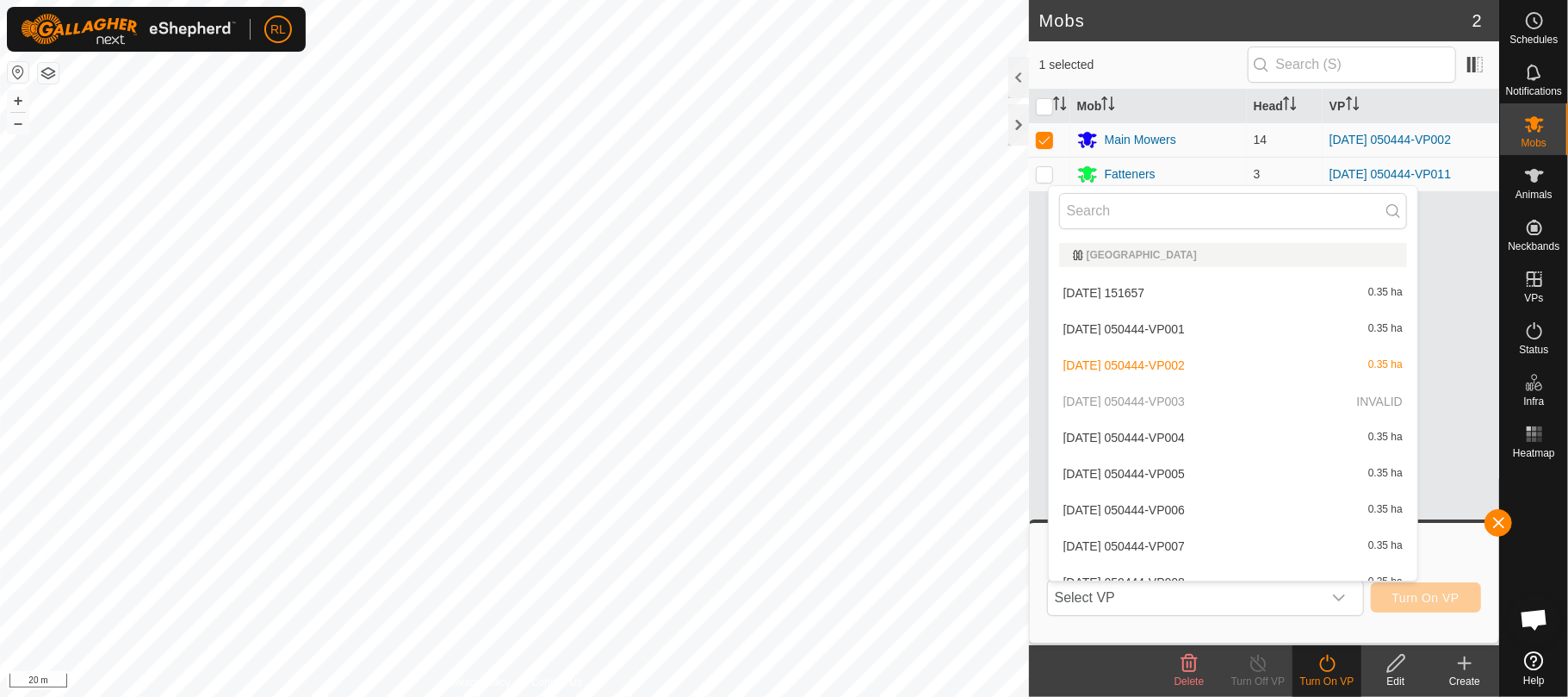
click at [1182, 435] on li "[DATE] 050444-VP004 0.35 ha" at bounding box center [1234, 437] width 369 height 34
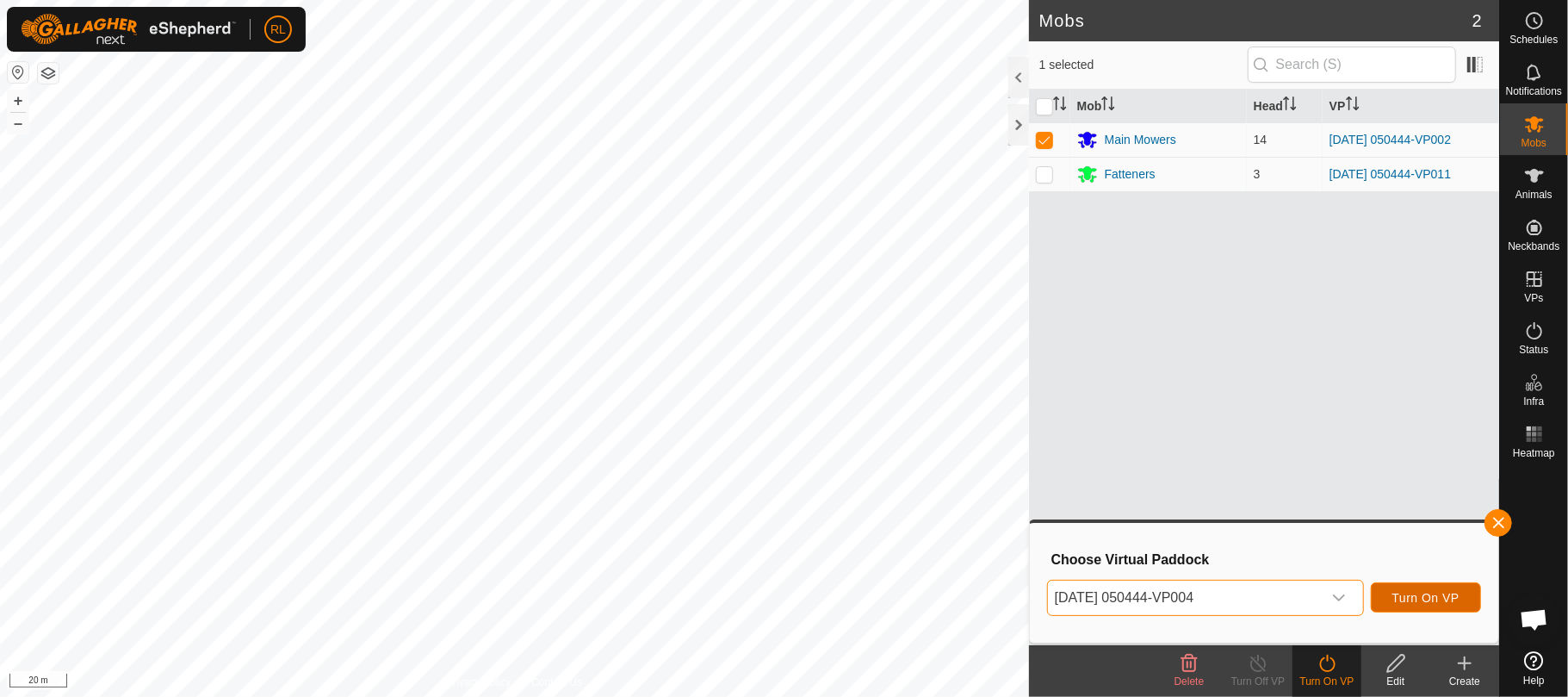
click at [1440, 601] on span "Turn On VP" at bounding box center [1426, 597] width 67 height 14
